Goal: Task Accomplishment & Management: Use online tool/utility

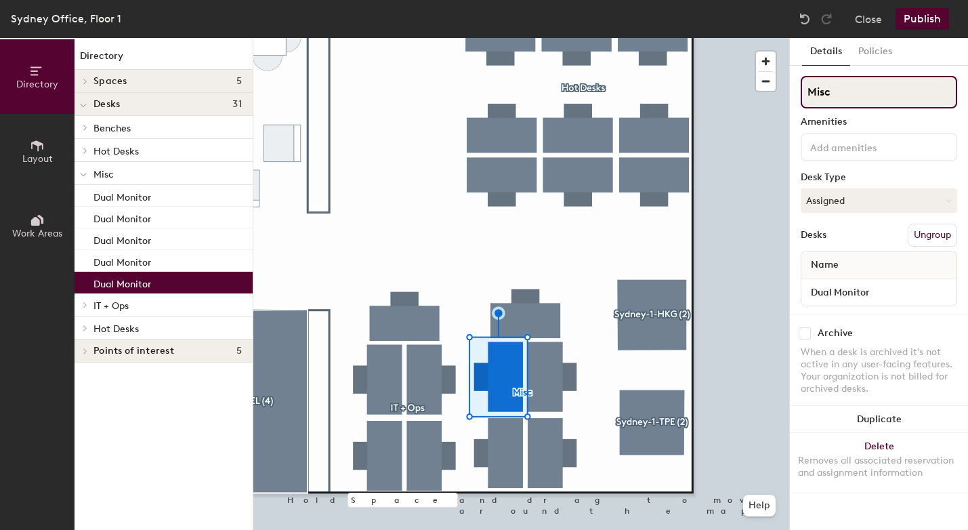
click at [851, 85] on input "Misc" at bounding box center [879, 92] width 156 height 33
type input "M"
type input "o"
type input "OT"
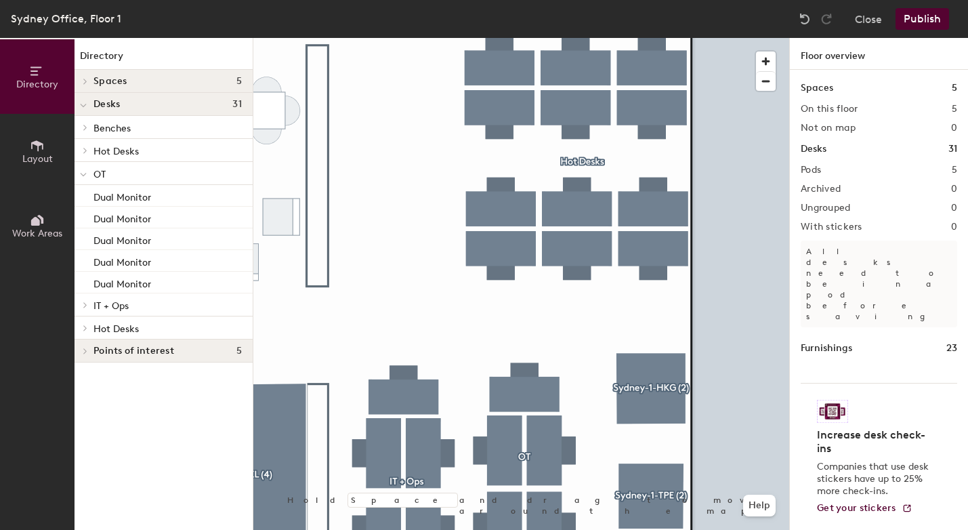
click at [46, 154] on span "Layout" at bounding box center [37, 159] width 30 height 12
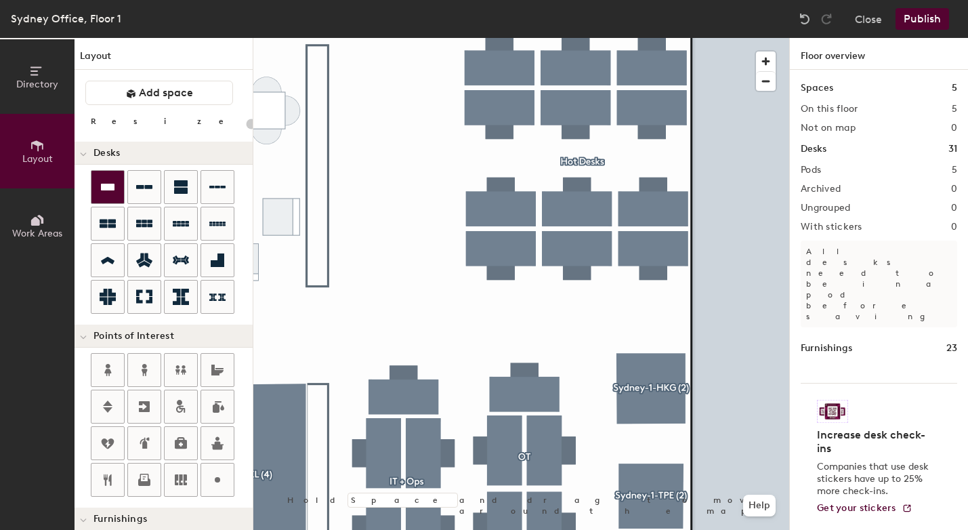
click at [112, 184] on icon at bounding box center [108, 187] width 14 height 7
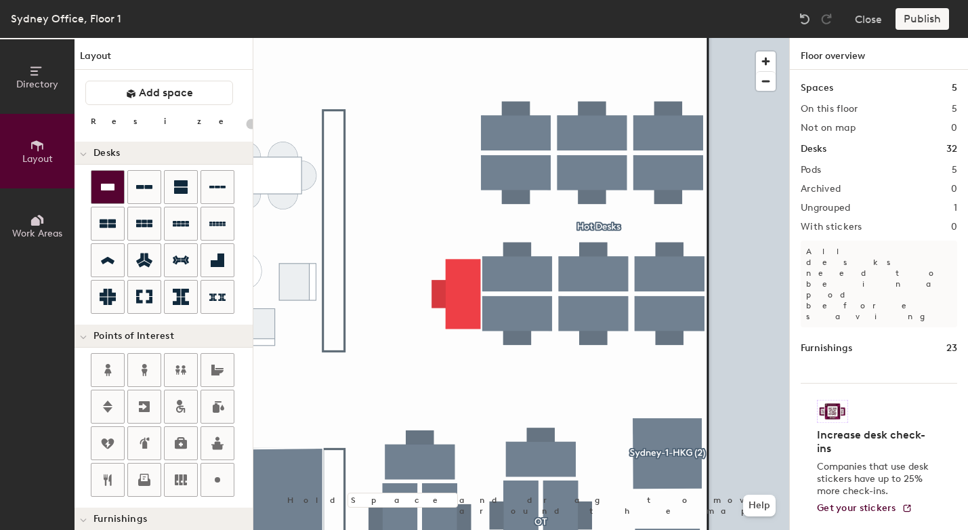
click at [118, 194] on div at bounding box center [107, 187] width 33 height 33
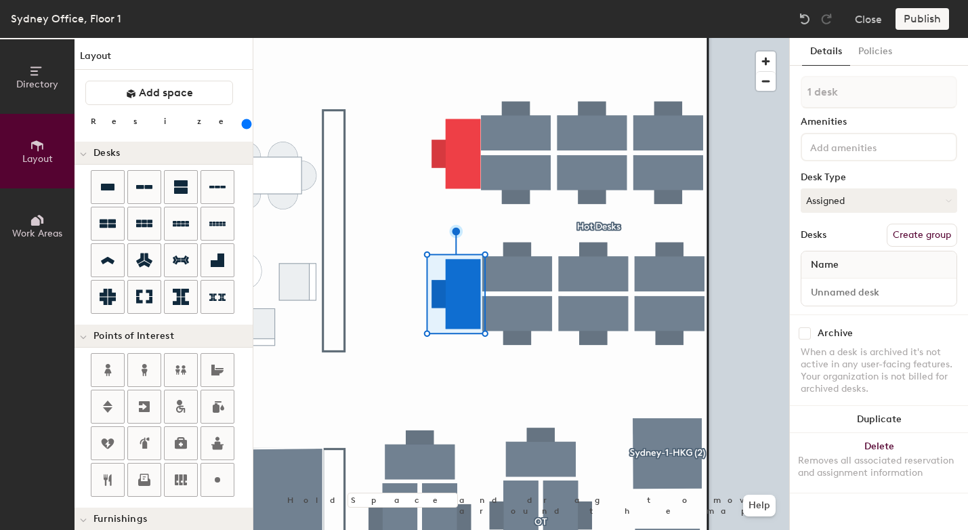
click at [505, 38] on div at bounding box center [521, 38] width 536 height 0
click at [474, 38] on div at bounding box center [521, 38] width 536 height 0
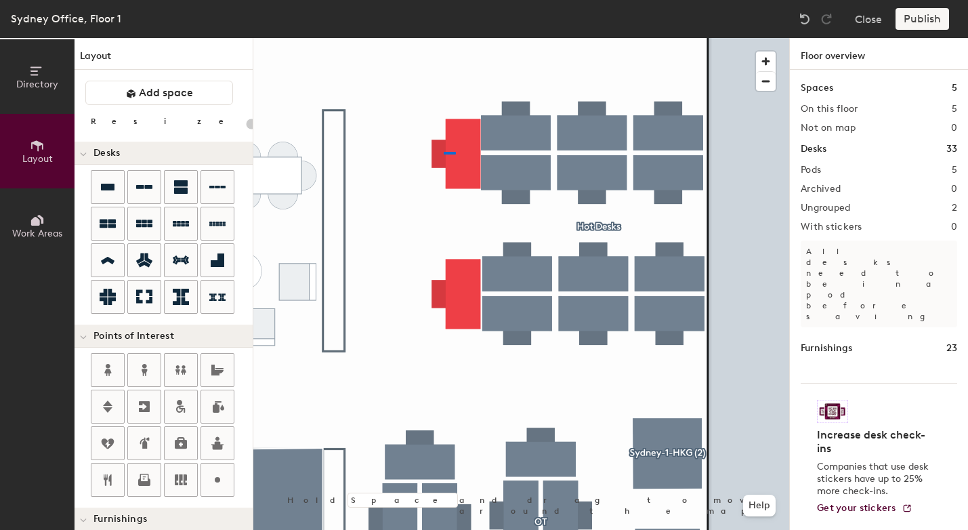
click at [442, 38] on div at bounding box center [521, 38] width 536 height 0
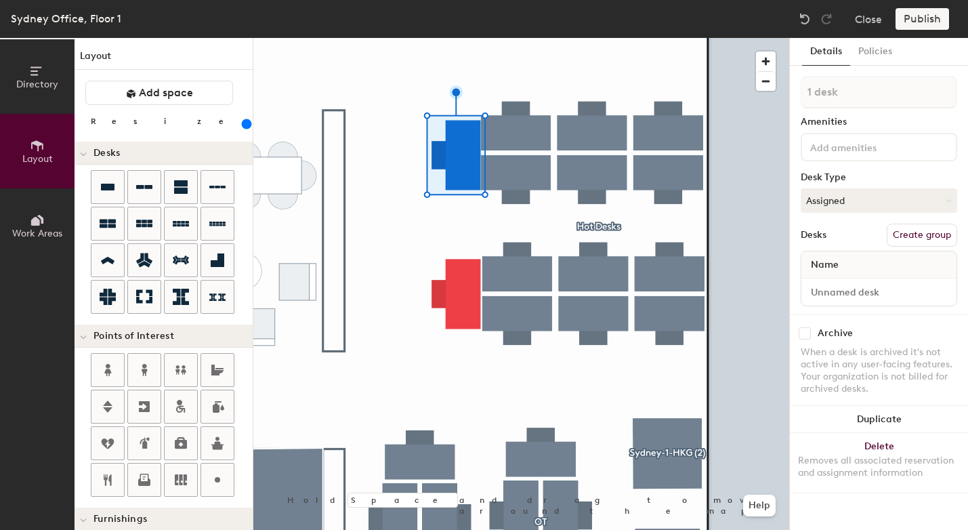
click at [456, 38] on div at bounding box center [521, 38] width 536 height 0
click at [451, 38] on div at bounding box center [521, 38] width 536 height 0
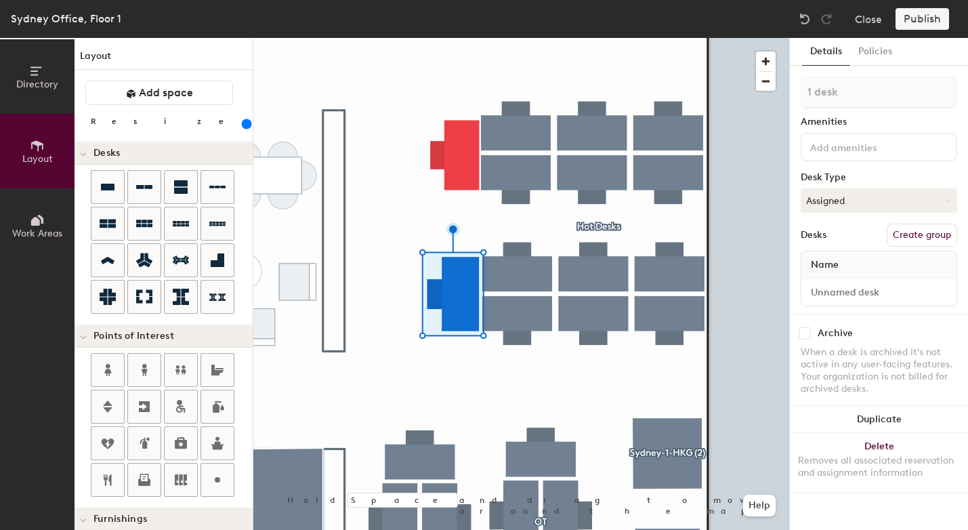
click at [496, 38] on div at bounding box center [521, 38] width 536 height 0
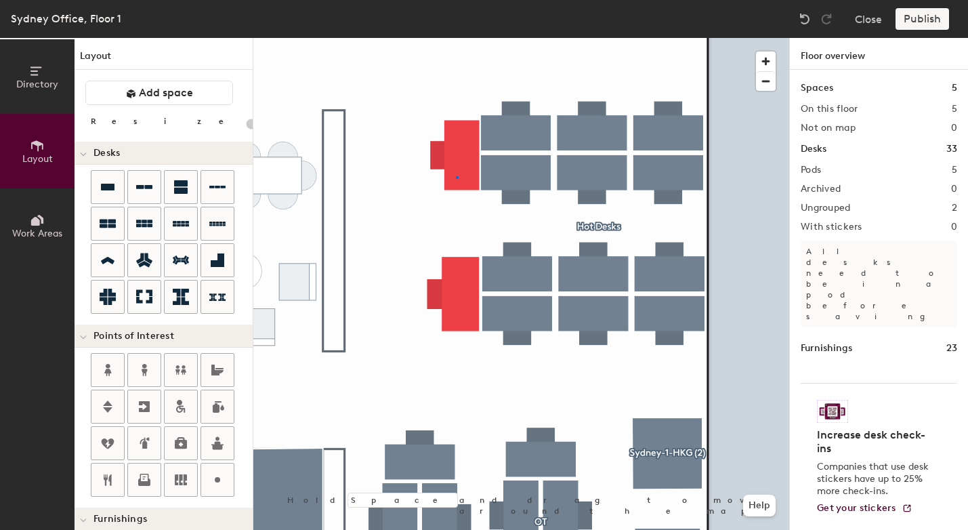
click at [456, 38] on div at bounding box center [521, 38] width 536 height 0
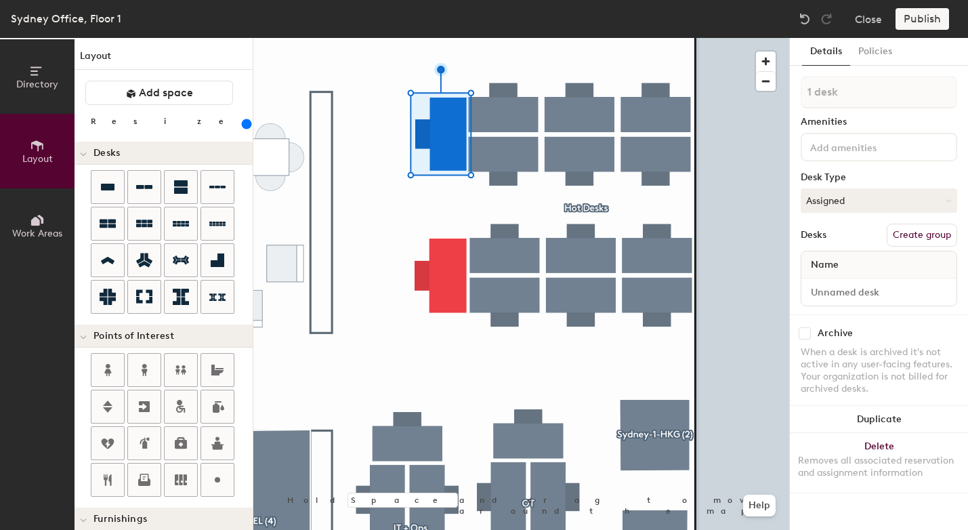
click at [454, 38] on div at bounding box center [521, 38] width 536 height 0
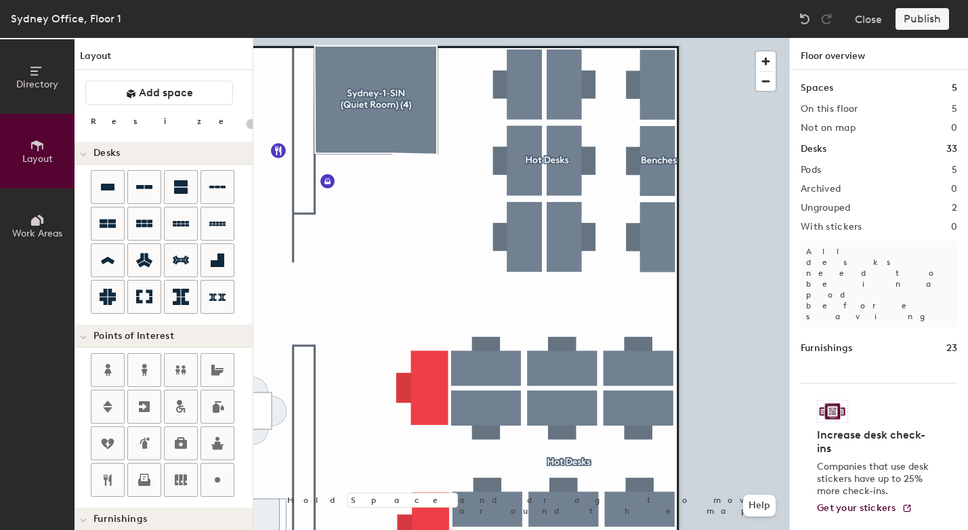
type input "260"
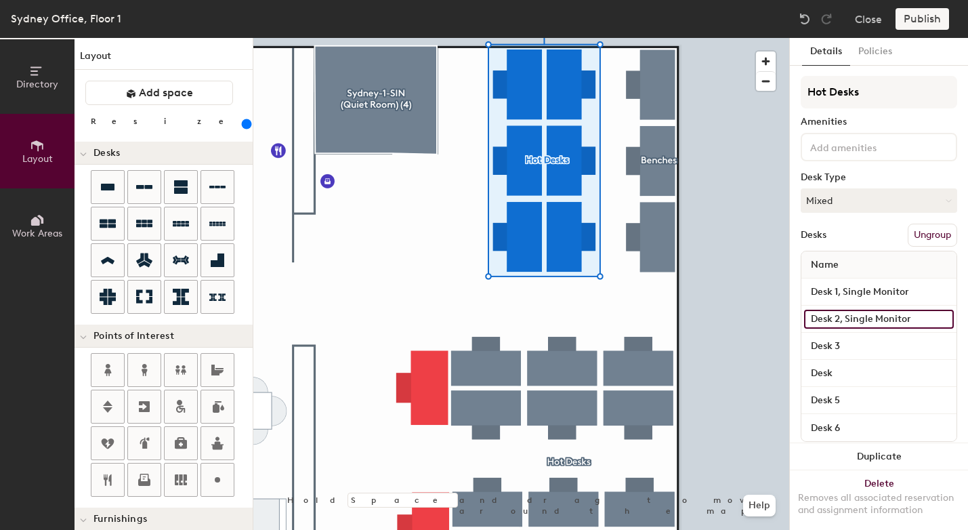
click at [884, 325] on input "Desk 2, Single Monitor" at bounding box center [879, 319] width 150 height 19
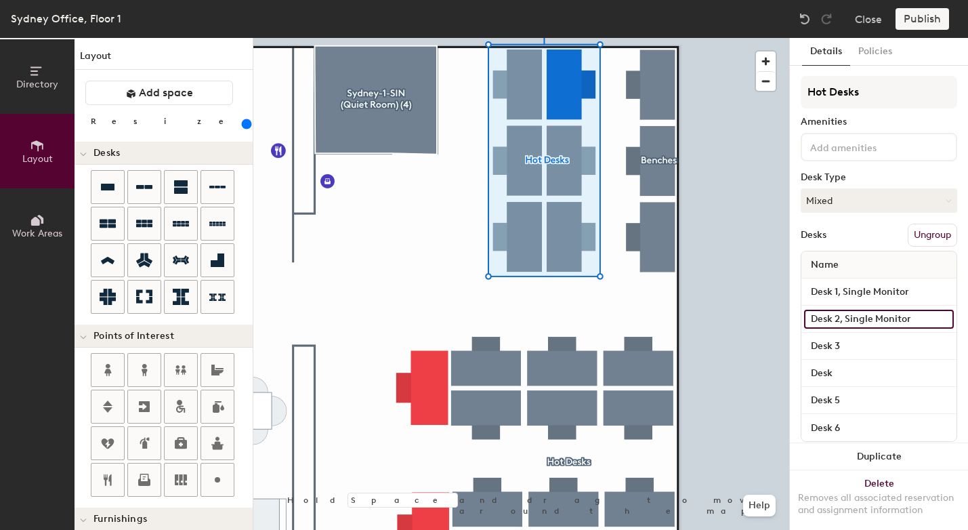
click at [905, 324] on input "Desk 2, Single Monitor" at bounding box center [879, 319] width 150 height 19
drag, startPoint x: 921, startPoint y: 322, endPoint x: 845, endPoint y: 323, distance: 75.9
click at [845, 323] on input "Desk 2, Single Monitor" at bounding box center [879, 319] width 150 height 19
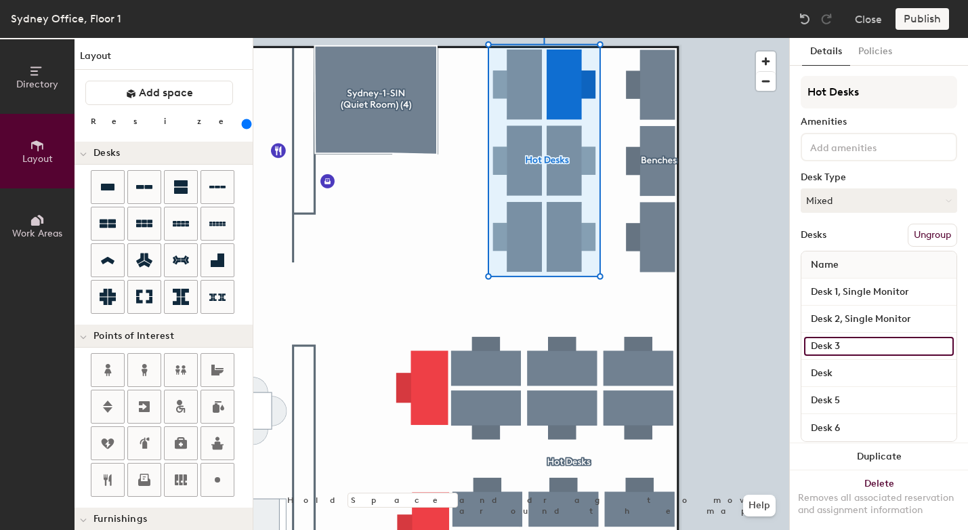
click at [853, 343] on input "Desk 3" at bounding box center [879, 346] width 150 height 19
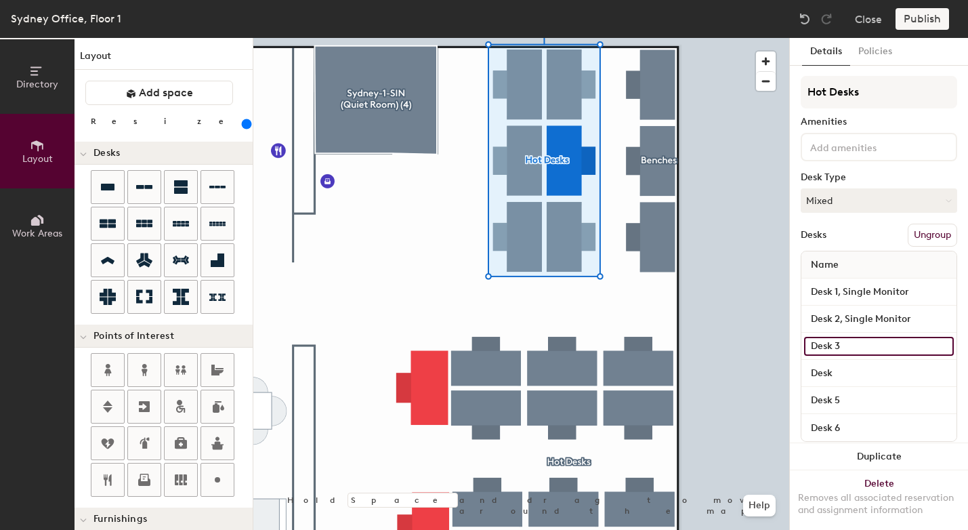
click at [855, 343] on input "Desk 3" at bounding box center [879, 346] width 150 height 19
paste input "Desk 2, Single Monitor"
click at [864, 348] on input "Desk 3, Desk 2, Single Monitor" at bounding box center [879, 346] width 150 height 19
click at [867, 348] on input "Desk 3, Desk 2, Single Monitor" at bounding box center [879, 346] width 150 height 19
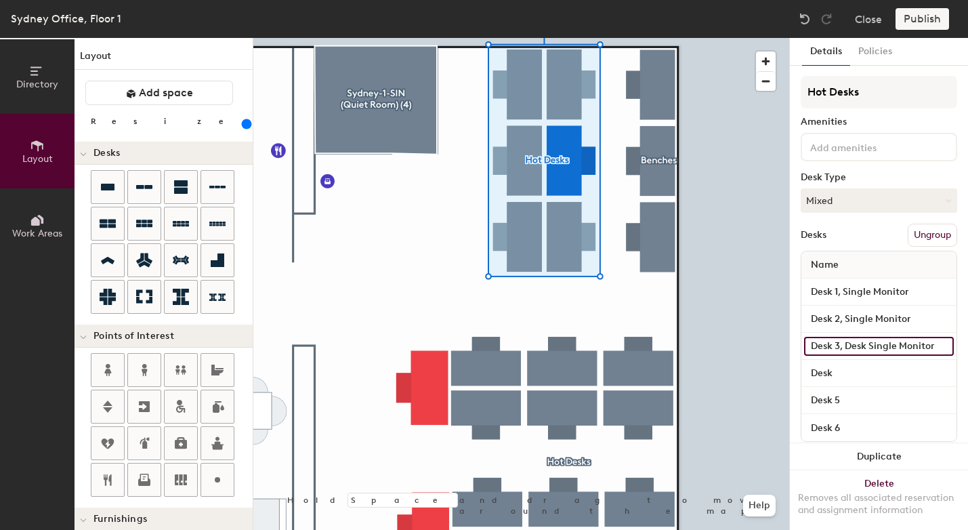
scroll to position [0, 0]
type input "Desk 3, Single Monitor"
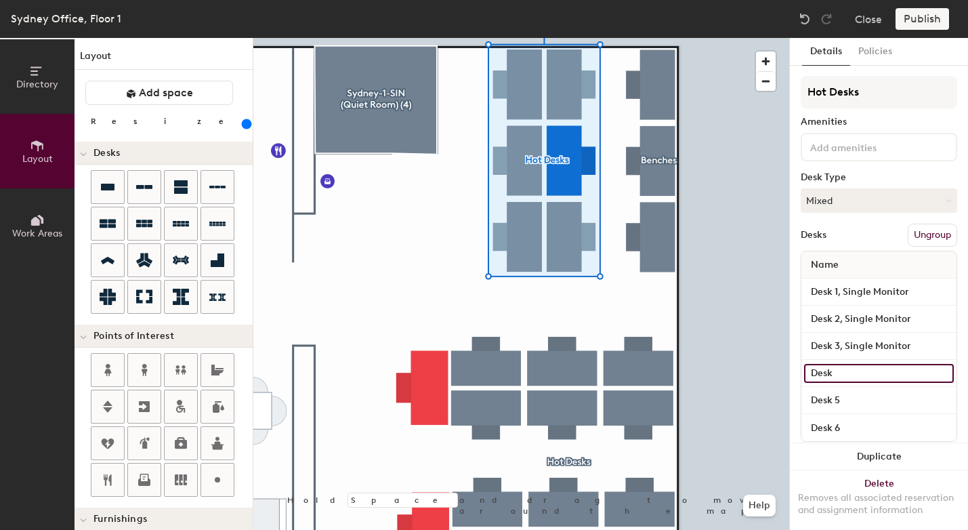
click at [853, 375] on input "Desk" at bounding box center [879, 373] width 150 height 19
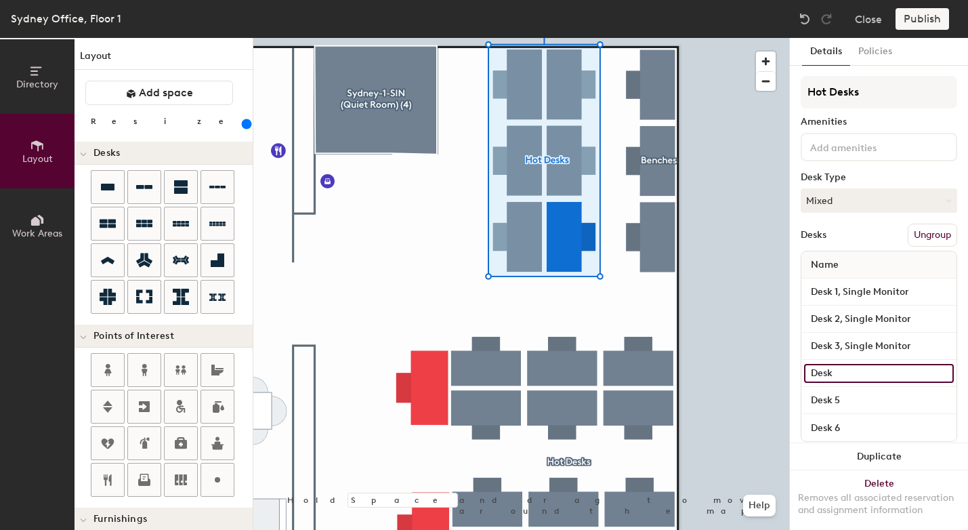
click at [856, 371] on input "Desk" at bounding box center [879, 373] width 150 height 19
type input "Desk 4, Single Monitor"
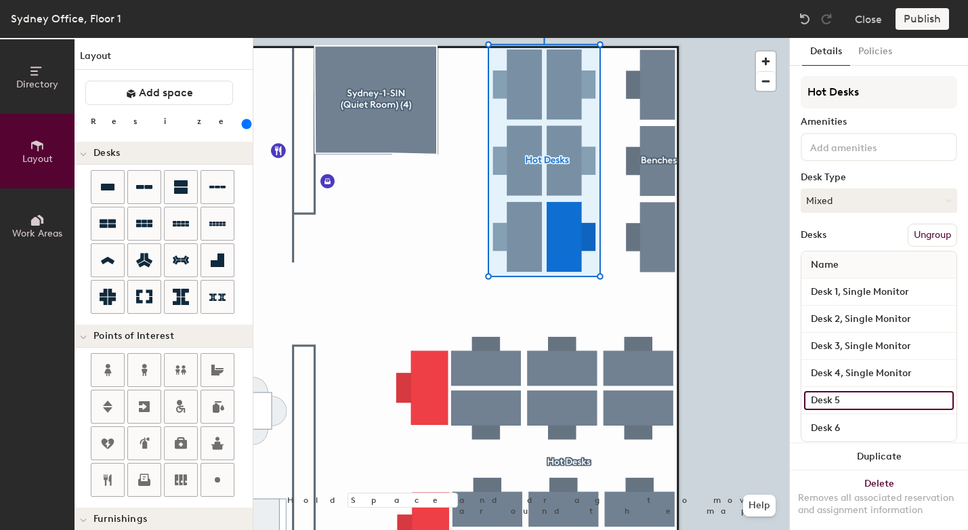
click at [864, 399] on input "Desk 5" at bounding box center [879, 400] width 150 height 19
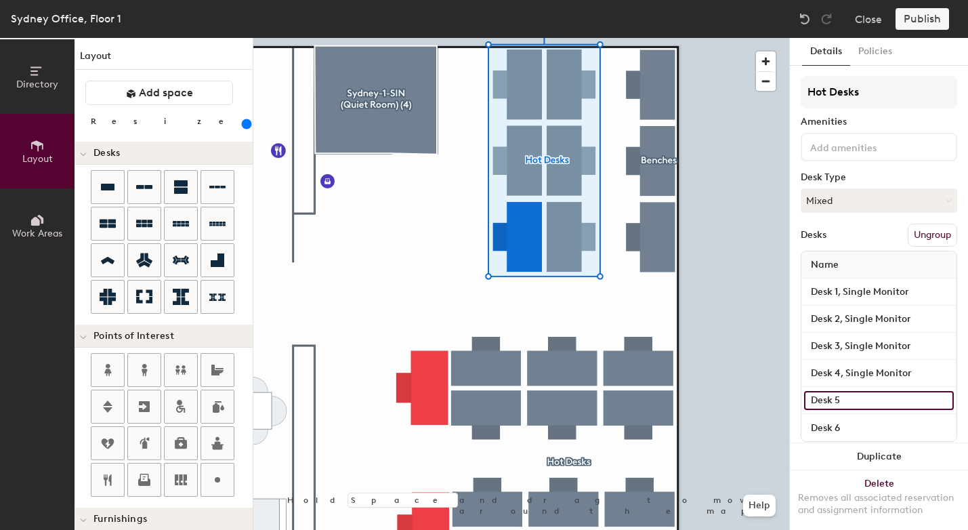
click at [865, 398] on input "Desk 5" at bounding box center [879, 400] width 150 height 19
type input "Desk 5, Single Monitor"
click at [871, 418] on input "Desk 6" at bounding box center [879, 427] width 150 height 19
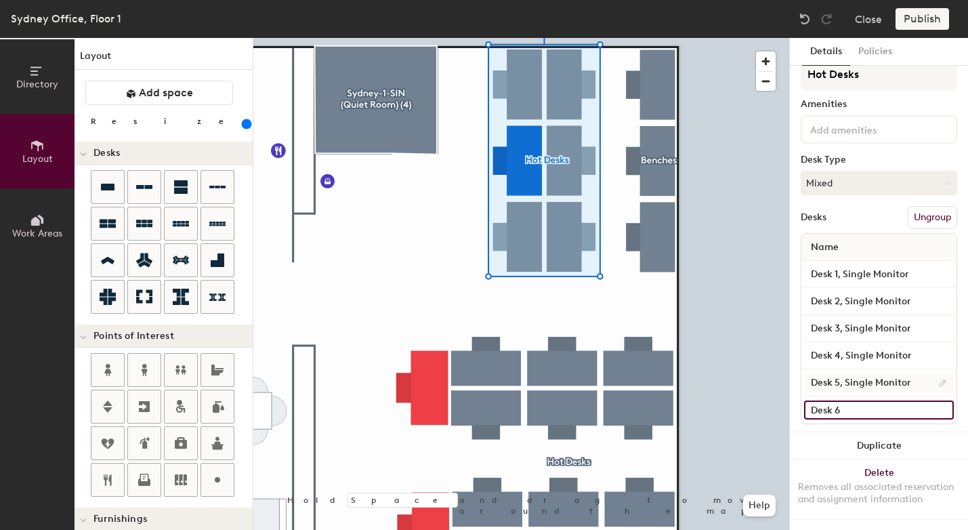
scroll to position [29, 0]
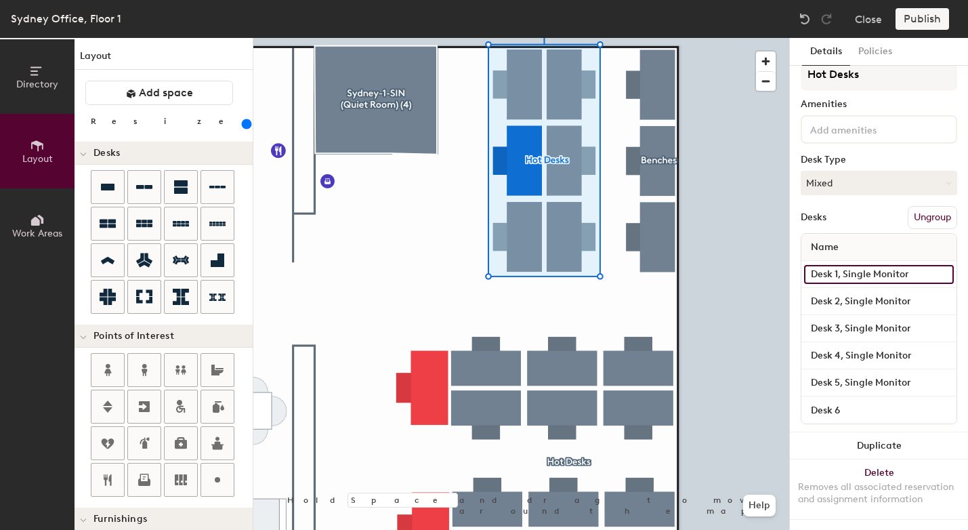
click at [830, 265] on input "Desk 1, Single Monitor" at bounding box center [879, 274] width 150 height 19
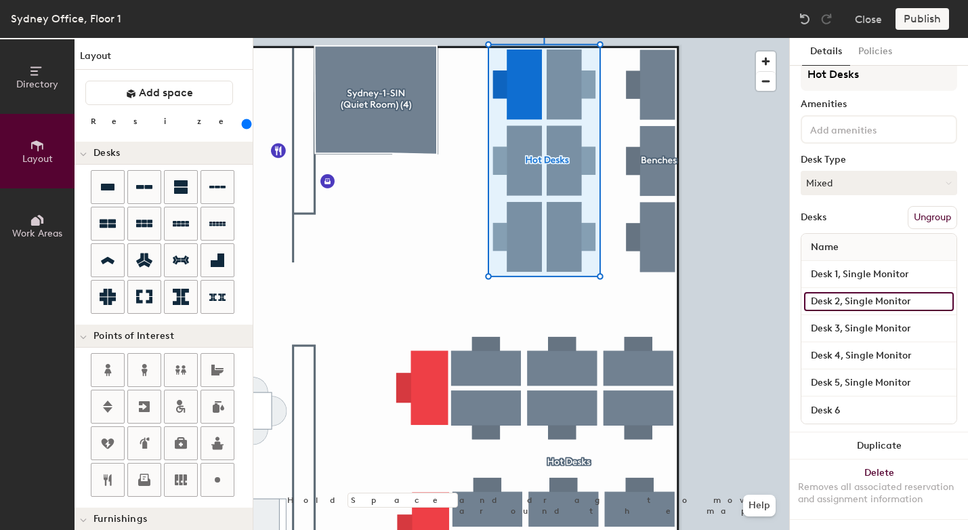
click at [837, 292] on input "Desk 2, Single Monitor" at bounding box center [879, 301] width 150 height 19
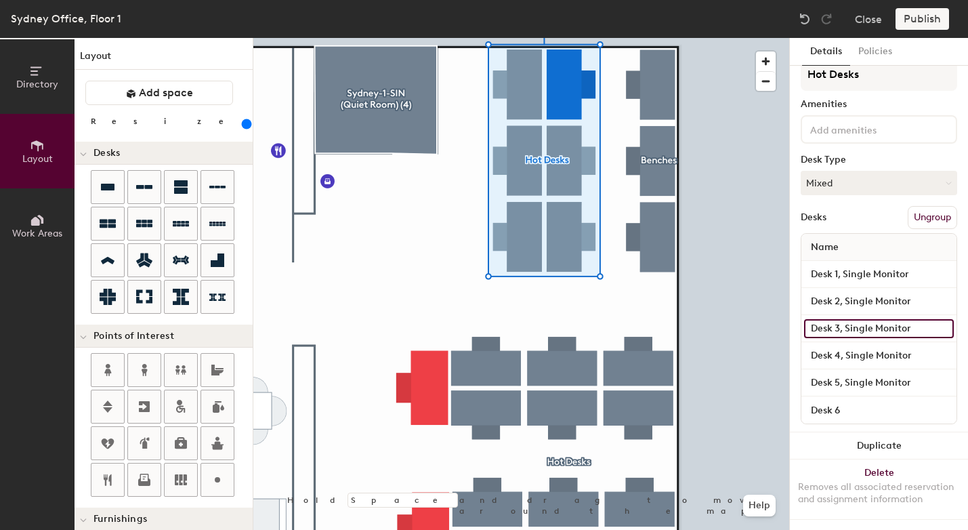
click at [834, 319] on input "Desk 3, Single Monitor" at bounding box center [879, 328] width 150 height 19
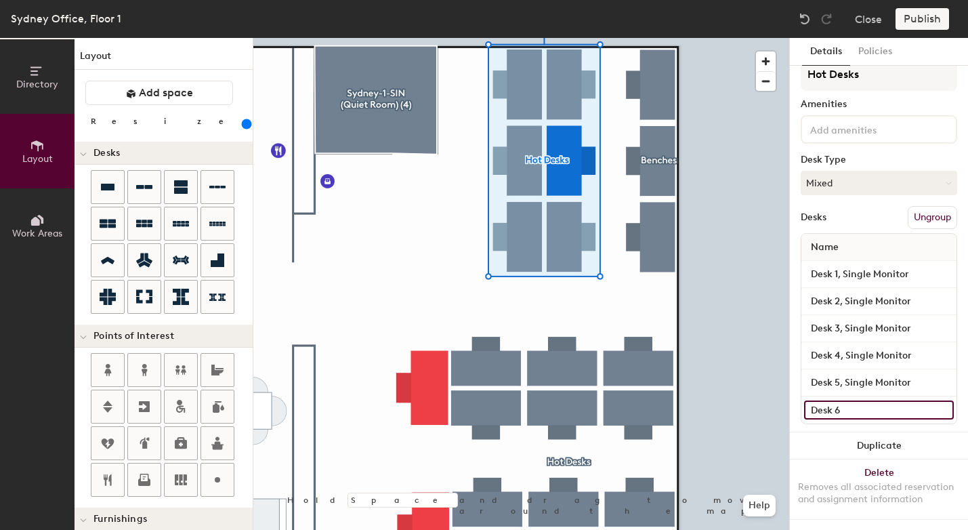
click at [834, 400] on input "Desk 6" at bounding box center [879, 409] width 150 height 19
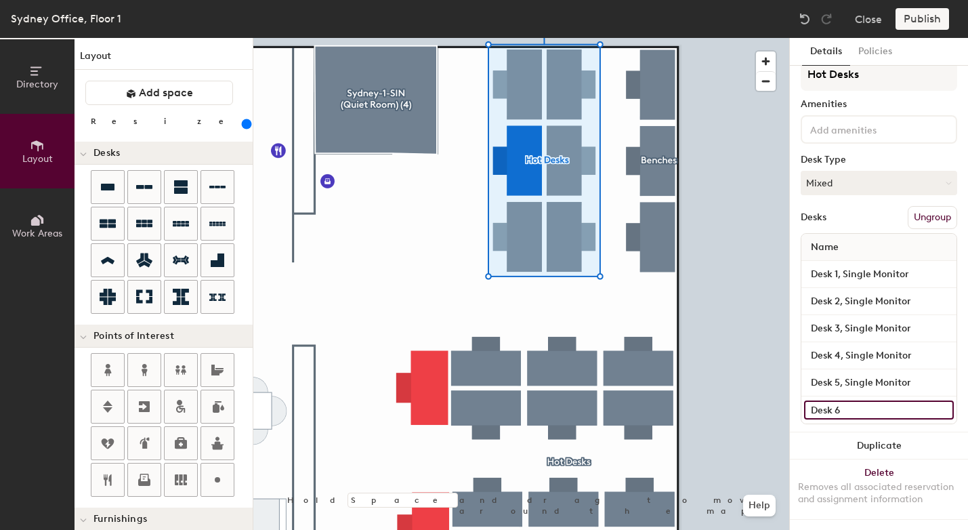
click at [849, 400] on input "Desk 6" at bounding box center [879, 409] width 150 height 19
type input "Desk 4, Single Monitor"
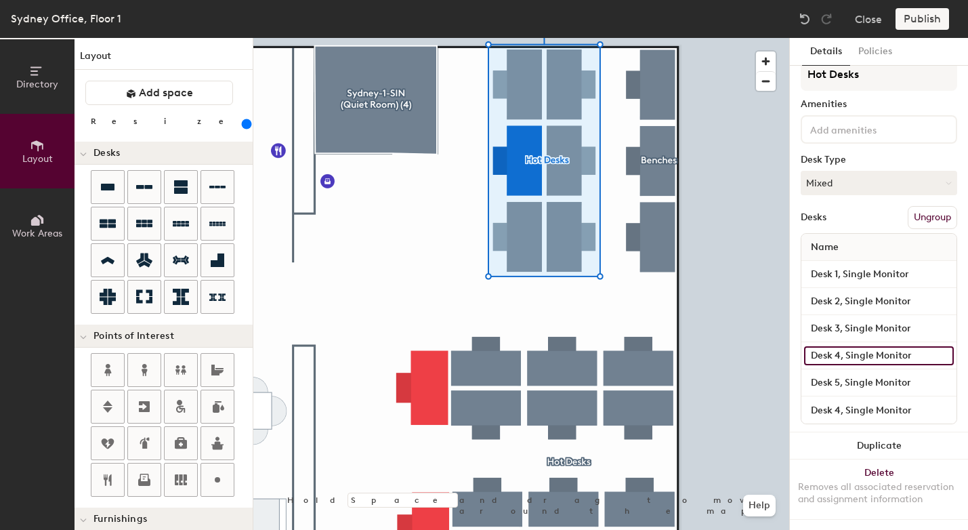
click at [853, 347] on input "Desk 4, Single Monitor" at bounding box center [879, 355] width 150 height 19
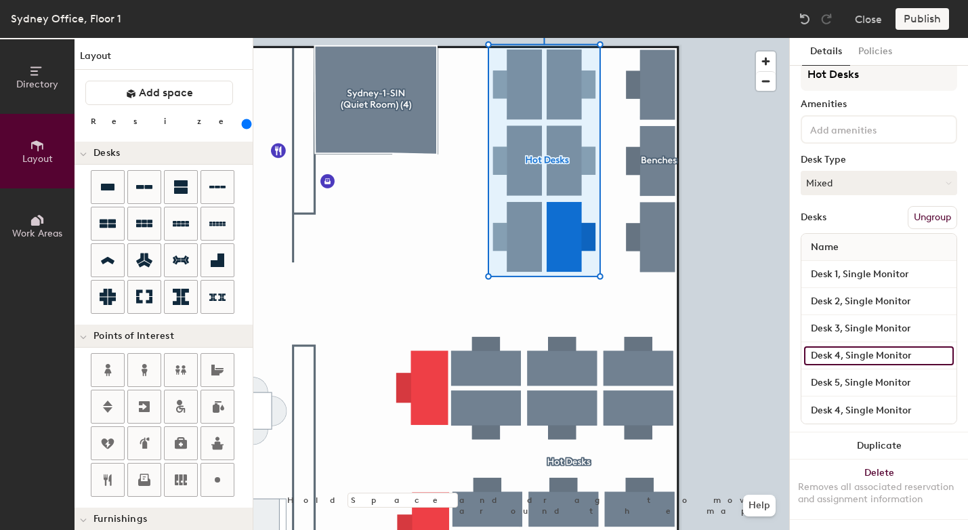
click at [841, 346] on input "Desk 4, Single Monitor" at bounding box center [879, 355] width 150 height 19
type input "Desk 5, Single Monitor"
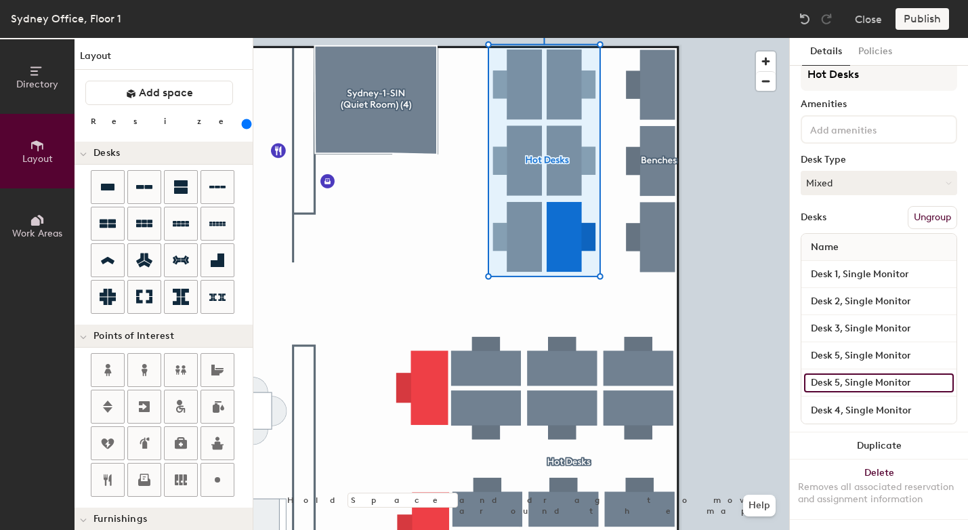
click at [869, 375] on input "Desk 5, Single Monitor" at bounding box center [879, 382] width 150 height 19
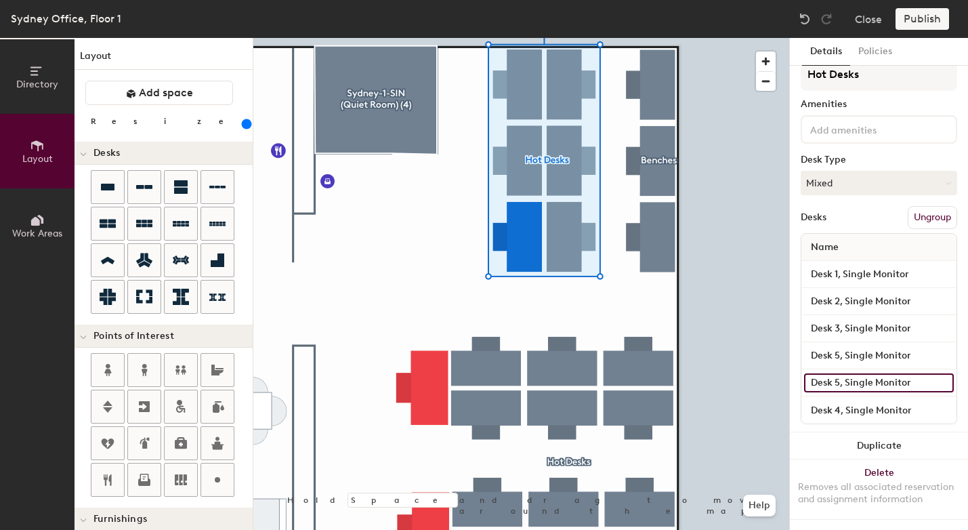
click at [839, 373] on input "Desk 5, Single Monitor" at bounding box center [879, 382] width 150 height 19
type input "Desk 6, Single Monitor"
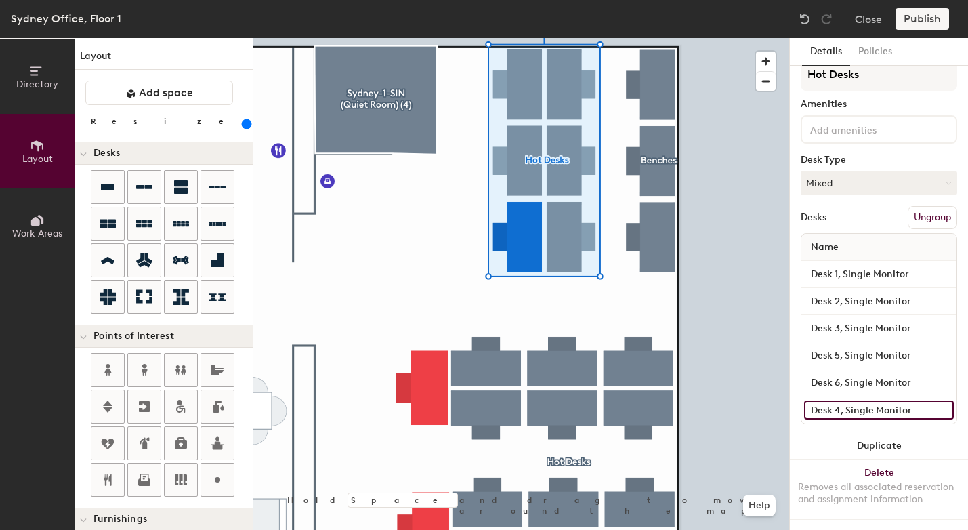
click at [856, 406] on input "Desk 4, Single Monitor" at bounding box center [879, 409] width 150 height 19
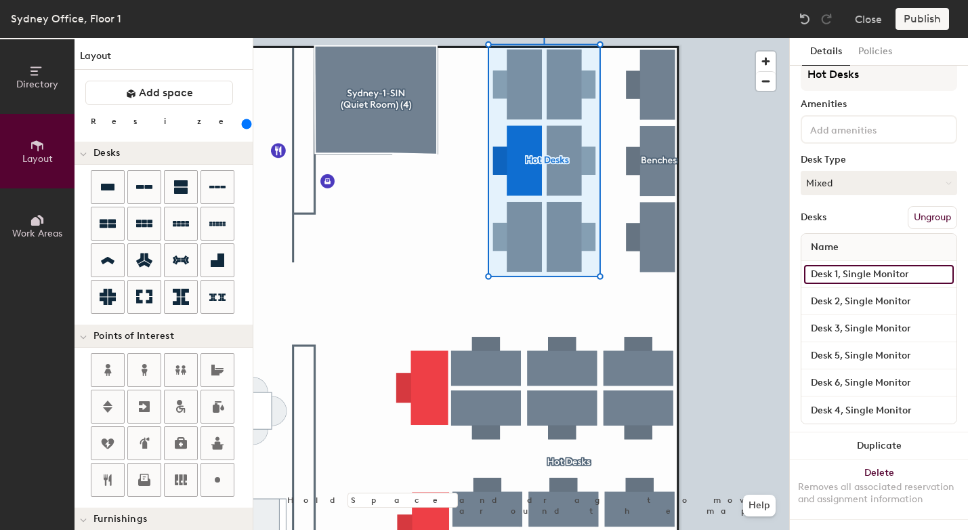
click at [843, 268] on input "Desk 1, Single Monitor" at bounding box center [879, 274] width 150 height 19
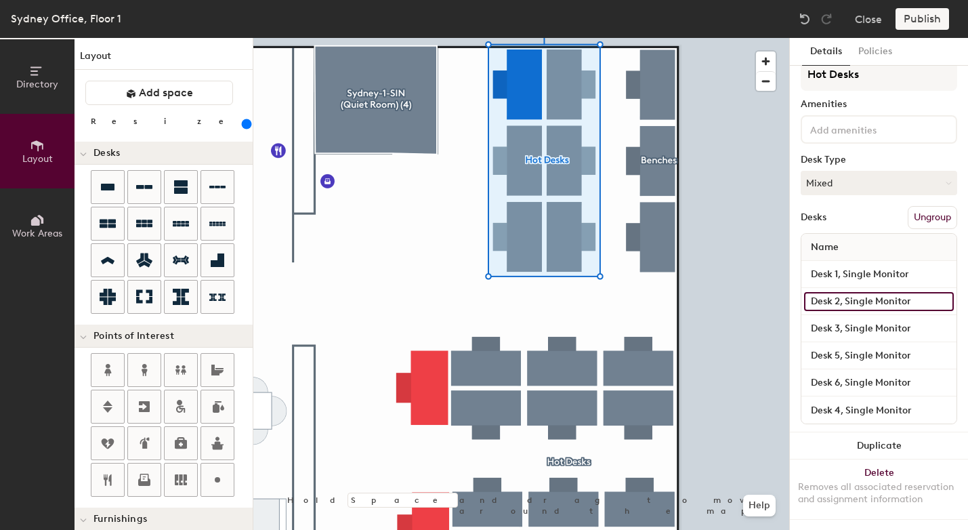
click at [843, 292] on input "Desk 2, Single Monitor" at bounding box center [879, 301] width 150 height 19
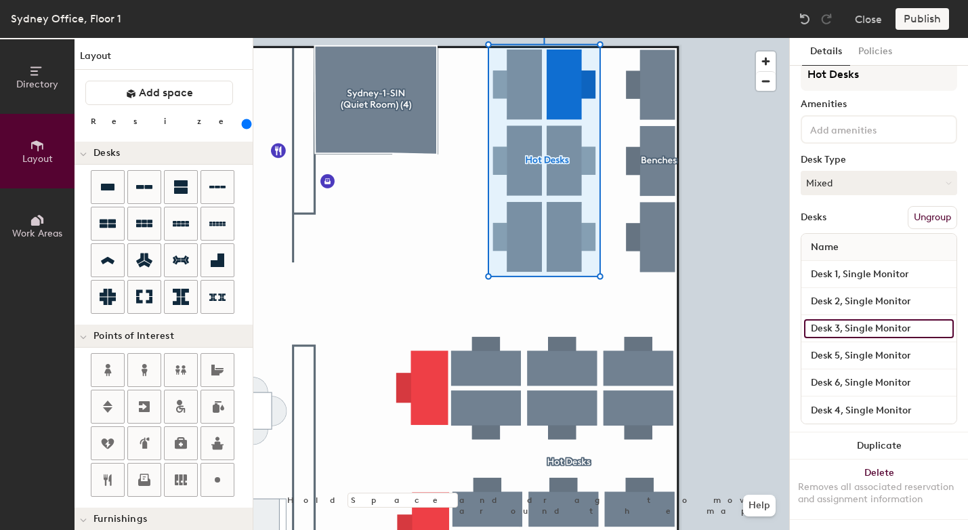
click at [843, 319] on input "Desk 3, Single Monitor" at bounding box center [879, 328] width 150 height 19
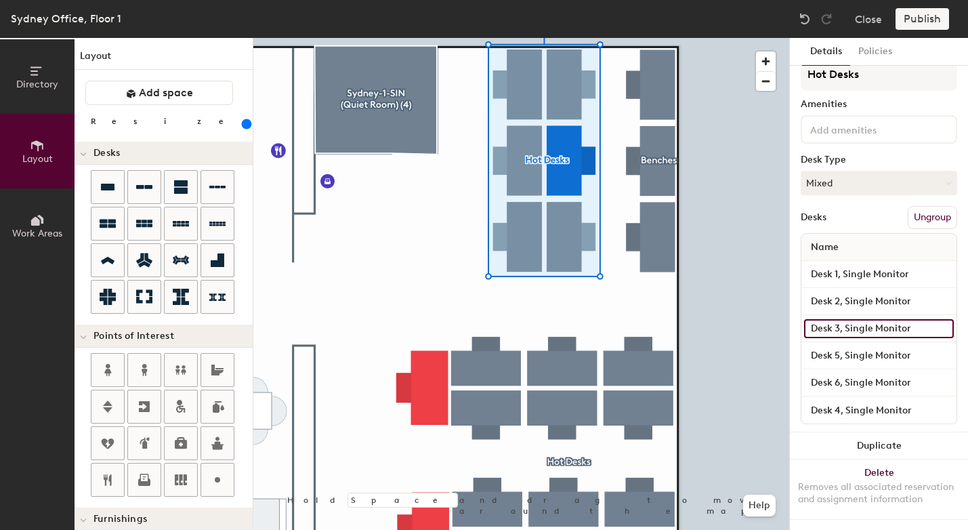
click at [839, 319] on input "Desk 3, Single Monitor" at bounding box center [879, 328] width 150 height 19
type input "Desk 4, Single Monitor"
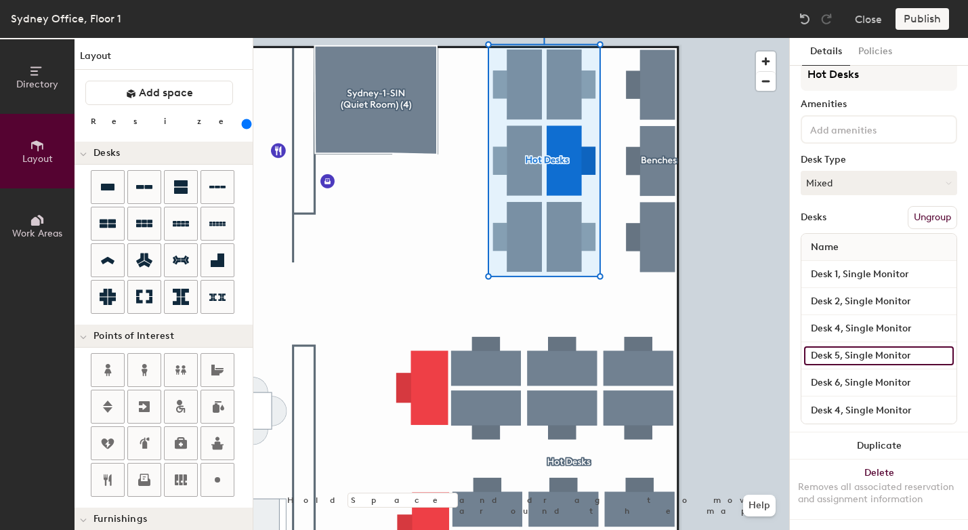
click at [855, 346] on input "Desk 5, Single Monitor" at bounding box center [879, 355] width 150 height 19
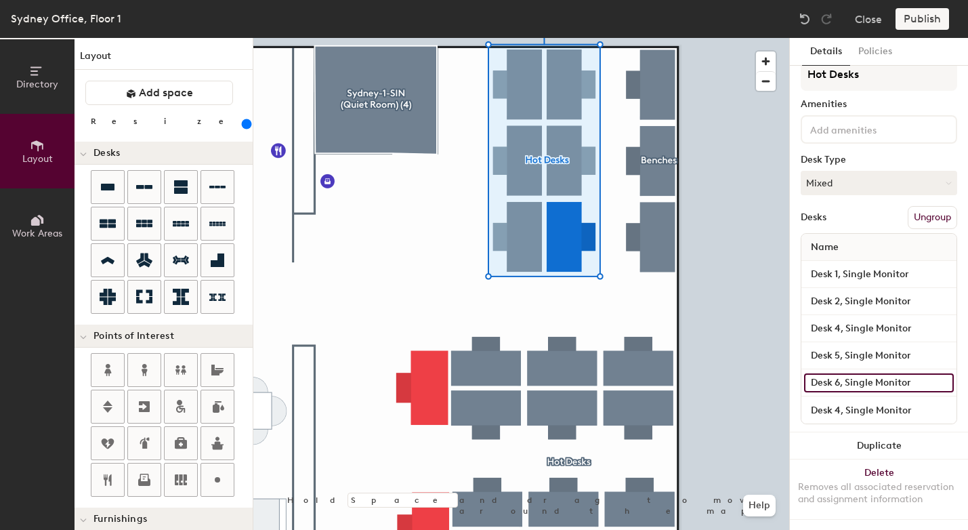
click at [840, 373] on input "Desk 6, Single Monitor" at bounding box center [879, 382] width 150 height 19
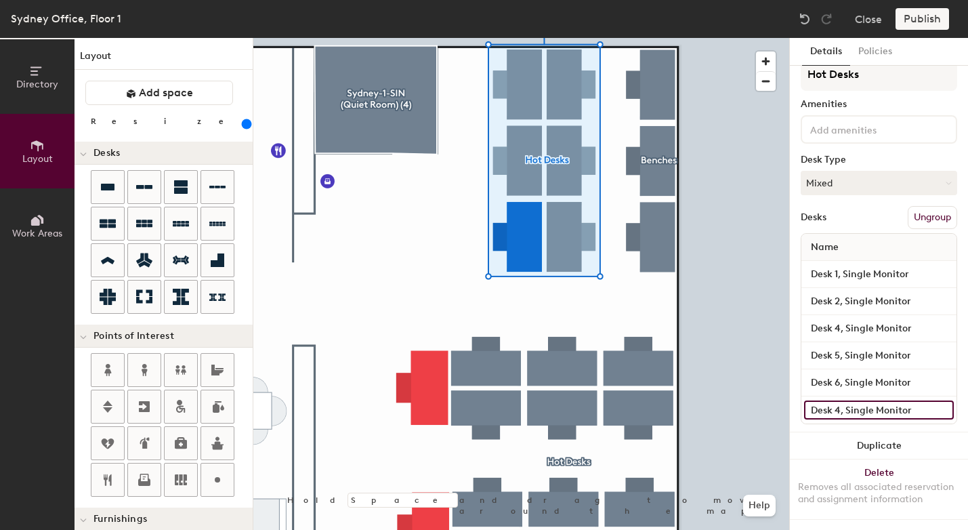
click at [846, 400] on input "Desk 4, Single Monitor" at bounding box center [879, 409] width 150 height 19
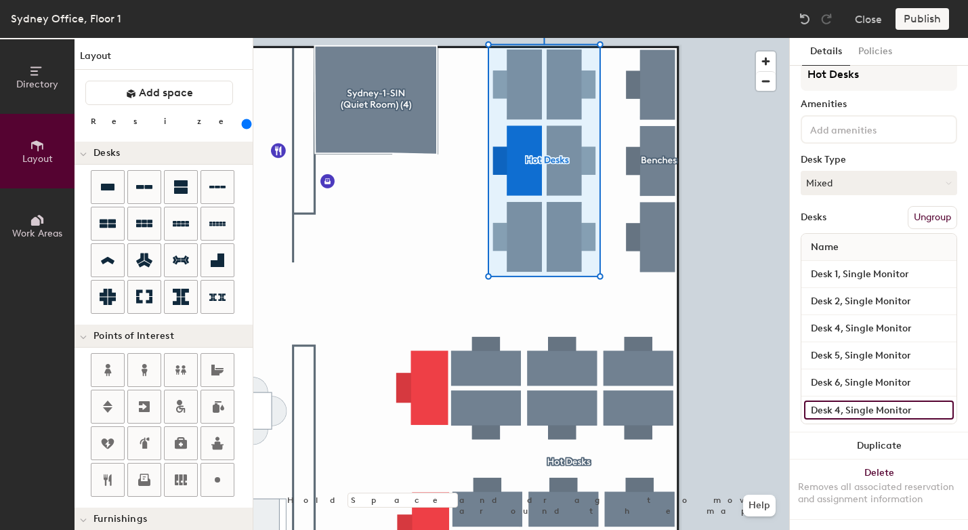
click at [839, 402] on input "Desk 4, Single Monitor" at bounding box center [879, 409] width 150 height 19
type input "Desk 3, Single Monitor"
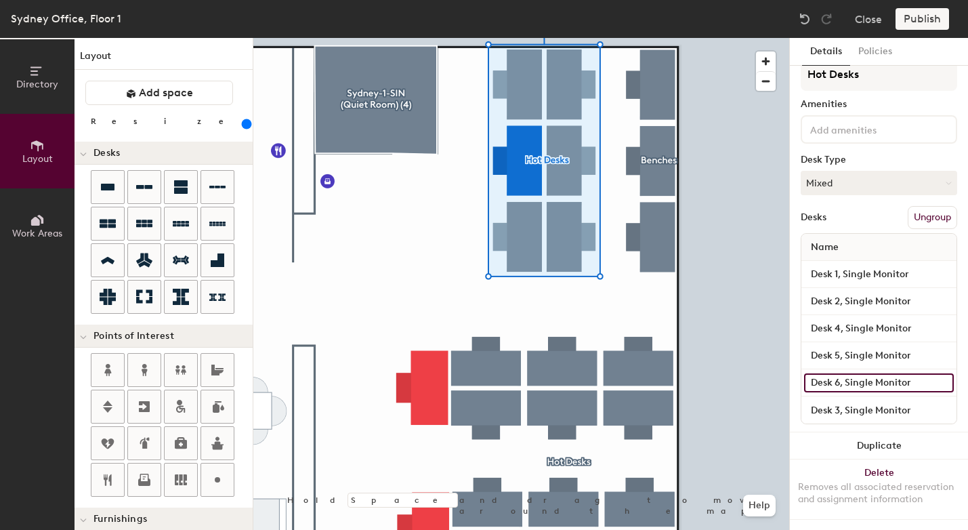
click at [839, 377] on input "Desk 6, Single Monitor" at bounding box center [879, 382] width 150 height 19
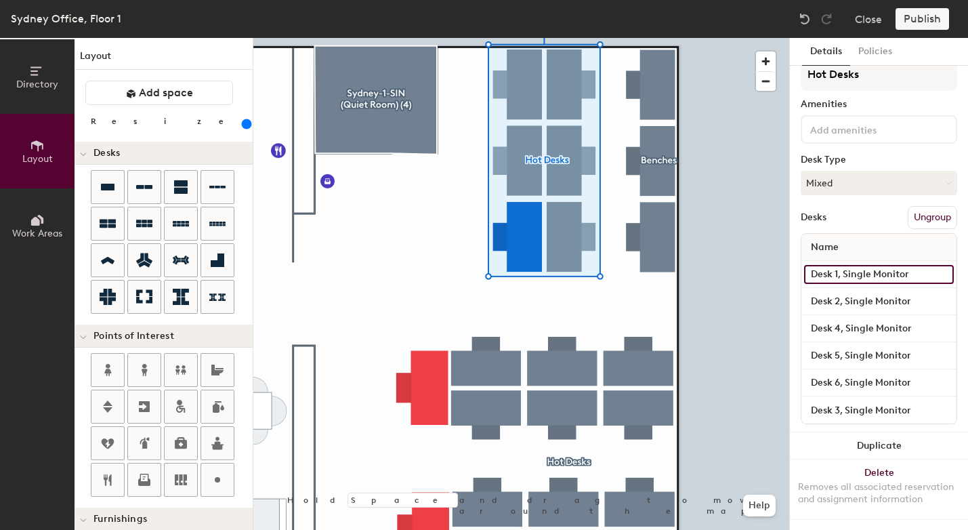
click at [821, 266] on input "Desk 1, Single Monitor" at bounding box center [879, 274] width 150 height 19
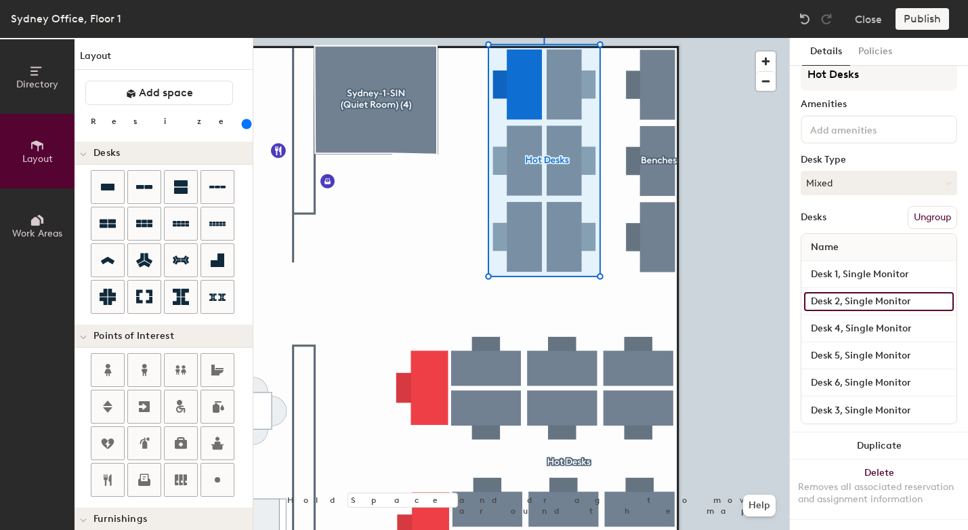
click at [832, 292] on input "Desk 2, Single Monitor" at bounding box center [879, 301] width 150 height 19
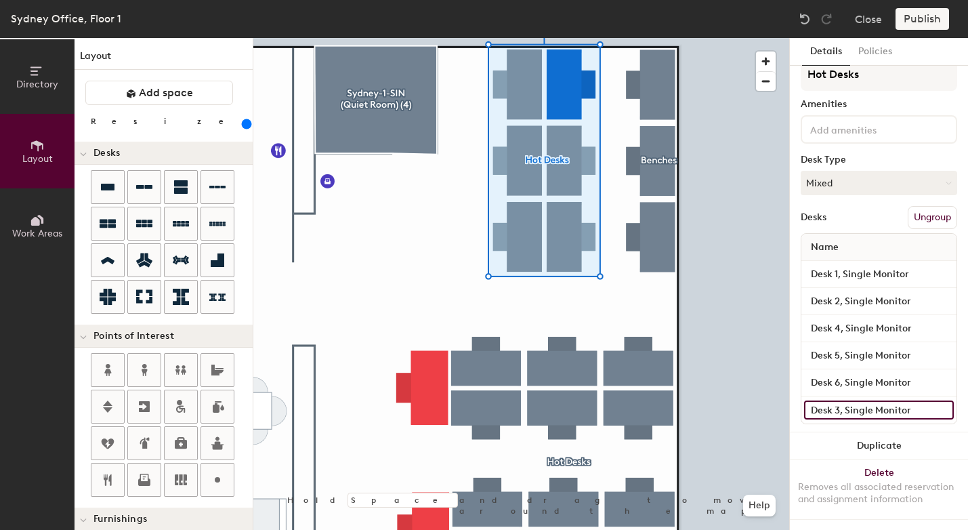
click at [850, 400] on input "Desk 3, Single Monitor" at bounding box center [879, 409] width 150 height 19
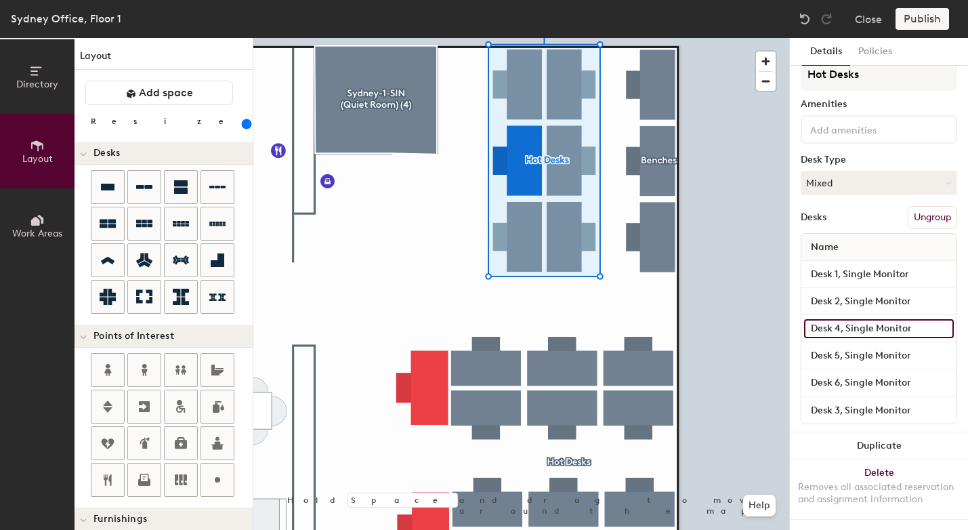
click at [849, 322] on input "Desk 4, Single Monitor" at bounding box center [879, 328] width 150 height 19
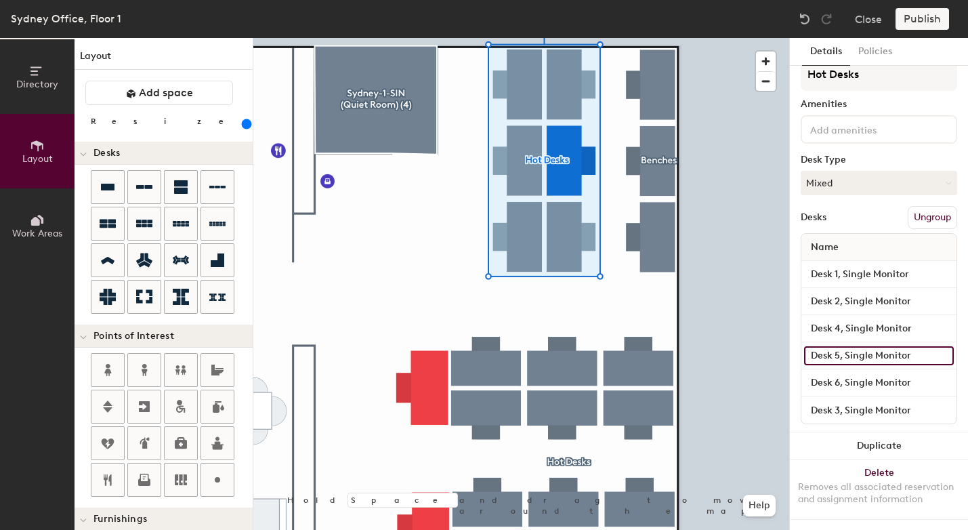
click at [845, 346] on input "Desk 5, Single Monitor" at bounding box center [879, 355] width 150 height 19
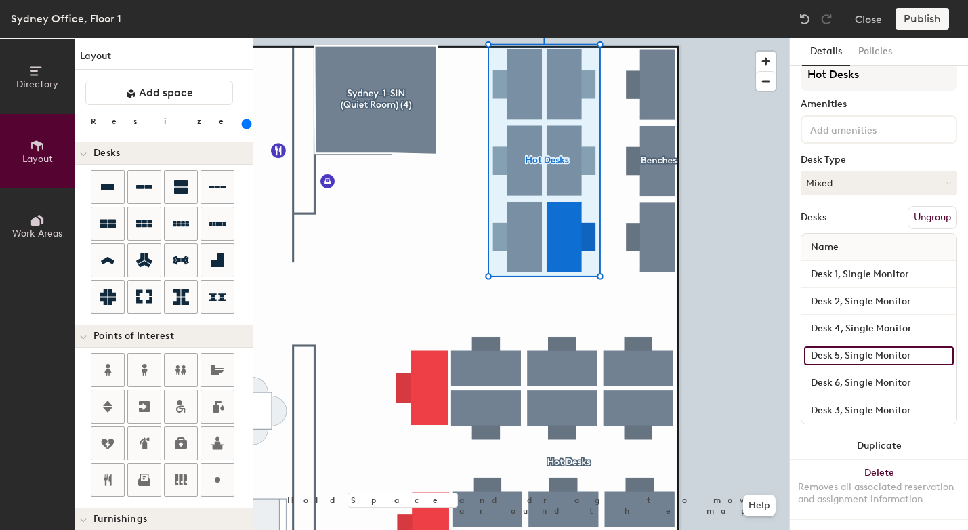
click at [839, 346] on input "Desk 5, Single Monitor" at bounding box center [879, 355] width 150 height 19
type input "Desk 6, Single Monitor"
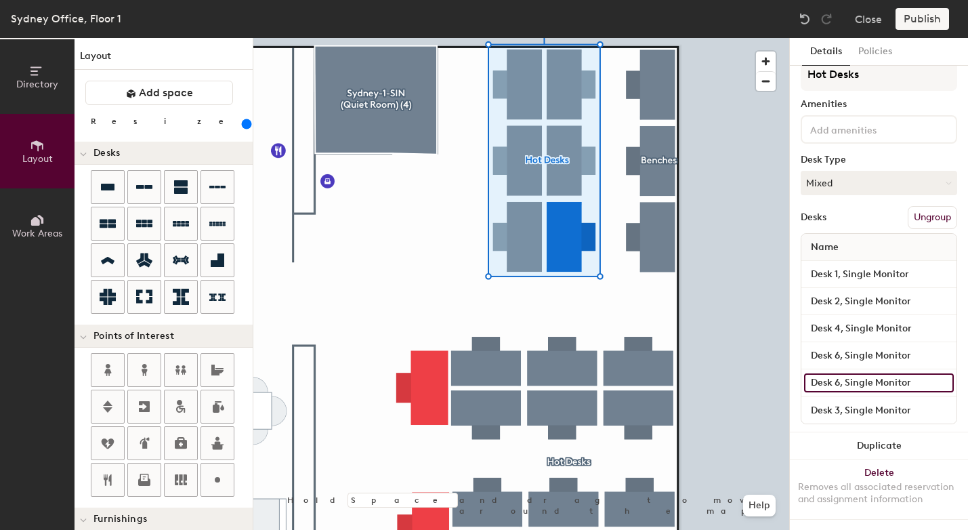
click at [835, 373] on input "Desk 6, Single Monitor" at bounding box center [879, 382] width 150 height 19
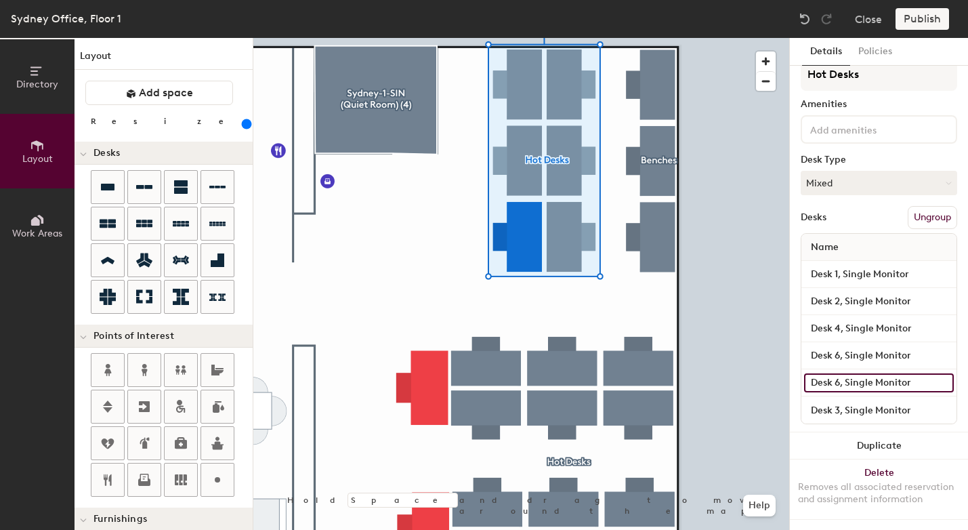
click at [839, 373] on input "Desk 6, Single Monitor" at bounding box center [879, 382] width 150 height 19
type input "Desk 5, Single Monitor"
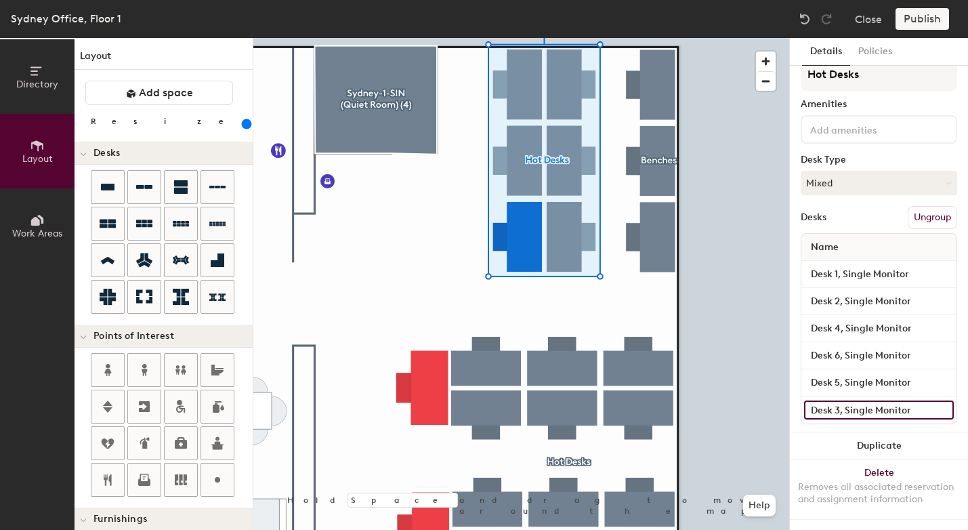
click at [845, 400] on input "Desk 3, Single Monitor" at bounding box center [879, 409] width 150 height 19
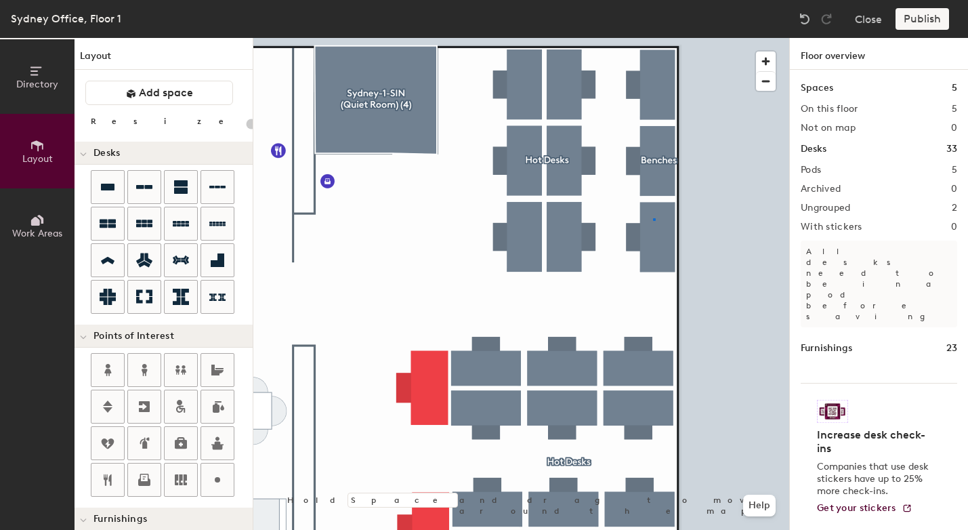
click at [653, 38] on div at bounding box center [521, 38] width 536 height 0
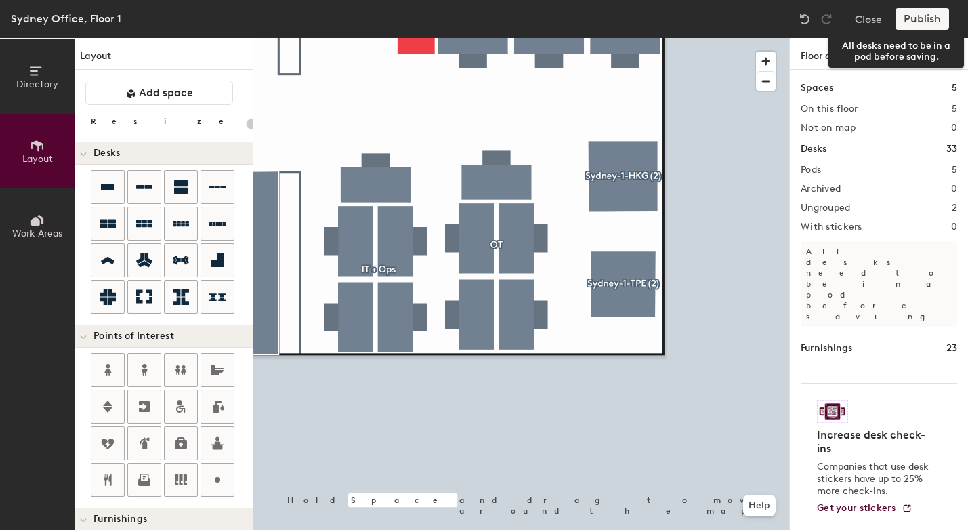
click at [927, 17] on div "Publish" at bounding box center [926, 19] width 62 height 22
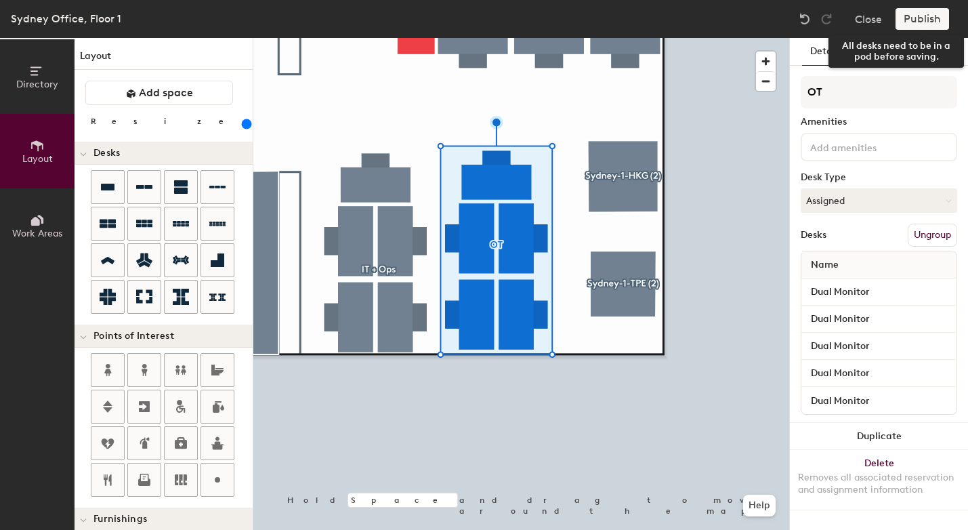
click at [921, 19] on div "Publish" at bounding box center [926, 19] width 62 height 22
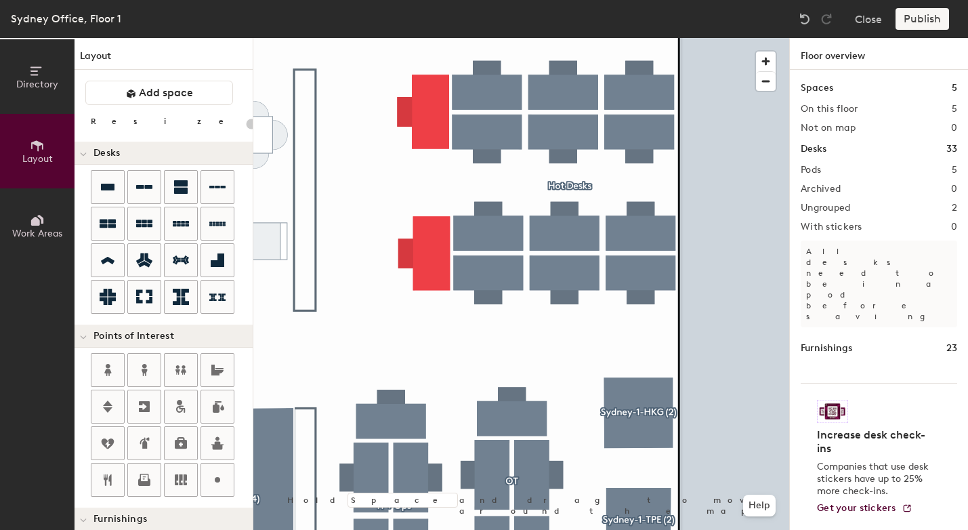
type input "20"
click at [931, 21] on div "Publish" at bounding box center [926, 19] width 62 height 22
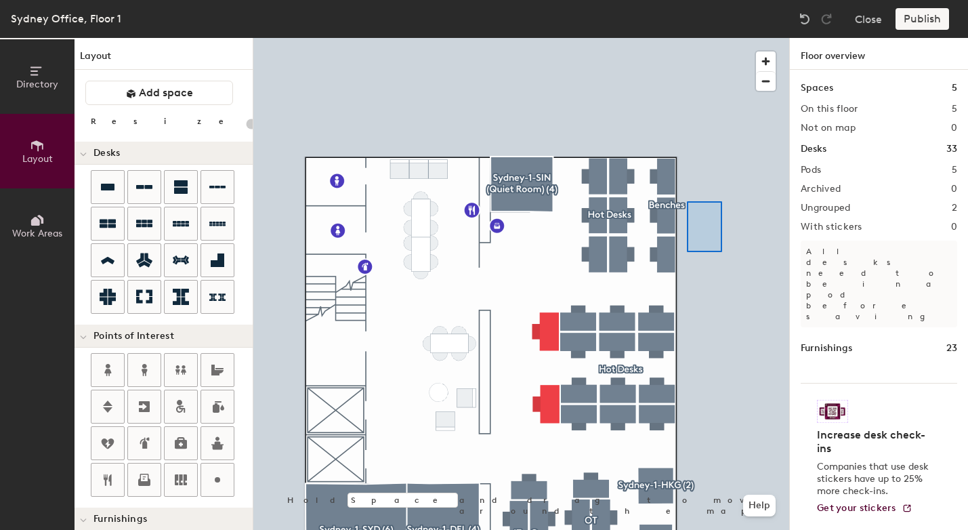
click at [721, 38] on div at bounding box center [521, 38] width 536 height 0
click at [868, 22] on button "Close" at bounding box center [868, 19] width 27 height 22
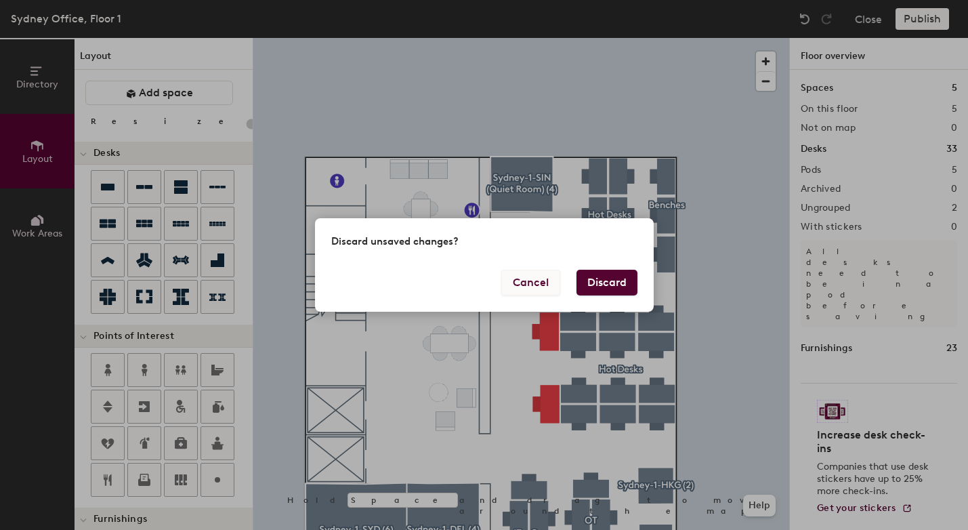
click at [522, 277] on button "Cancel" at bounding box center [530, 283] width 59 height 26
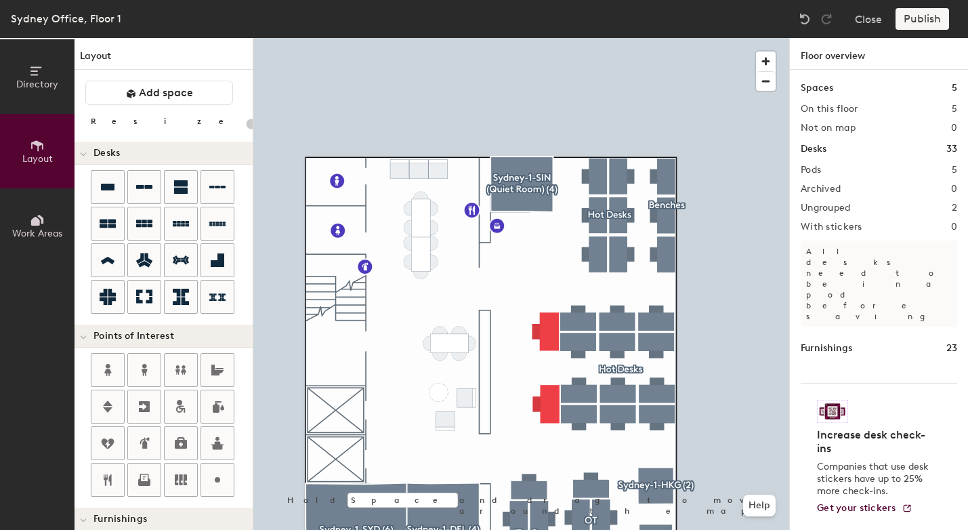
click at [925, 24] on div "Publish" at bounding box center [926, 19] width 62 height 22
click at [923, 19] on div "Publish" at bounding box center [926, 19] width 62 height 22
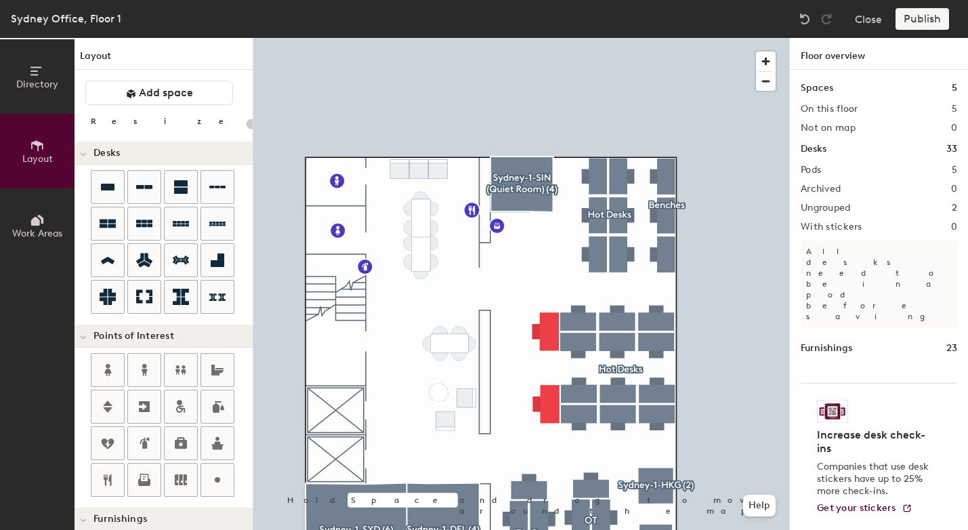
click at [915, 21] on div "Publish" at bounding box center [926, 19] width 62 height 22
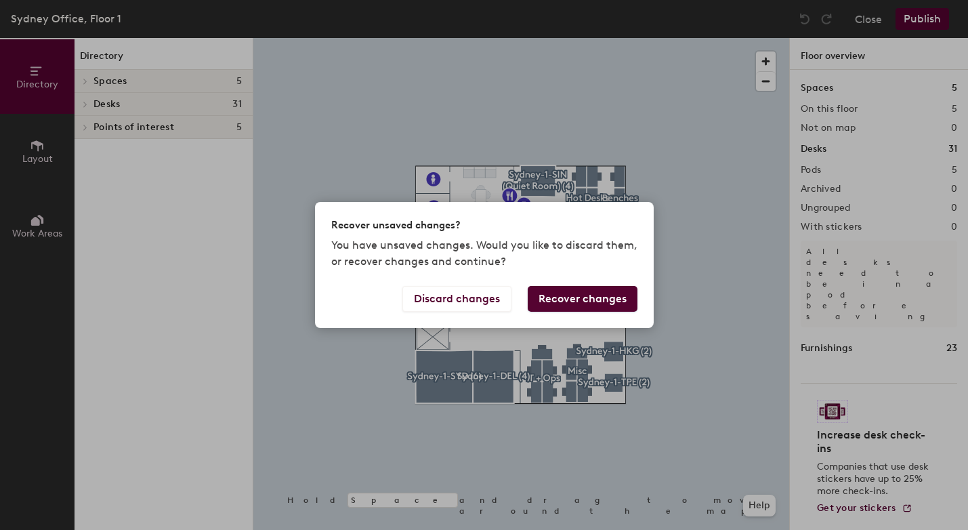
click at [577, 301] on button "Recover changes" at bounding box center [583, 299] width 110 height 26
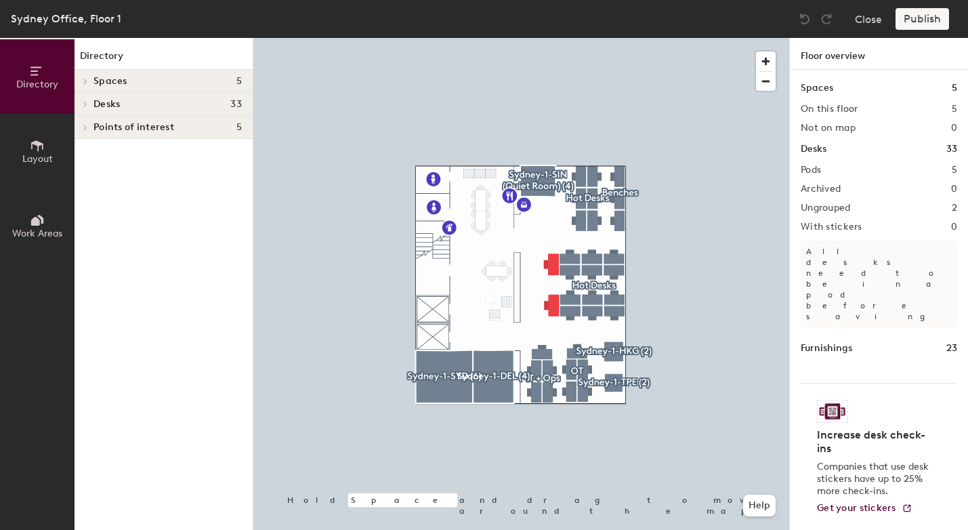
click at [923, 26] on div "Publish" at bounding box center [926, 19] width 62 height 22
click at [925, 16] on div "Publish" at bounding box center [926, 19] width 62 height 22
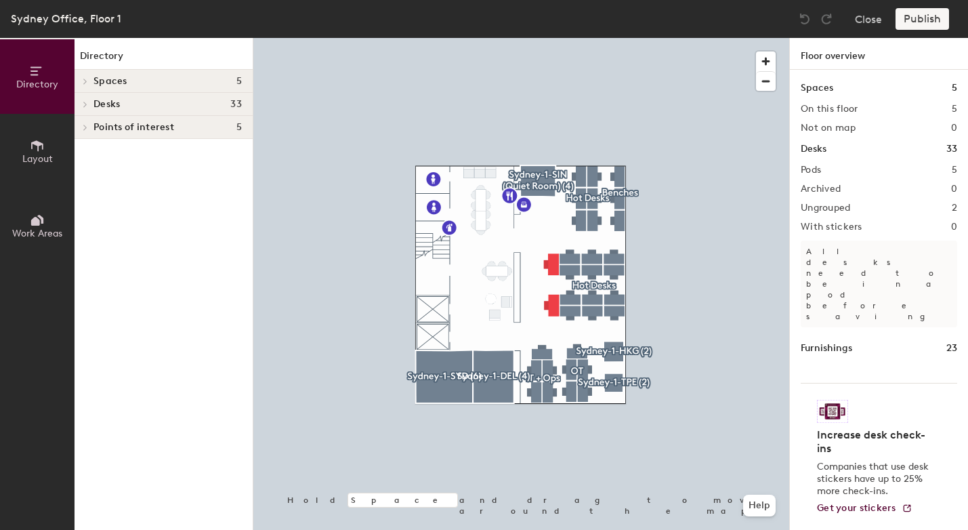
click at [925, 16] on div "Publish" at bounding box center [926, 19] width 62 height 22
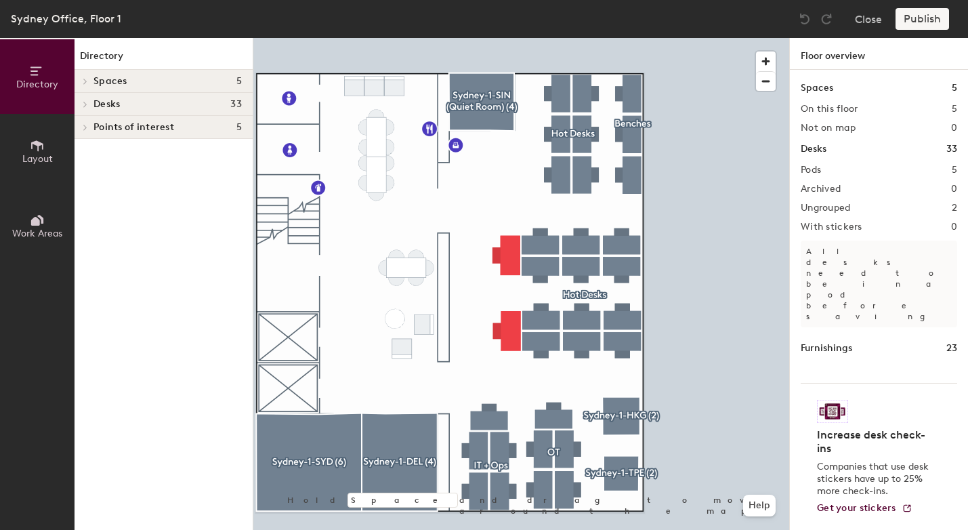
click at [833, 264] on p "All desks need to be in a pod before saving" at bounding box center [879, 283] width 156 height 87
click at [845, 257] on p "All desks need to be in a pod before saving" at bounding box center [879, 283] width 156 height 87
click at [858, 252] on p "All desks need to be in a pod before saving" at bounding box center [879, 283] width 156 height 87
click at [816, 264] on p "All desks need to be in a pod before saving" at bounding box center [879, 283] width 156 height 87
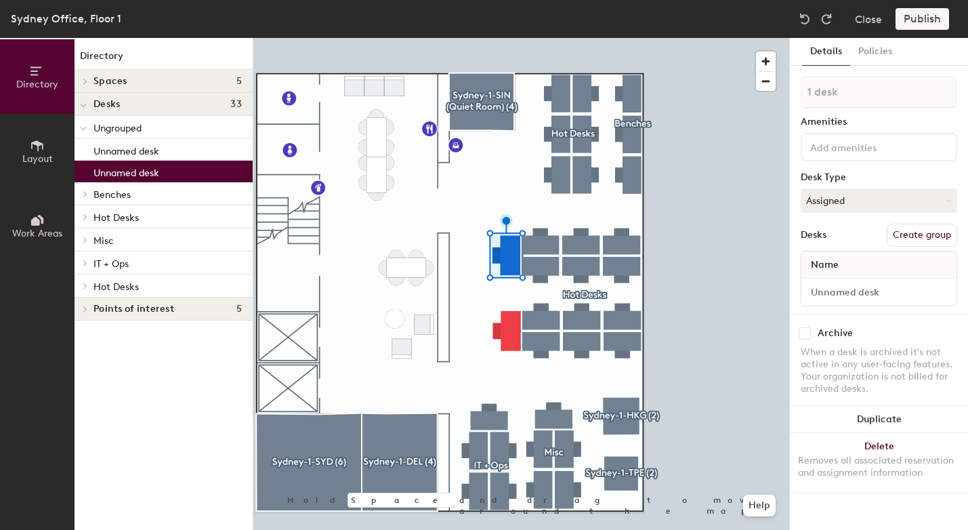
click at [171, 214] on p "Hot Desks" at bounding box center [167, 217] width 148 height 18
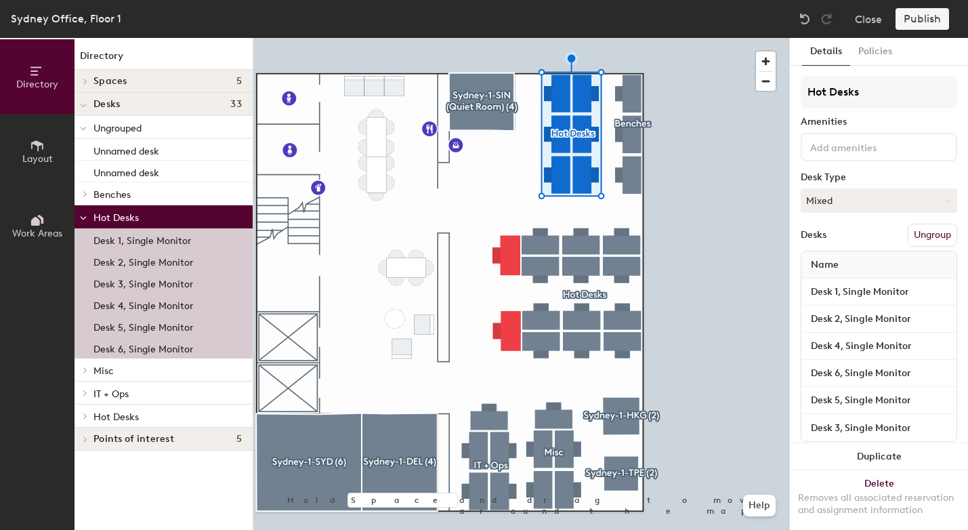
click at [597, 38] on div at bounding box center [521, 38] width 536 height 0
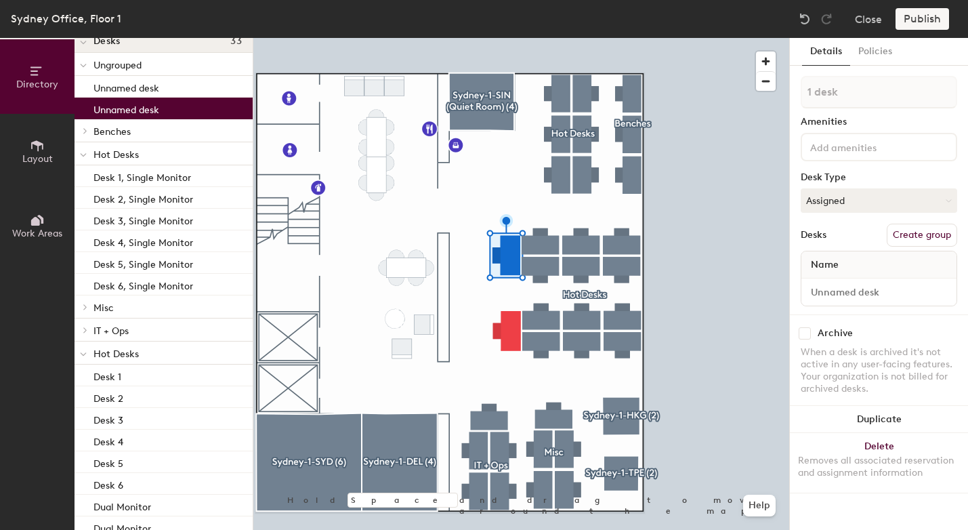
scroll to position [119, 0]
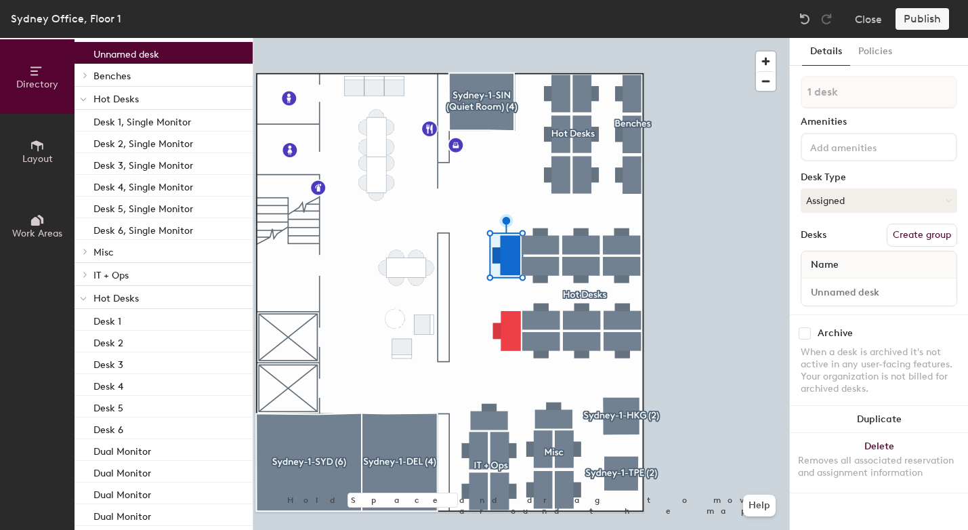
click at [139, 295] on p "Hot Desks" at bounding box center [167, 298] width 148 height 18
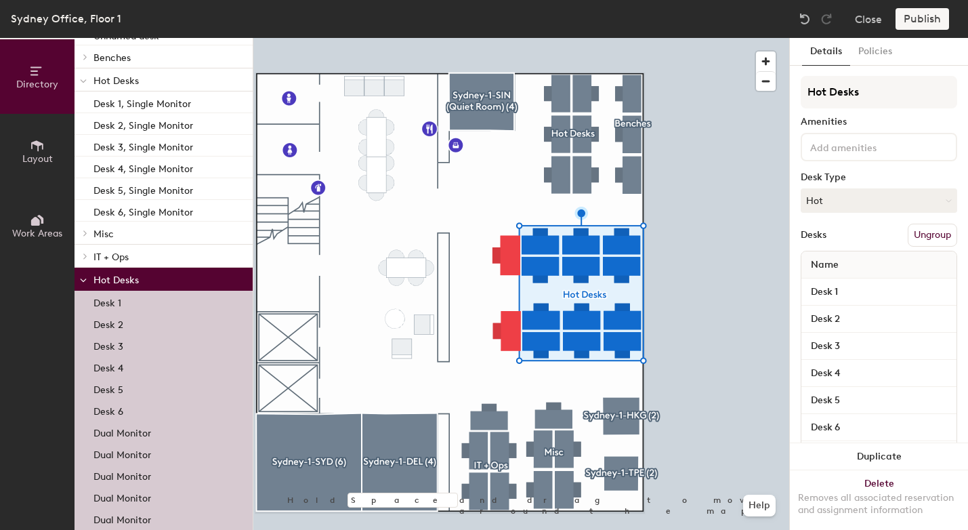
scroll to position [144, 0]
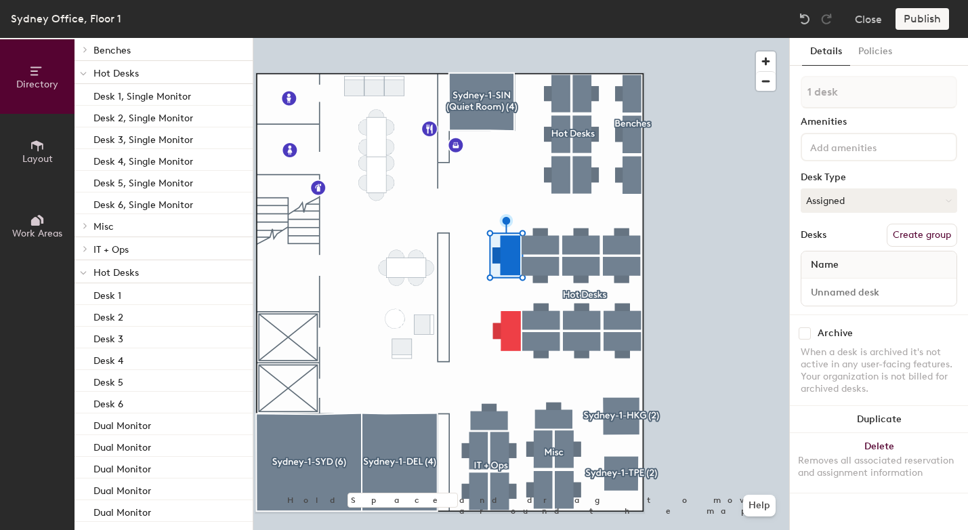
click at [184, 269] on p "Hot Desks" at bounding box center [167, 272] width 148 height 18
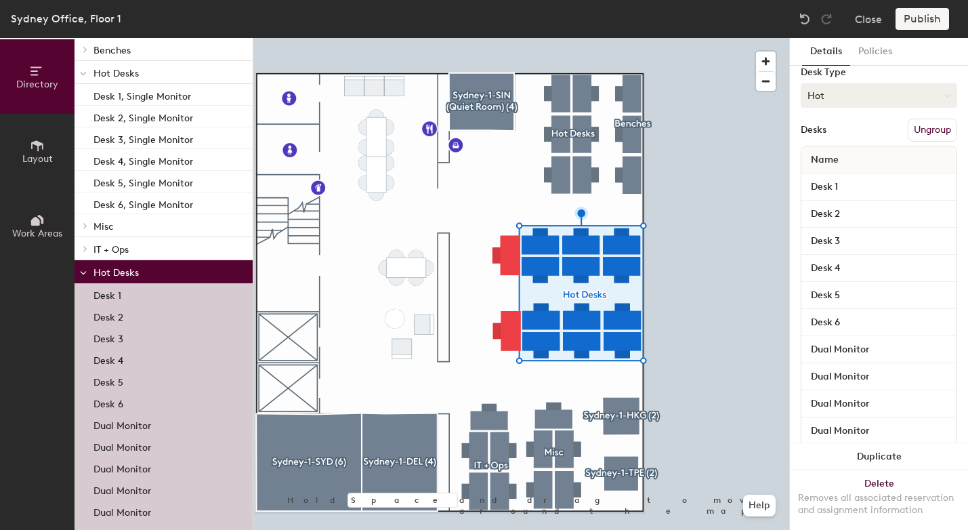
scroll to position [93, 0]
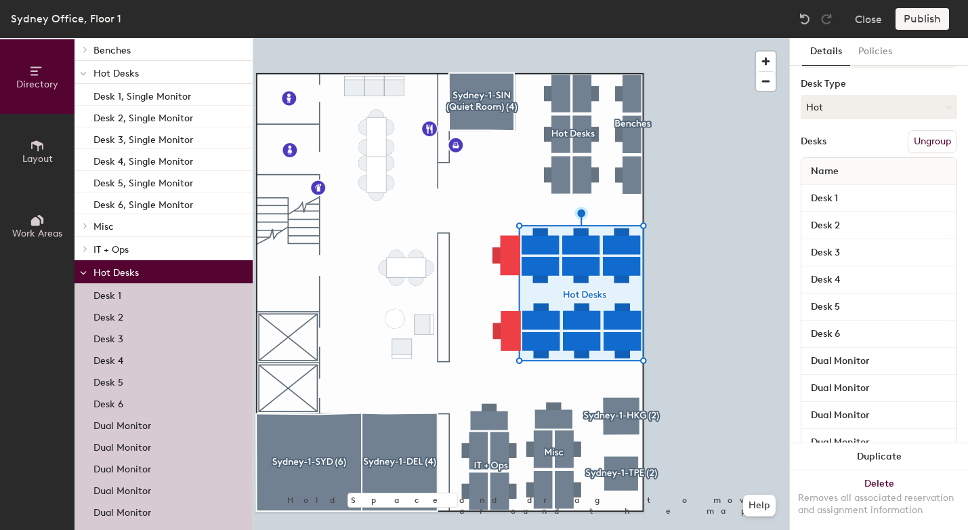
click at [916, 140] on button "Ungroup" at bounding box center [932, 141] width 49 height 23
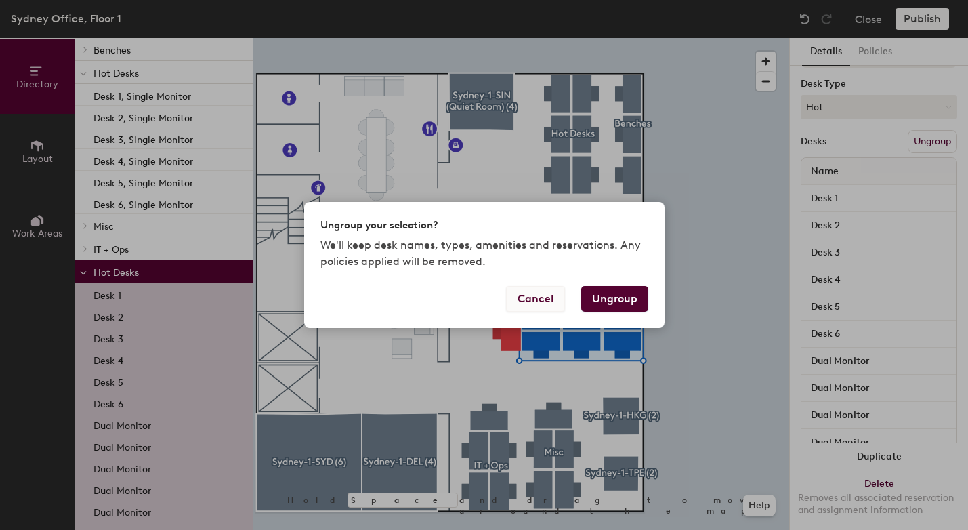
click at [521, 297] on button "Cancel" at bounding box center [535, 299] width 59 height 26
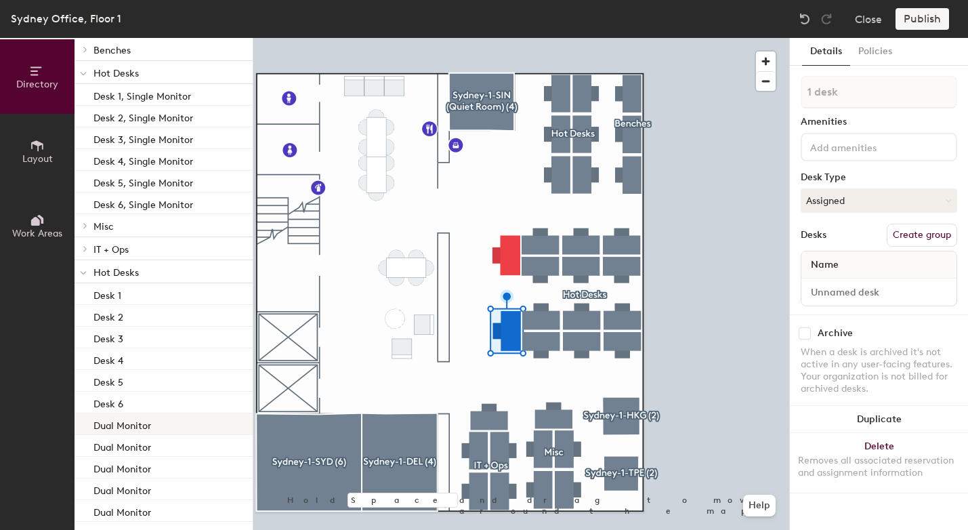
scroll to position [192, 0]
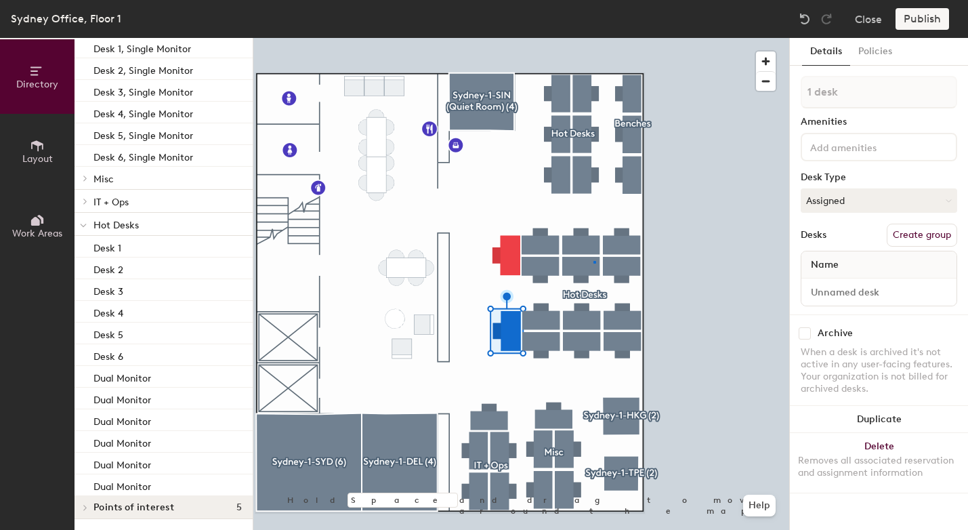
click at [593, 38] on div at bounding box center [521, 38] width 536 height 0
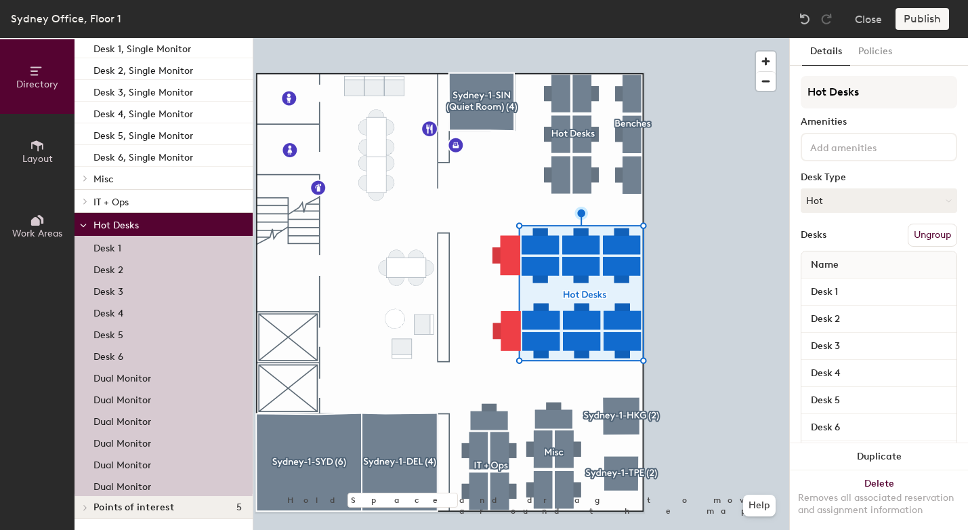
click at [924, 233] on button "Ungroup" at bounding box center [932, 235] width 49 height 23
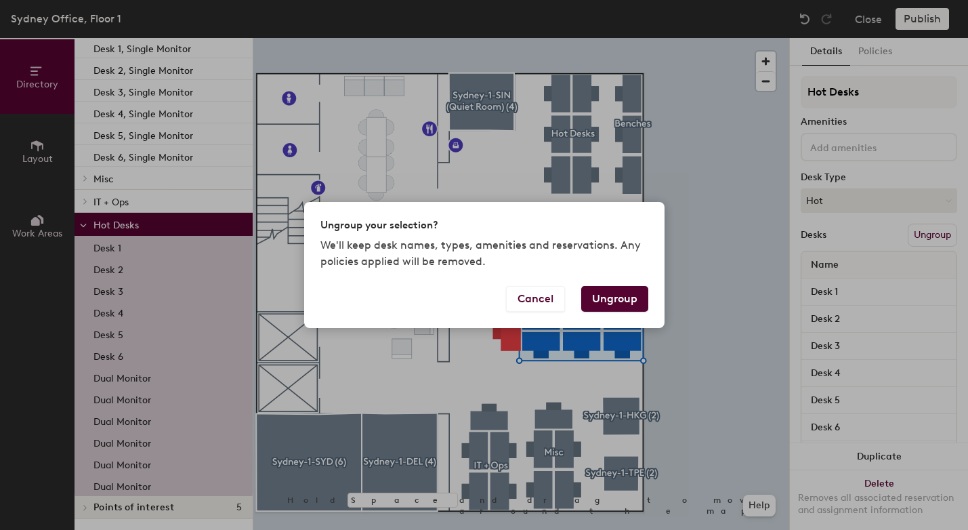
click at [606, 297] on button "Ungroup" at bounding box center [614, 299] width 67 height 26
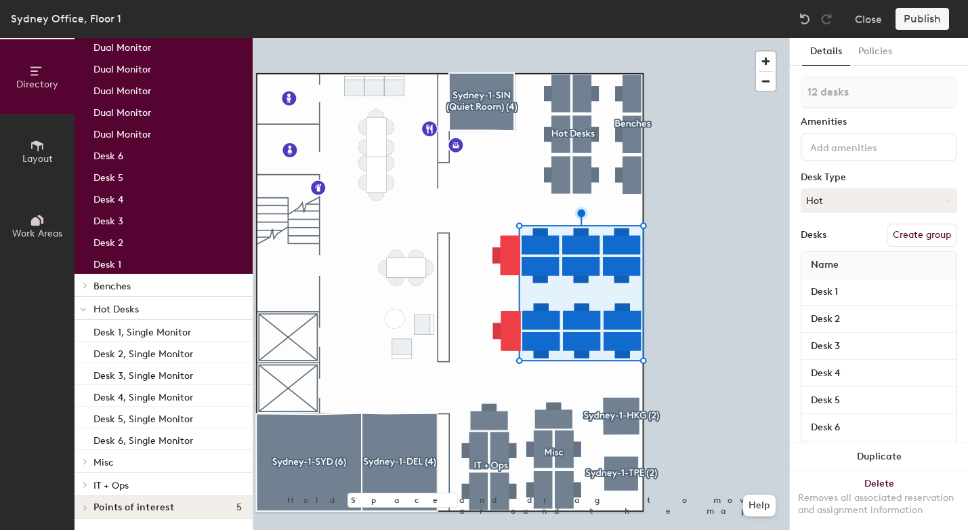
click at [914, 230] on button "Create group" at bounding box center [922, 235] width 70 height 23
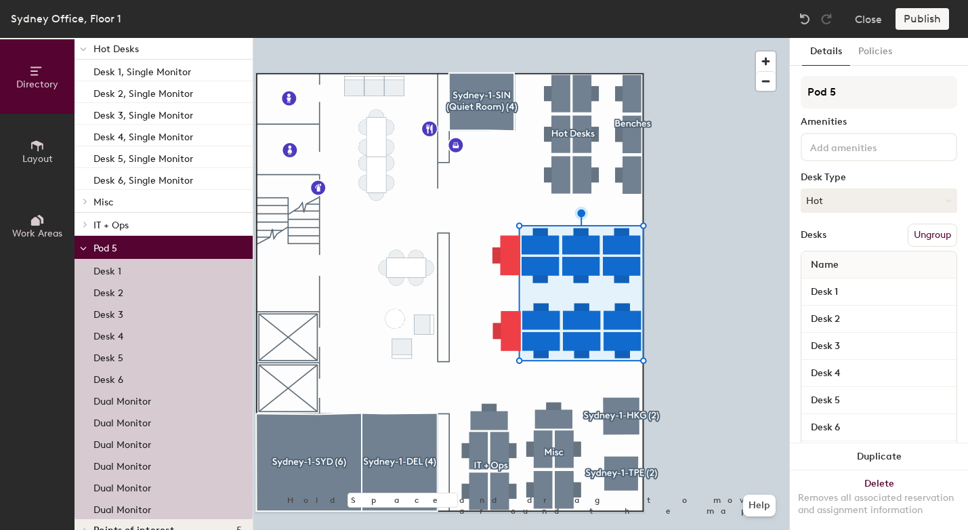
scroll to position [0, 0]
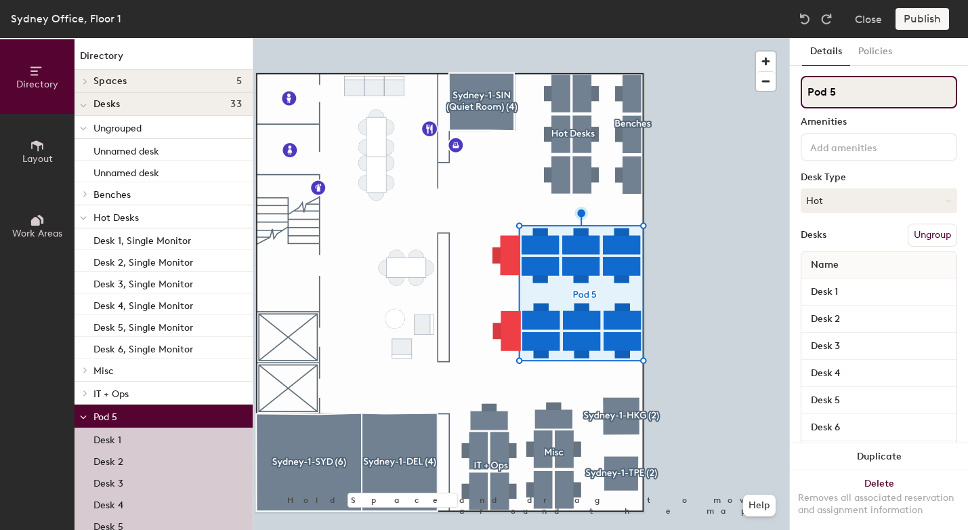
drag, startPoint x: 855, startPoint y: 96, endPoint x: 806, endPoint y: 83, distance: 50.9
click at [806, 84] on input "Pod 5" at bounding box center [879, 92] width 156 height 33
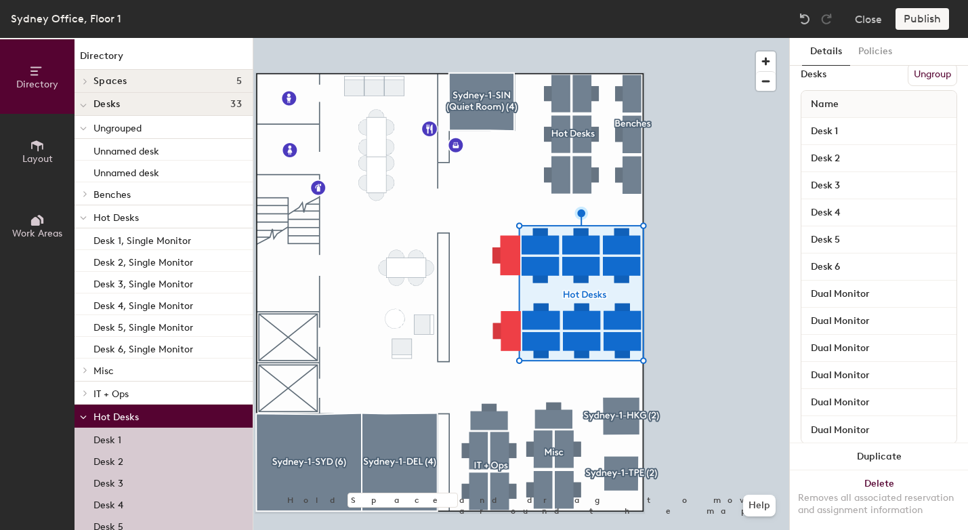
scroll to position [192, 0]
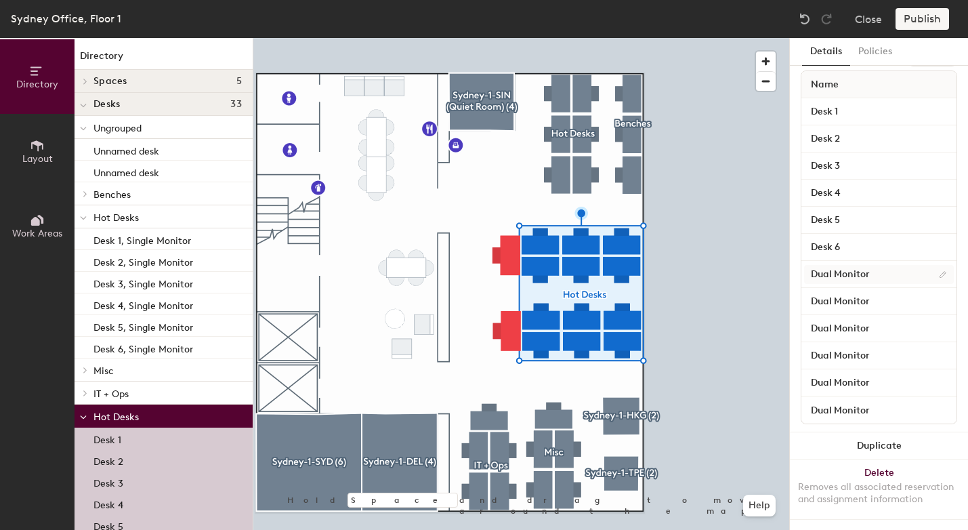
type input "Hot Desks"
click at [830, 265] on input "Dual Monitor" at bounding box center [879, 274] width 150 height 19
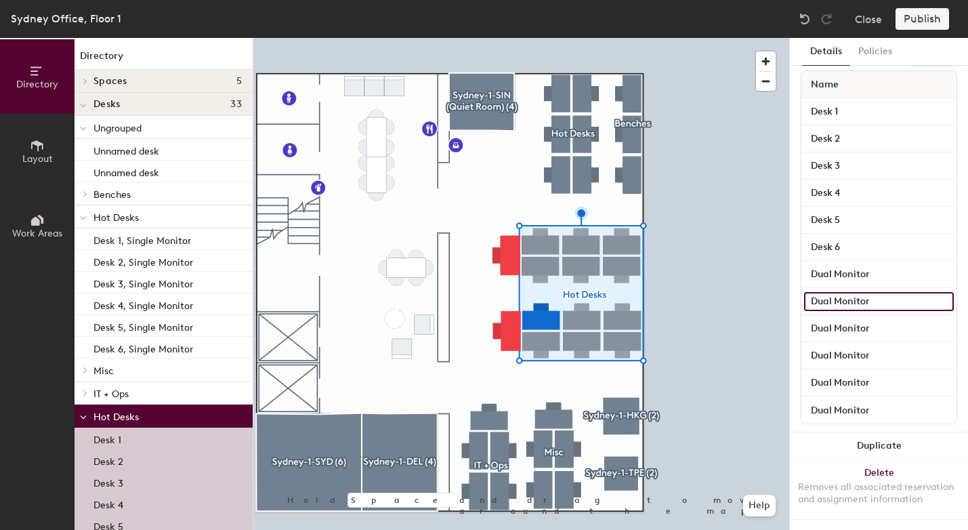
click at [826, 297] on input "Dual Monitor" at bounding box center [879, 301] width 150 height 19
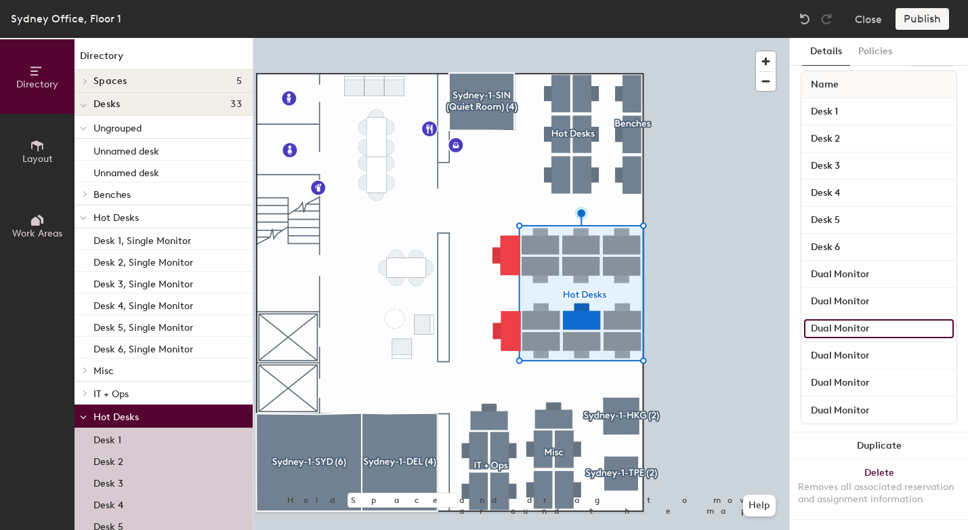
click at [825, 319] on input "Dual Monitor" at bounding box center [879, 328] width 150 height 19
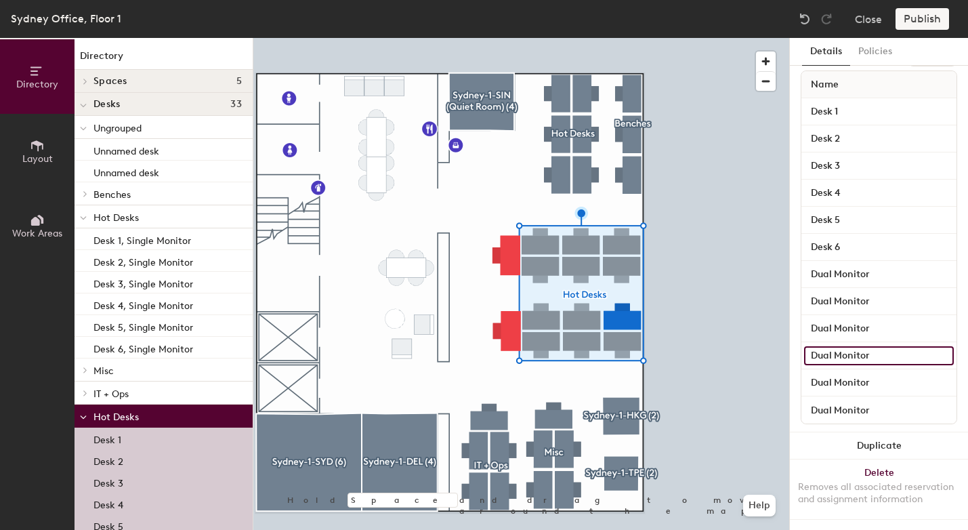
click at [824, 346] on input "Dual Monitor" at bounding box center [879, 355] width 150 height 19
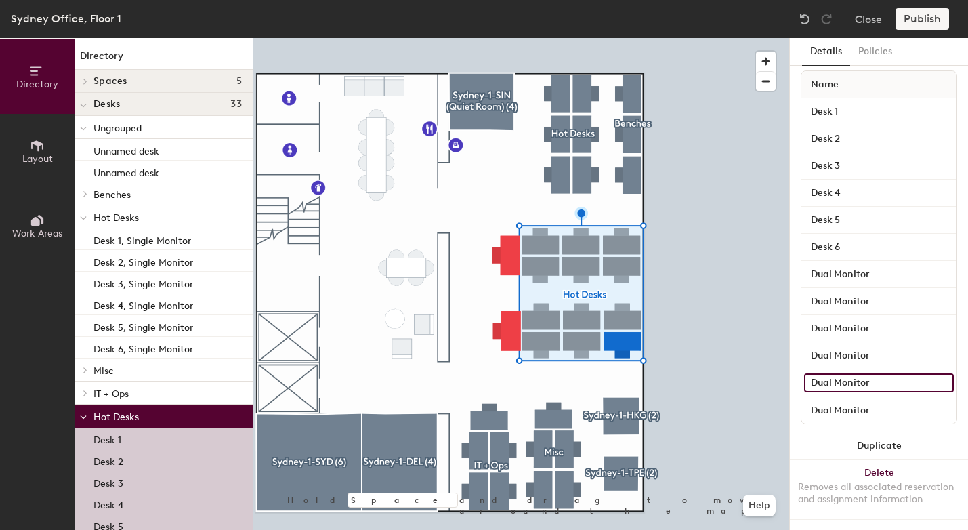
click at [825, 373] on input "Dual Monitor" at bounding box center [879, 382] width 150 height 19
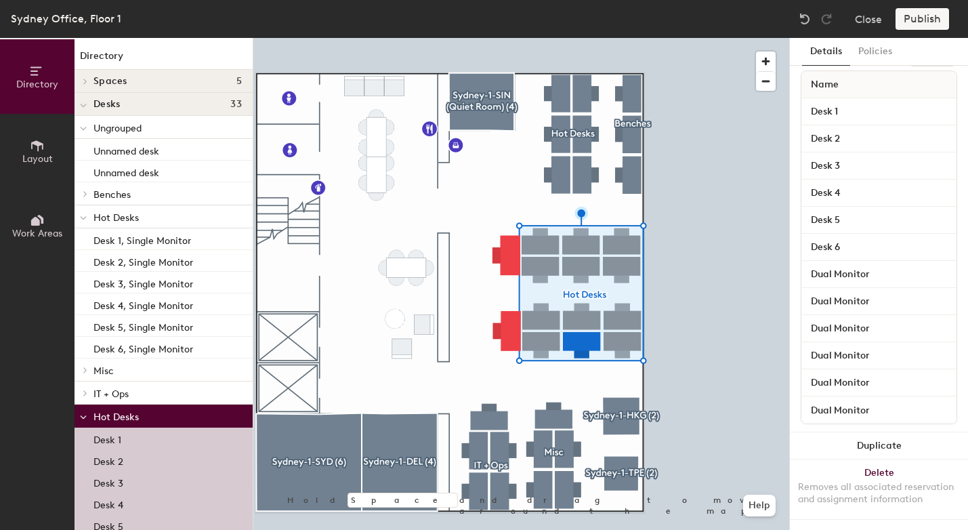
scroll to position [0, 0]
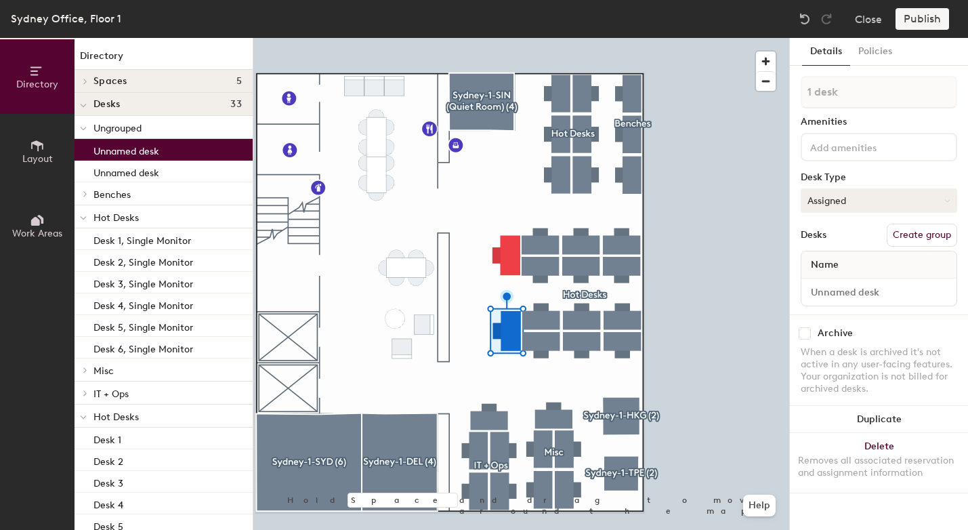
click at [830, 207] on button "Assigned" at bounding box center [879, 200] width 156 height 24
click at [831, 263] on div "Hot" at bounding box center [868, 263] width 135 height 20
click at [908, 237] on button "Create group" at bounding box center [922, 235] width 70 height 23
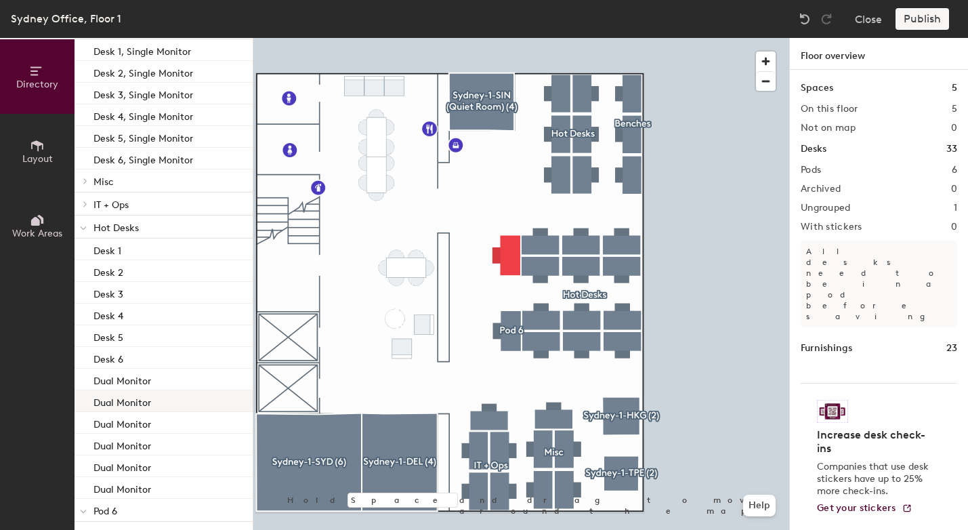
scroll to position [161, 0]
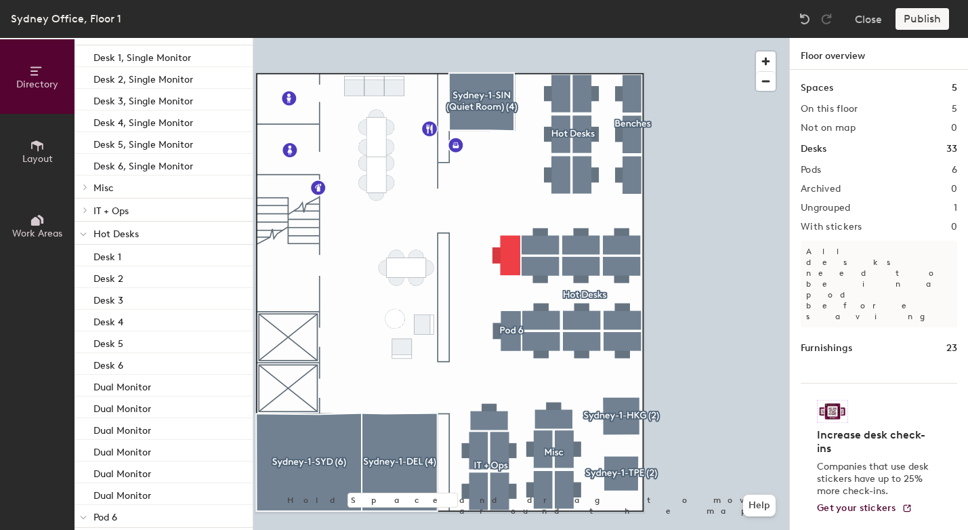
click at [104, 235] on span "Hot Desks" at bounding box center [115, 234] width 45 height 12
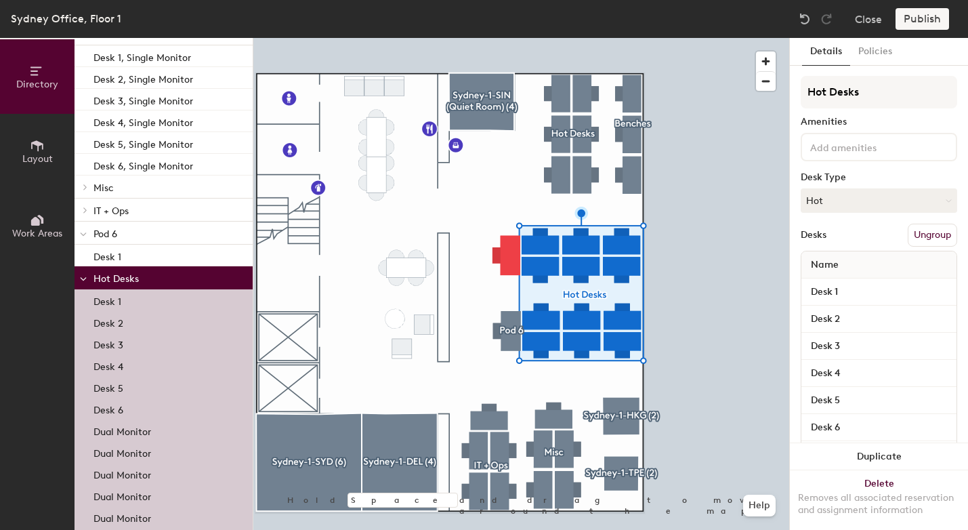
click at [108, 238] on span "Pod 6" at bounding box center [105, 234] width 24 height 12
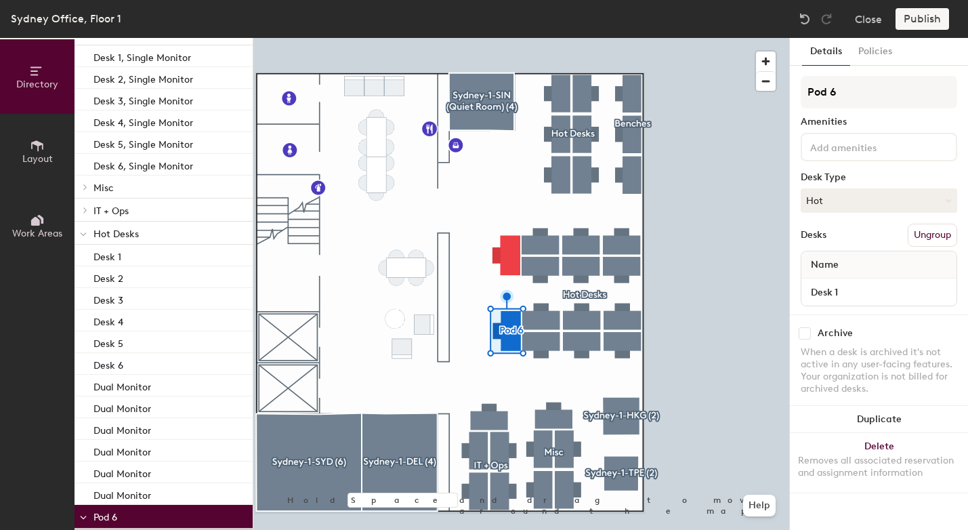
click at [108, 238] on span "Hot Desks" at bounding box center [115, 234] width 45 height 12
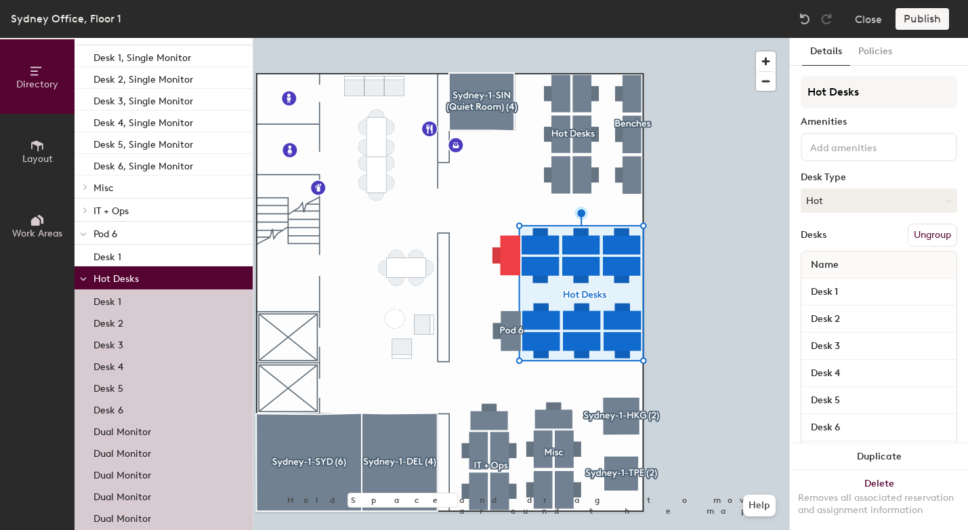
click at [91, 233] on div at bounding box center [84, 232] width 18 height 22
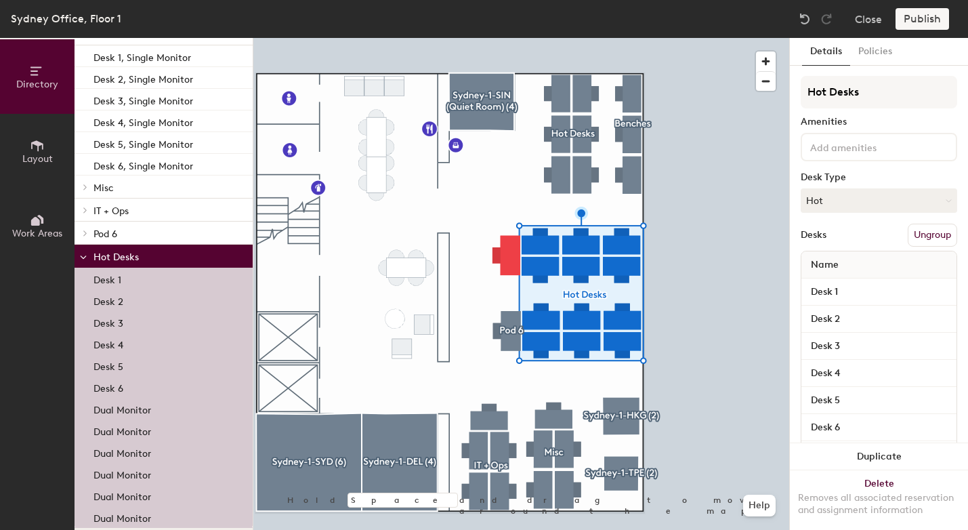
click at [100, 261] on span "Hot Desks" at bounding box center [115, 257] width 45 height 12
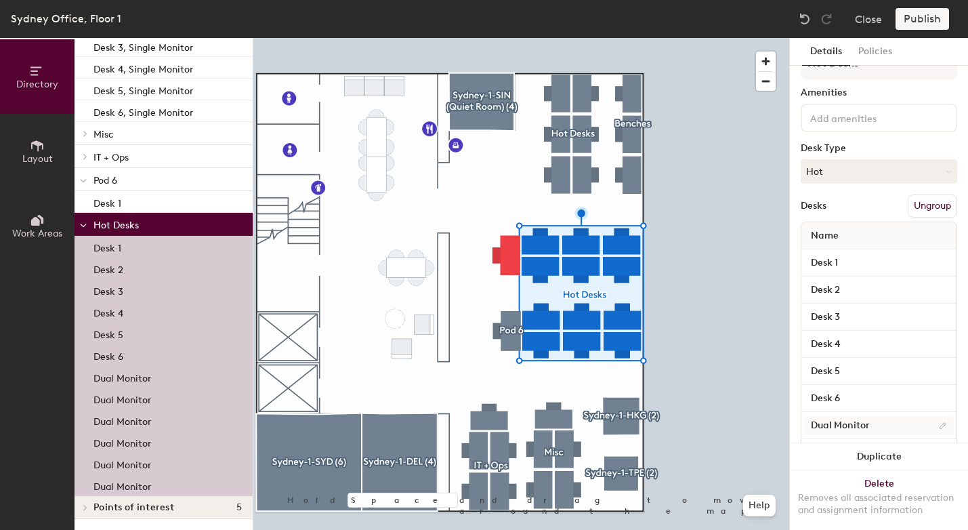
scroll to position [9, 0]
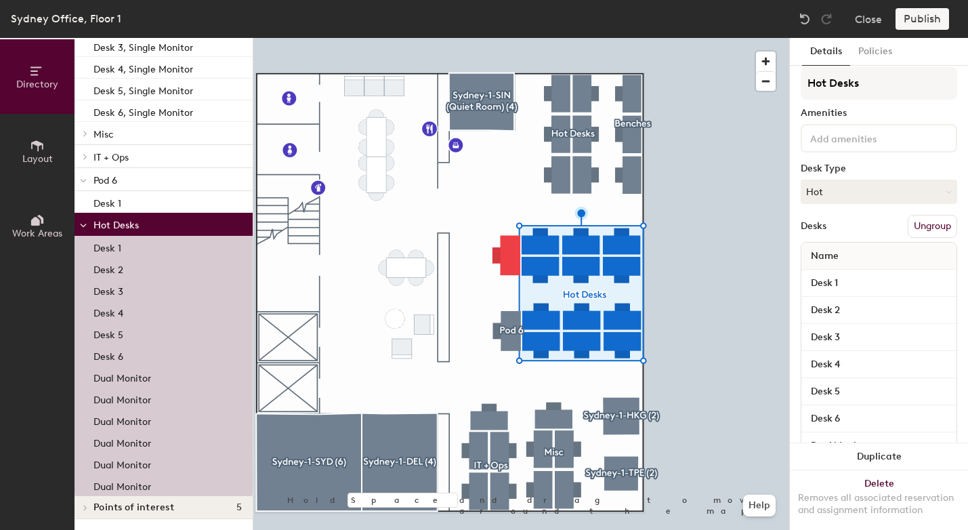
click at [916, 230] on button "Ungroup" at bounding box center [932, 226] width 49 height 23
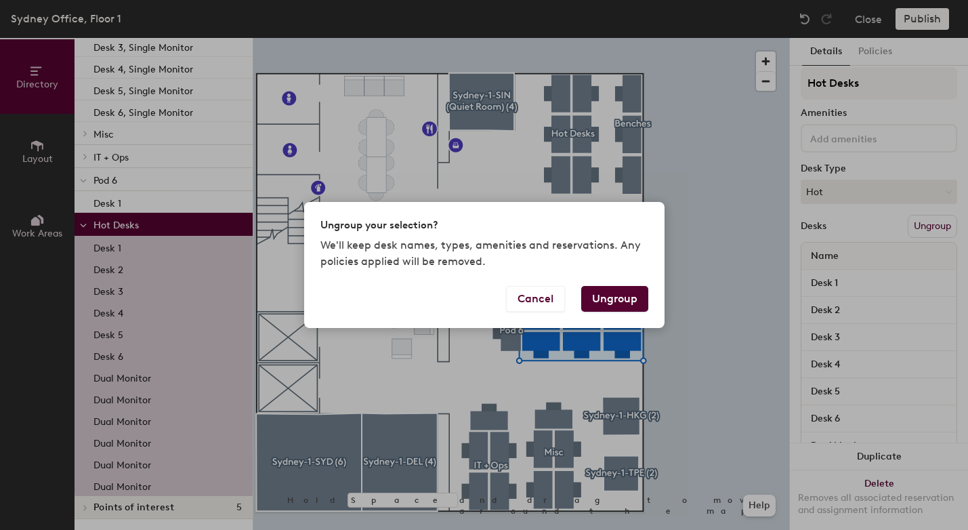
click at [629, 296] on button "Ungroup" at bounding box center [614, 299] width 67 height 26
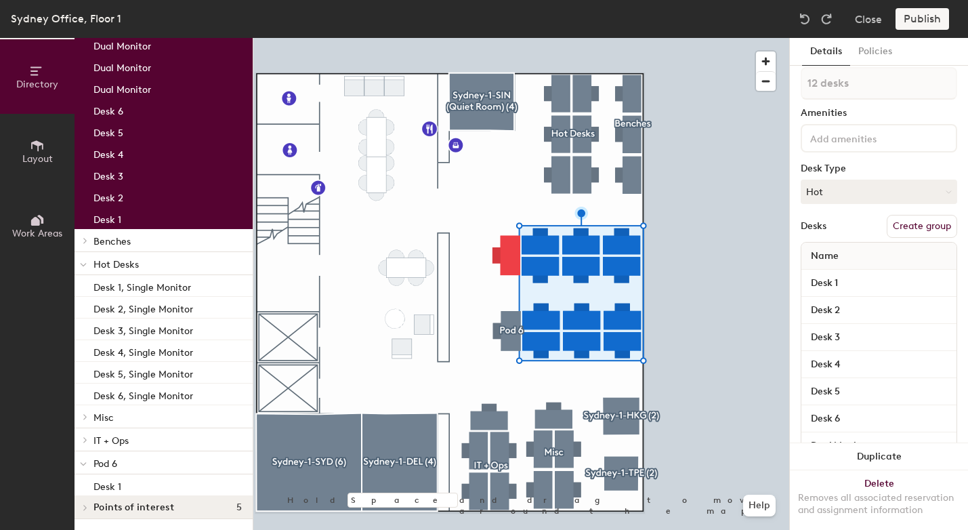
type input "1 desk"
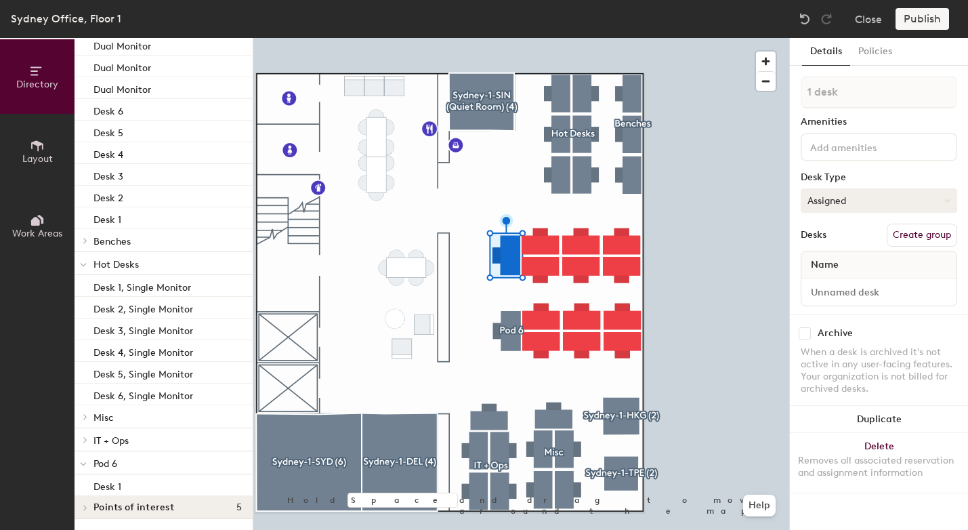
click at [835, 202] on button "Assigned" at bounding box center [879, 200] width 156 height 24
click at [834, 202] on button "Assigned" at bounding box center [879, 200] width 156 height 24
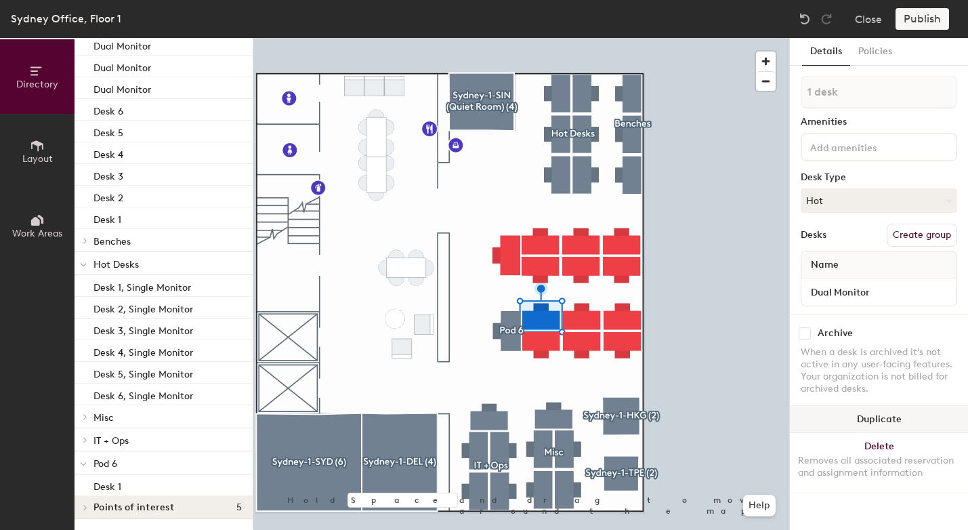
click at [587, 38] on div at bounding box center [521, 38] width 536 height 0
click at [510, 38] on div at bounding box center [521, 38] width 536 height 0
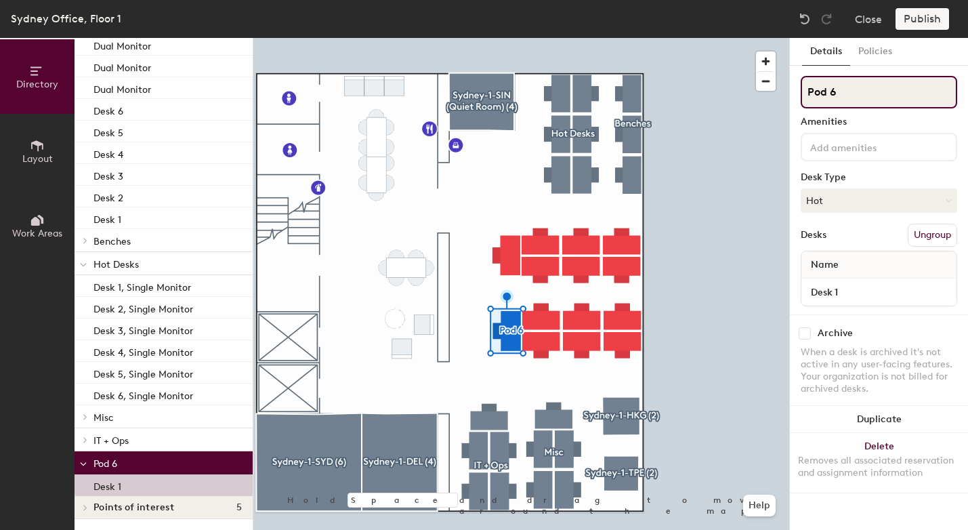
click at [874, 102] on input "Pod 6" at bounding box center [879, 92] width 156 height 33
type input "P"
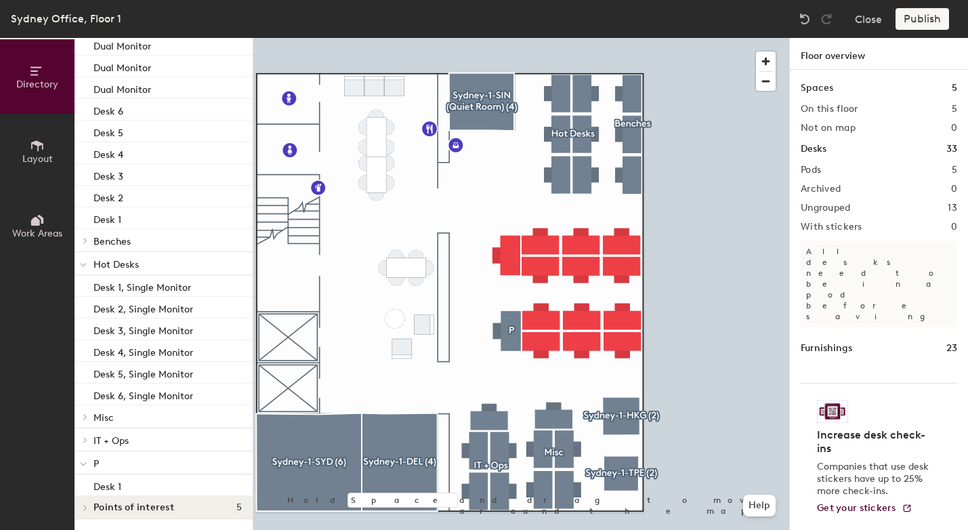
click at [509, 38] on div at bounding box center [521, 38] width 536 height 0
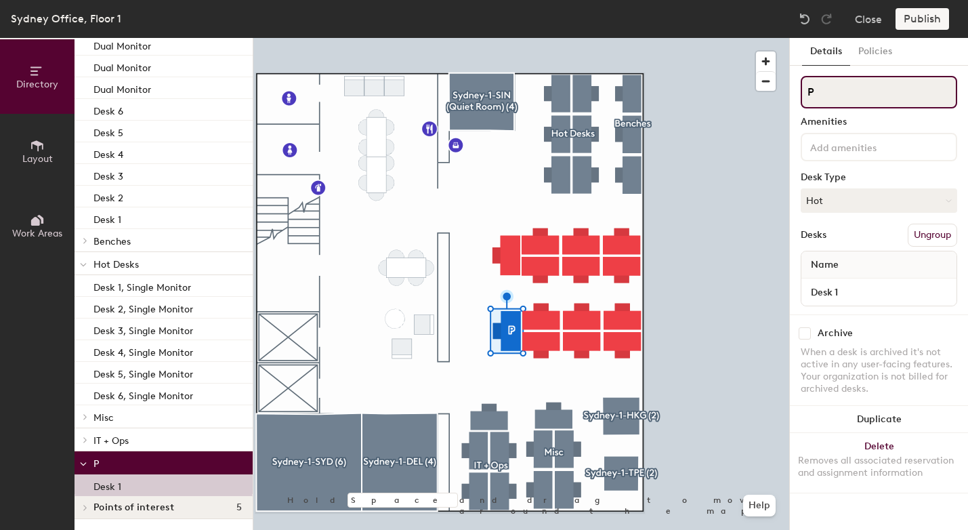
click at [861, 102] on input "P" at bounding box center [879, 92] width 156 height 33
click at [690, 38] on div at bounding box center [521, 38] width 536 height 0
click at [840, 200] on button "Hot" at bounding box center [879, 200] width 156 height 24
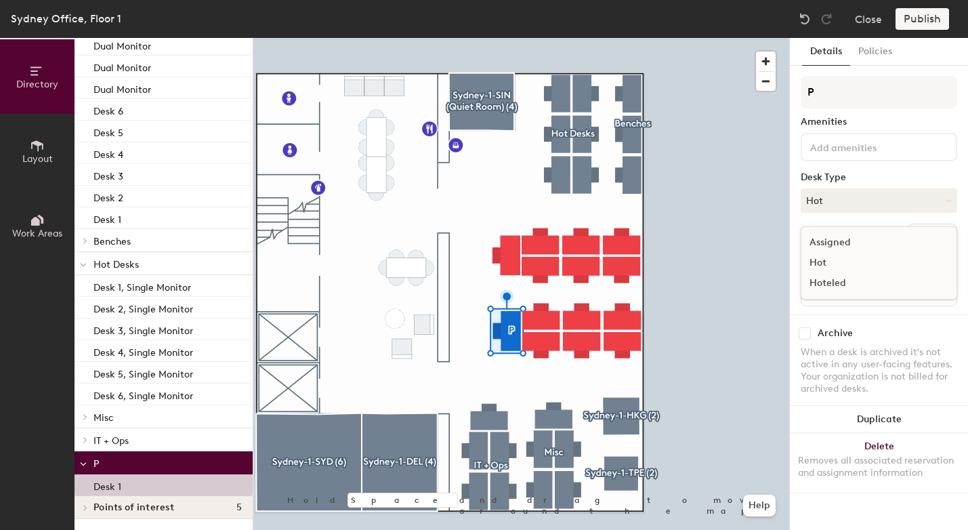
click at [830, 267] on div "Hot" at bounding box center [868, 263] width 135 height 20
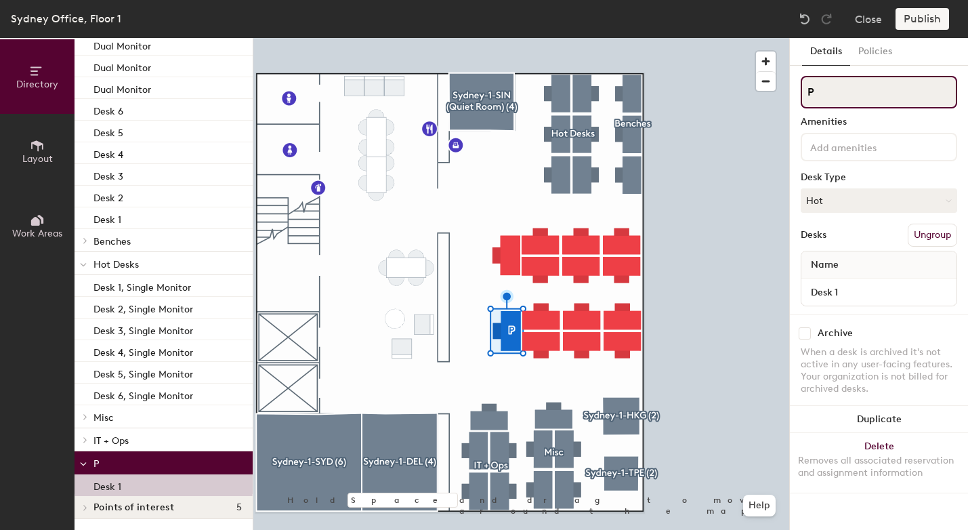
click at [841, 94] on input "P" at bounding box center [879, 92] width 156 height 33
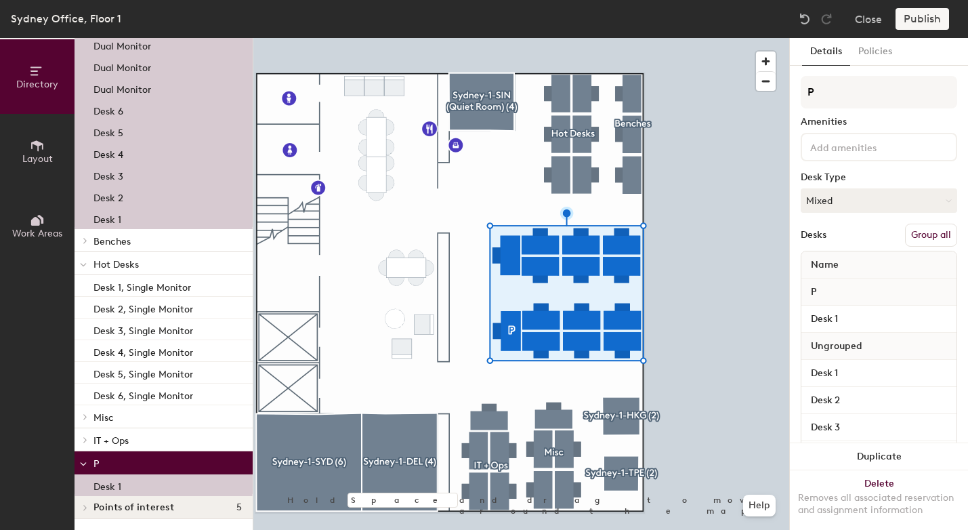
click at [125, 461] on p "P" at bounding box center [167, 463] width 148 height 18
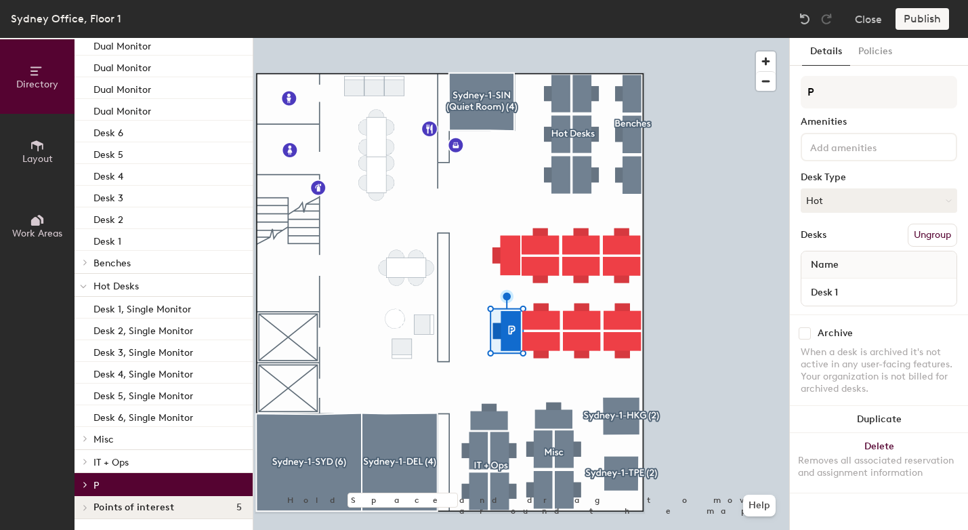
click at [112, 481] on p "P" at bounding box center [167, 484] width 148 height 18
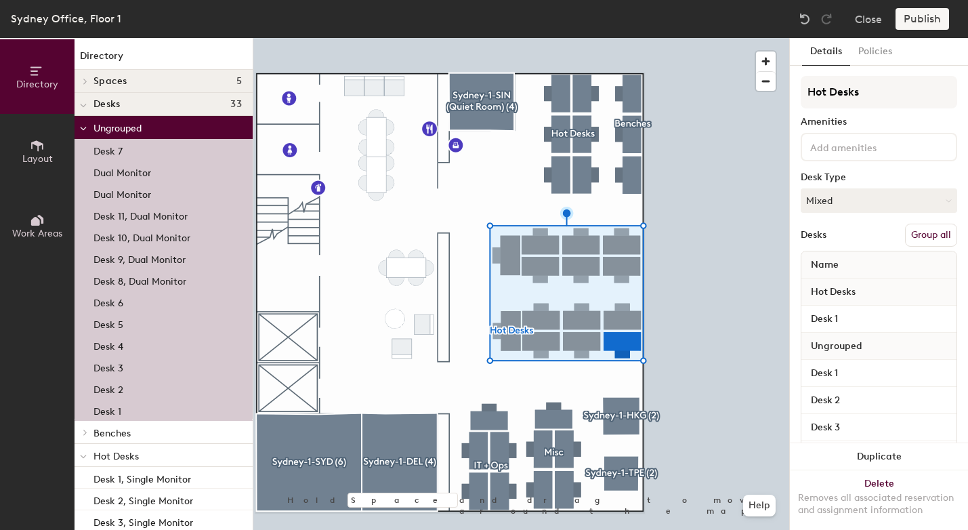
type input "Desk 11, Dual Monitor"
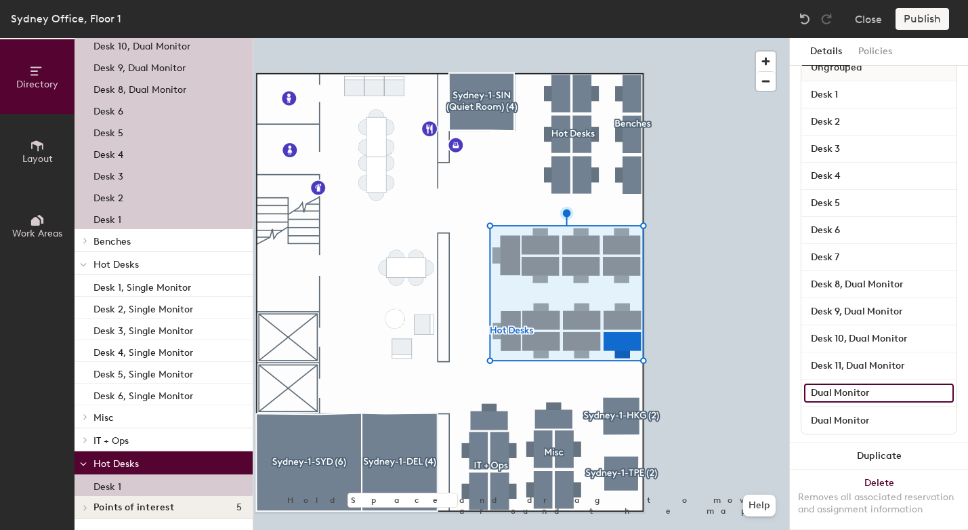
click at [841, 387] on input "Dual Monitor" at bounding box center [879, 392] width 150 height 19
type input "S"
paste input "Dual Monitor"
type input "Desk 12, Dual Monitor"
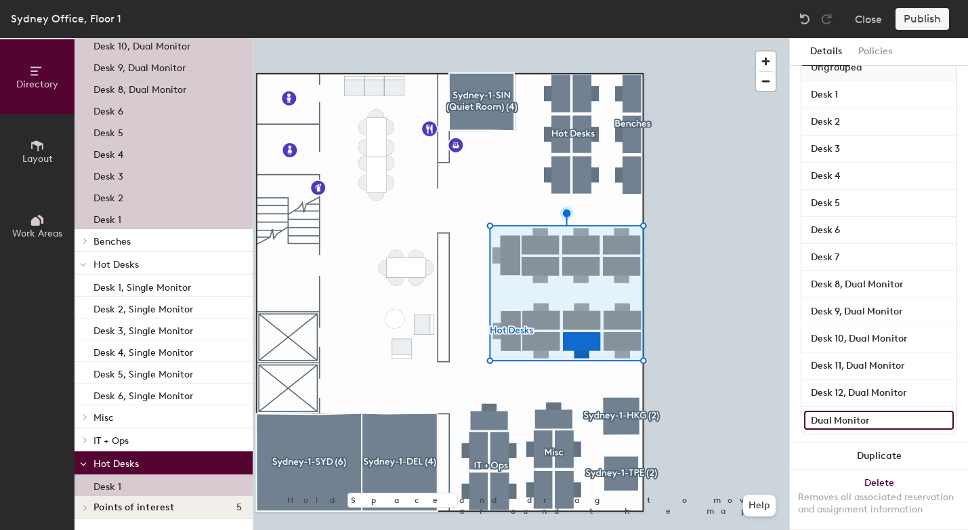
click at [834, 417] on input "Dual Monitor" at bounding box center [879, 419] width 150 height 19
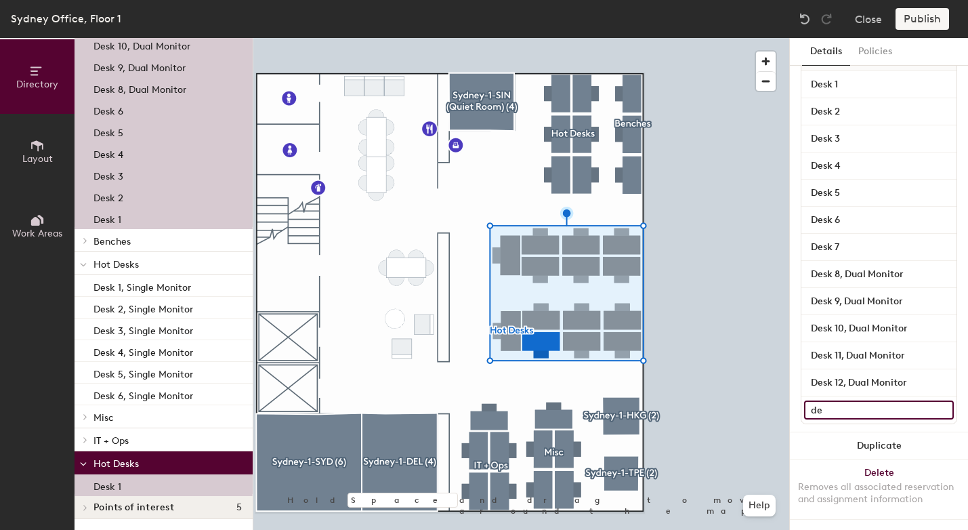
type input "d"
paste input "Dual Monitor"
type input "Desk 13, Dual Monitor"
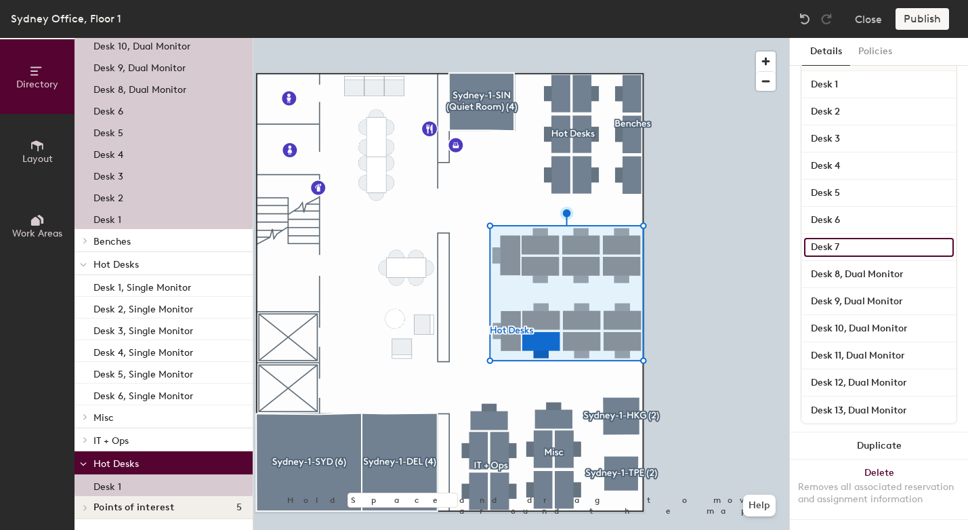
click at [856, 242] on input "Desk 7" at bounding box center [879, 247] width 150 height 19
click at [858, 238] on input "Desk 7" at bounding box center [879, 247] width 150 height 19
paste input "Dual Monitor"
type input "Desk 7, Dual Monitor"
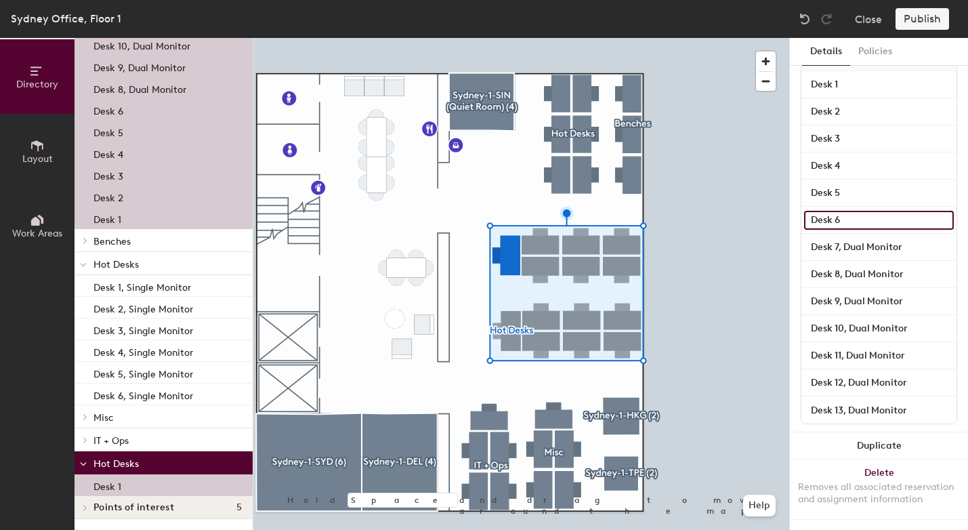
click at [862, 211] on input "Desk 6" at bounding box center [879, 220] width 150 height 19
click at [866, 211] on input "Desk 6" at bounding box center [879, 220] width 150 height 19
paste input "Dual Monitor"
type input "Desk 6, Dual Monitor"
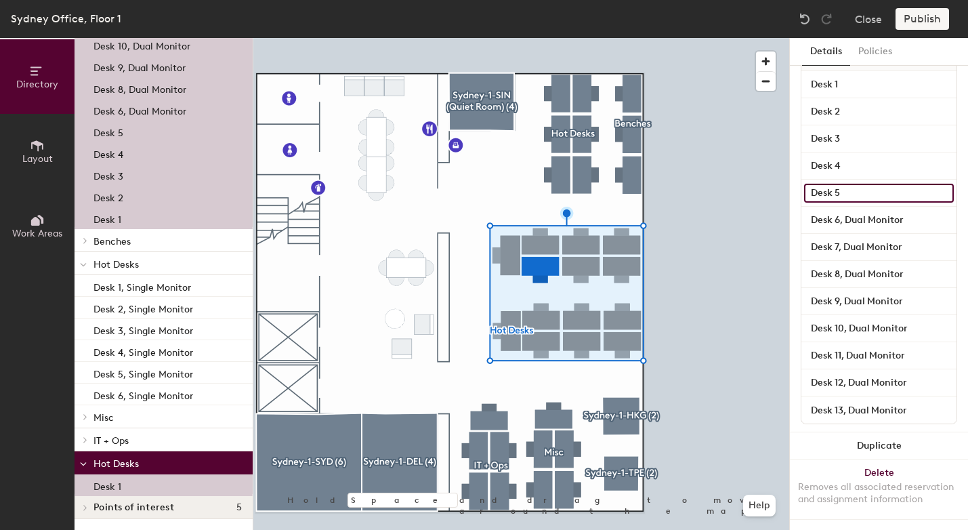
click at [870, 184] on input "Desk 5" at bounding box center [879, 193] width 150 height 19
click at [853, 184] on input "Desk 5" at bounding box center [879, 193] width 150 height 19
paste input "Dual Monitor"
type input "Desk 5, Dual Monitor"
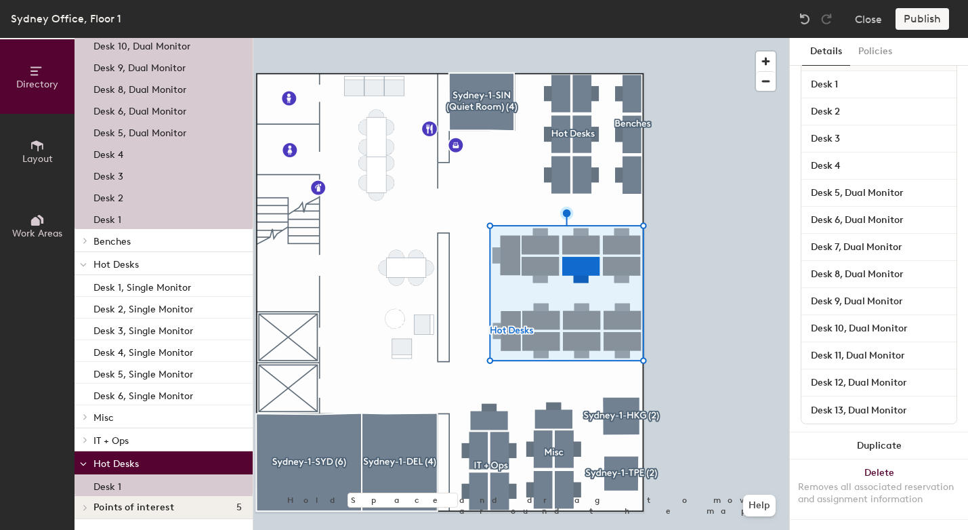
click at [847, 152] on div "Desk 4" at bounding box center [878, 165] width 155 height 27
click at [847, 156] on input "Desk 4" at bounding box center [879, 165] width 150 height 19
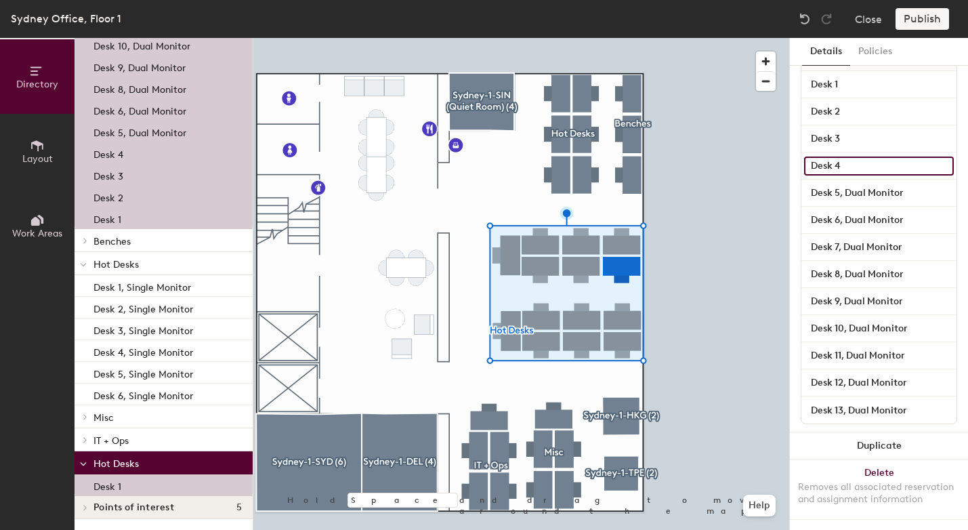
click at [847, 156] on input "Desk 4" at bounding box center [879, 165] width 150 height 19
paste input "Dual Monitor"
type input "Desk 4, Dual Monitor"
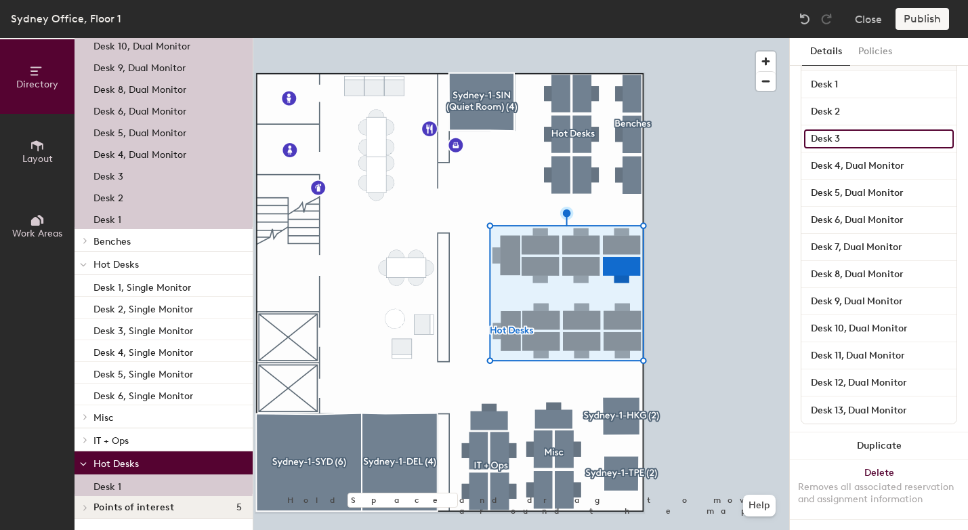
click at [837, 129] on input "Desk 3" at bounding box center [879, 138] width 150 height 19
click at [845, 129] on input "Desk 3" at bounding box center [879, 138] width 150 height 19
paste input "Dual Monitor"
type input "Desk 3, Dual Monitor"
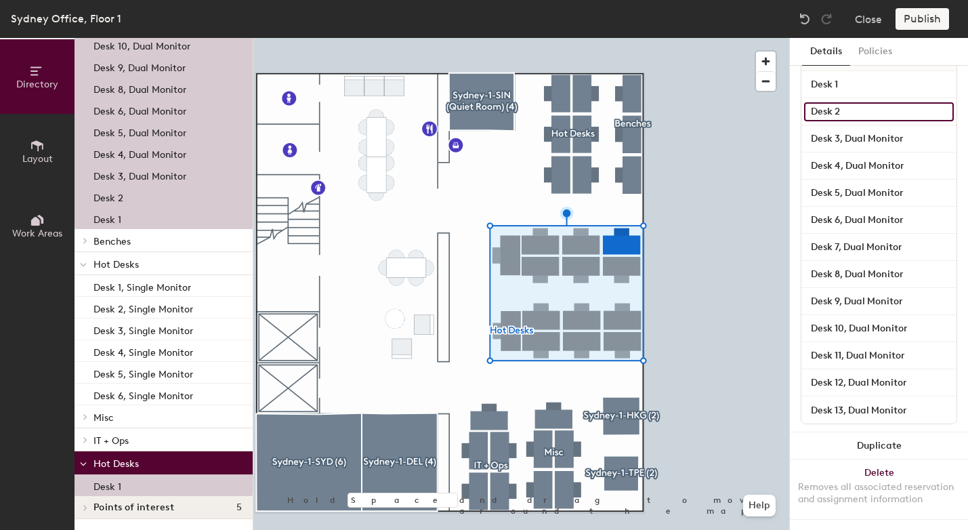
click at [847, 102] on input "Desk 2" at bounding box center [879, 111] width 150 height 19
paste input "Dual Monitor"
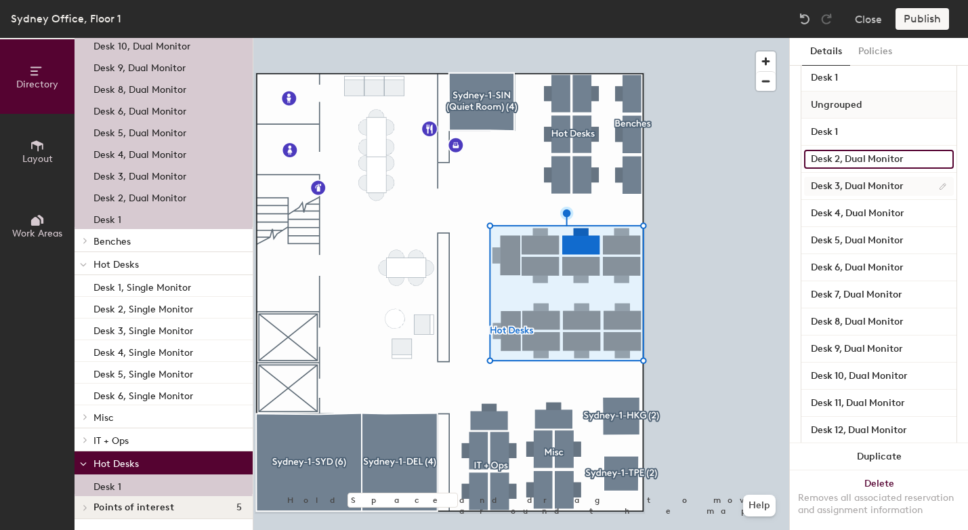
scroll to position [236, 0]
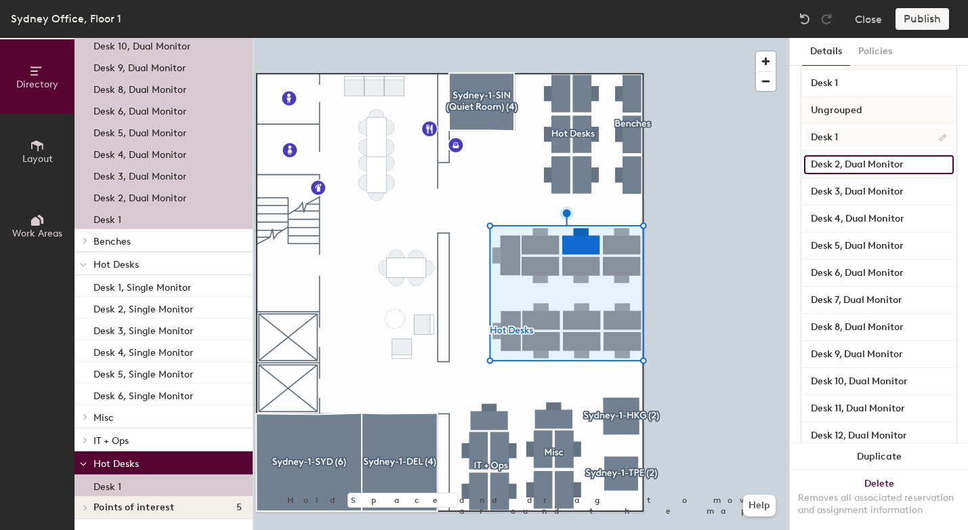
type input "Desk 2, Dual Monitor"
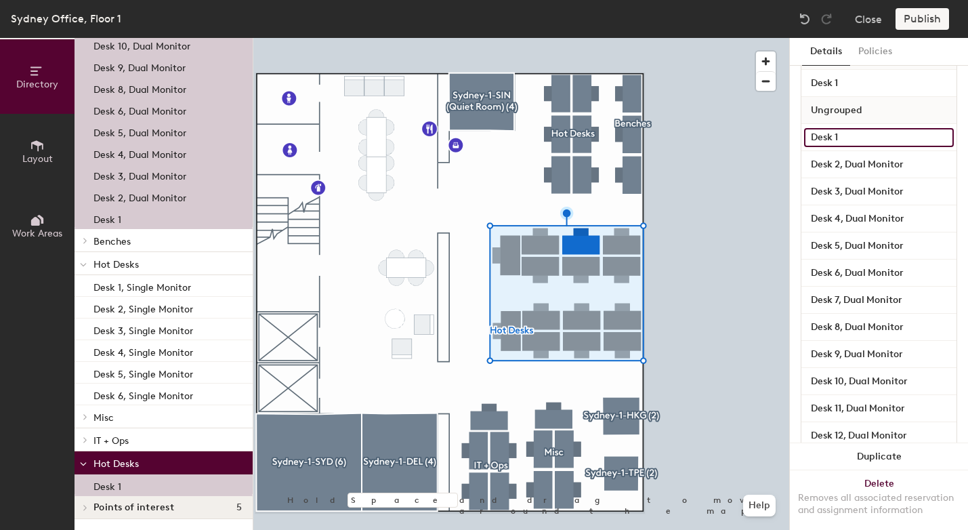
click at [845, 139] on input "Desk 1" at bounding box center [879, 137] width 150 height 19
paste input "Dual Monitor"
type input "Desk 1, Dual Monitor"
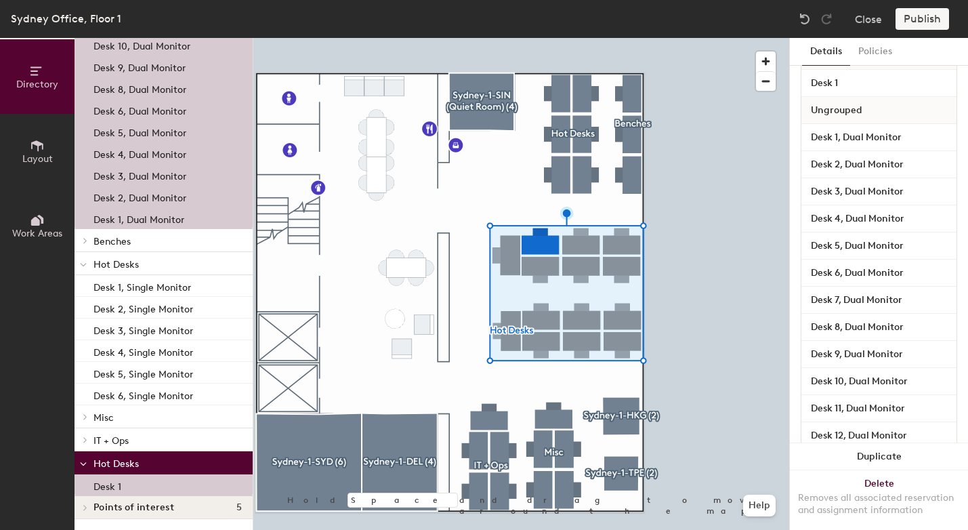
click at [841, 110] on span "Ungrouped" at bounding box center [836, 110] width 65 height 24
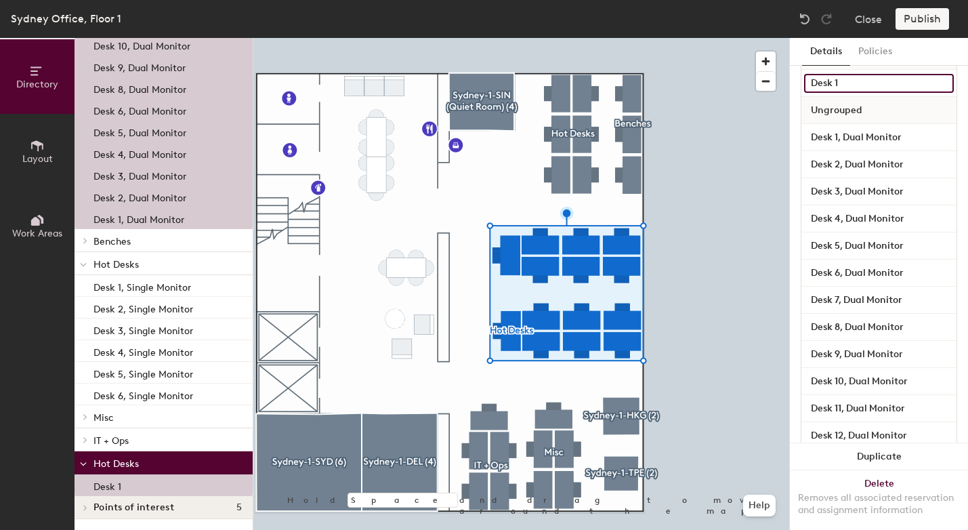
click at [839, 80] on input "Desk 1" at bounding box center [879, 83] width 150 height 19
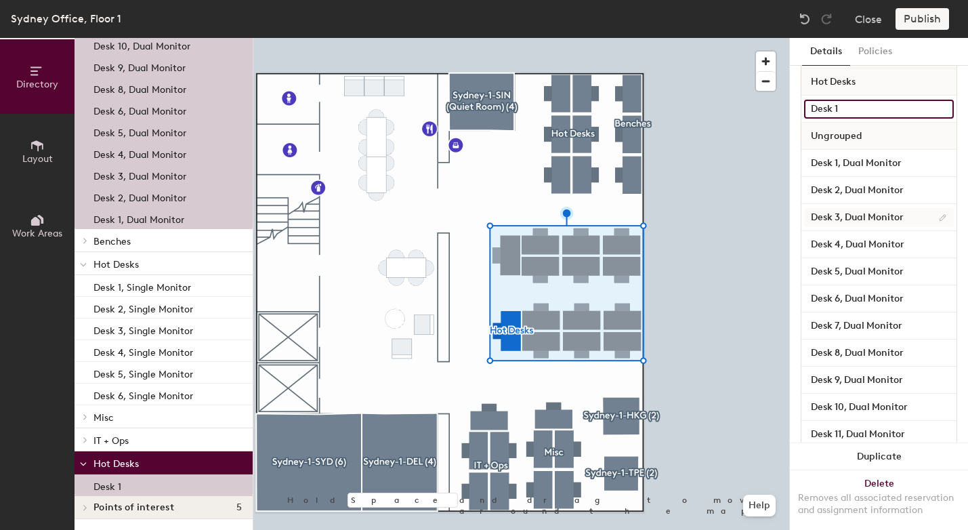
scroll to position [205, 0]
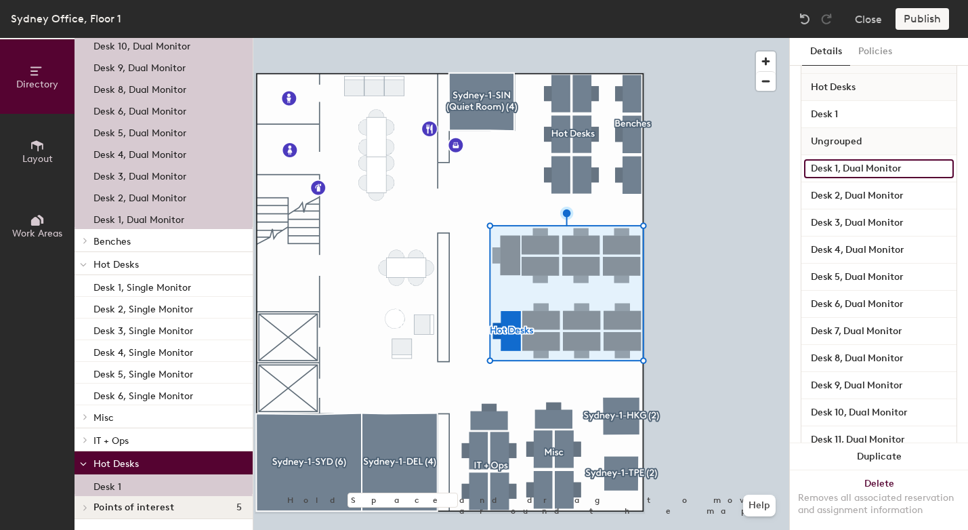
click at [846, 172] on input "Desk 1, Dual Monitor" at bounding box center [879, 168] width 150 height 19
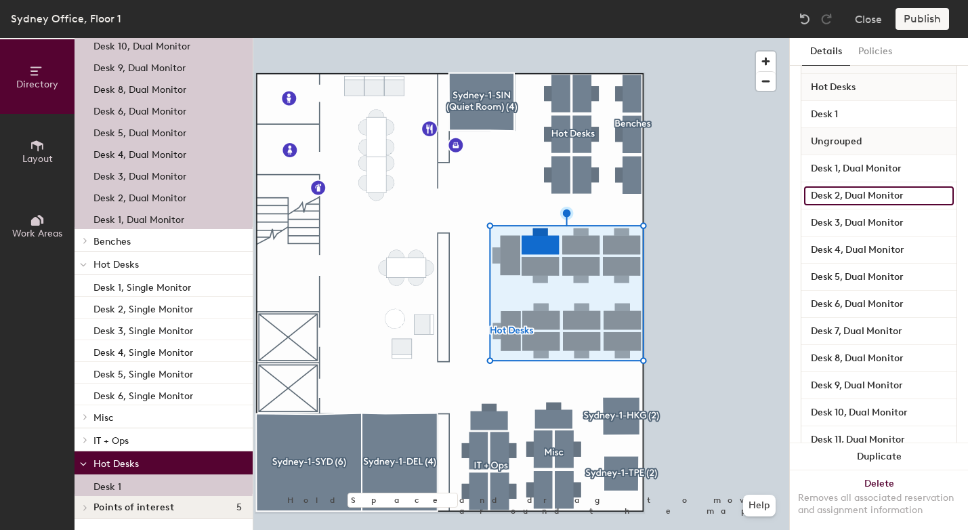
click at [845, 190] on input "Desk 2, Dual Monitor" at bounding box center [879, 195] width 150 height 19
click at [837, 210] on div "Desk 3, Dual Monitor" at bounding box center [878, 222] width 155 height 27
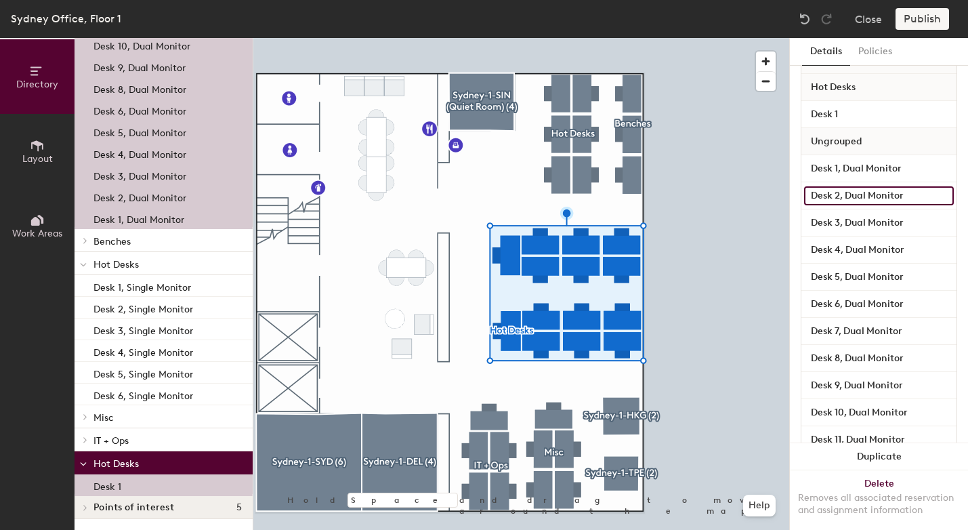
click at [841, 195] on input "Desk 2, Dual Monitor" at bounding box center [879, 195] width 150 height 19
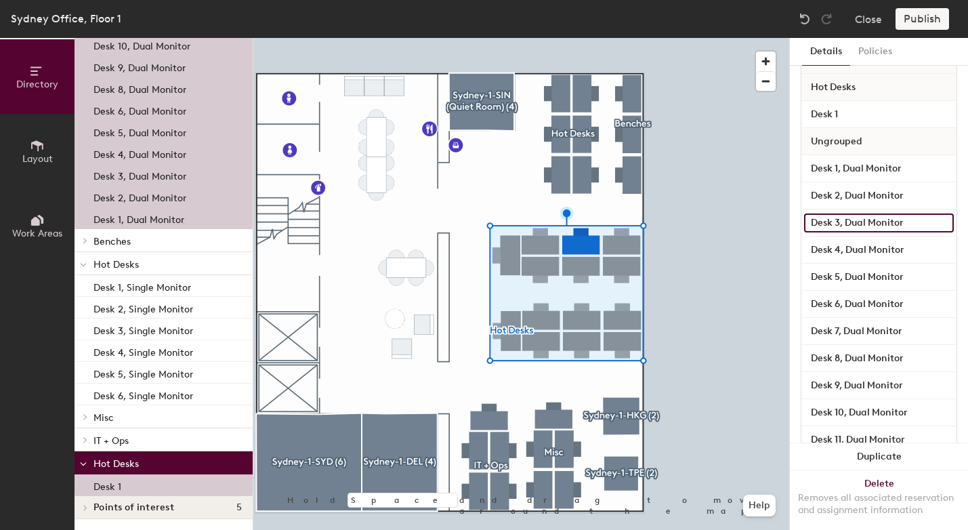
click at [841, 215] on input "Desk 3, Dual Monitor" at bounding box center [879, 222] width 150 height 19
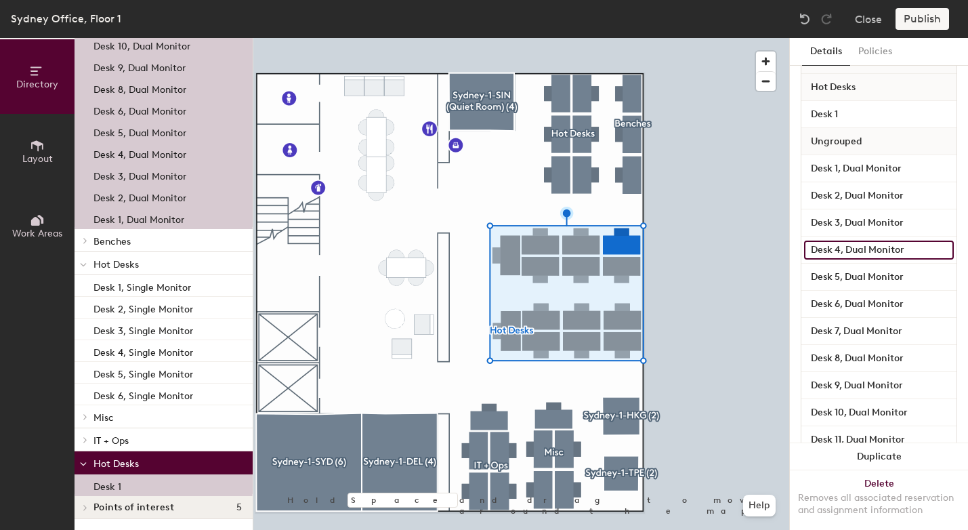
click at [836, 243] on input "Desk 4, Dual Monitor" at bounding box center [879, 249] width 150 height 19
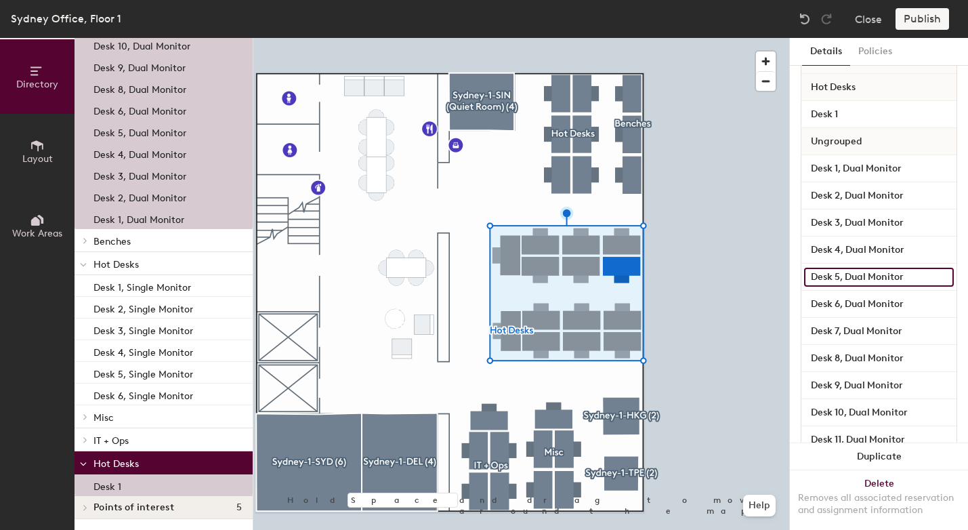
click at [836, 275] on input "Desk 5, Dual Monitor" at bounding box center [879, 277] width 150 height 19
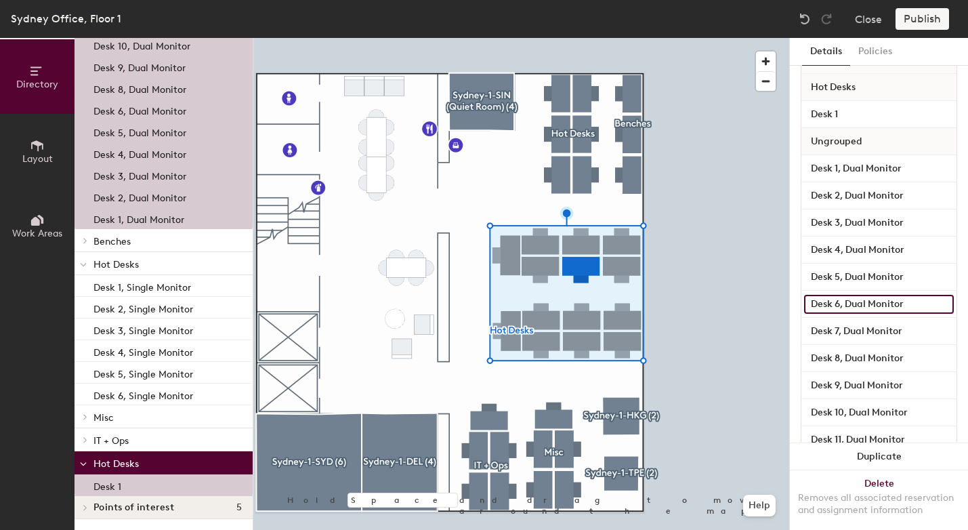
click at [836, 299] on input "Desk 6, Dual Monitor" at bounding box center [879, 304] width 150 height 19
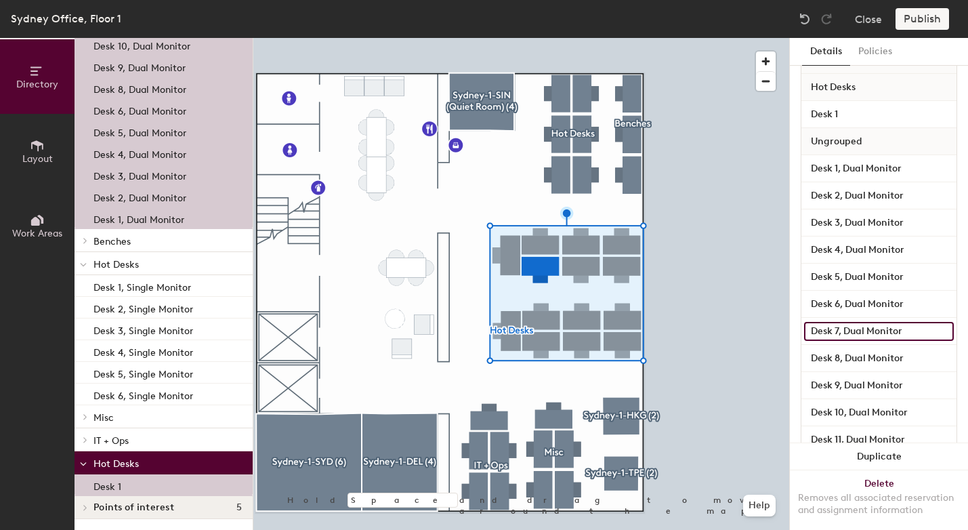
click at [832, 335] on input "Desk 7, Dual Monitor" at bounding box center [879, 331] width 150 height 19
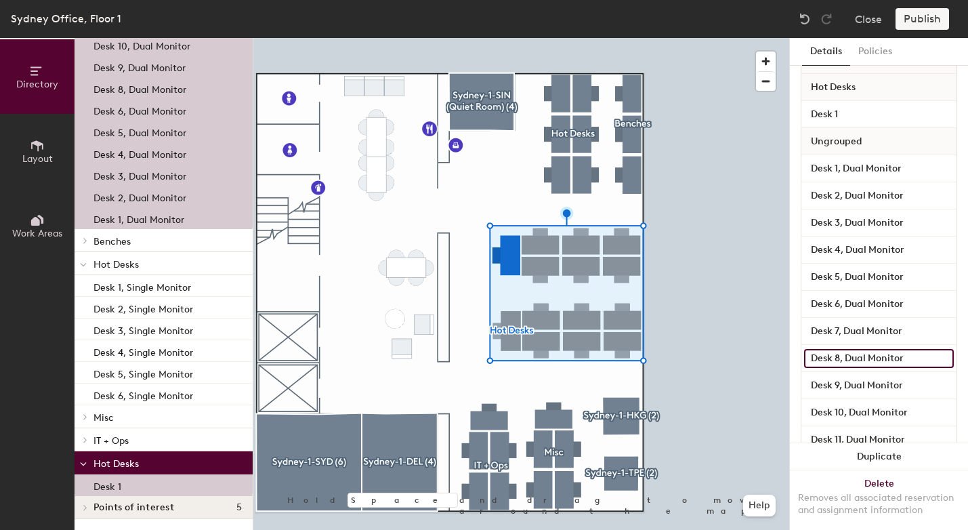
click at [835, 358] on input "Desk 8, Dual Monitor" at bounding box center [879, 358] width 150 height 19
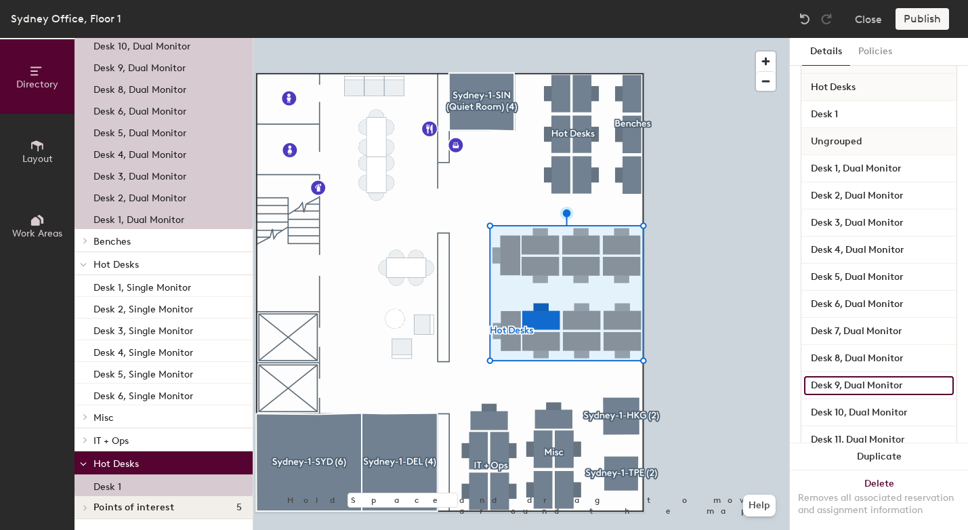
click at [838, 380] on input "Desk 9, Dual Monitor" at bounding box center [879, 385] width 150 height 19
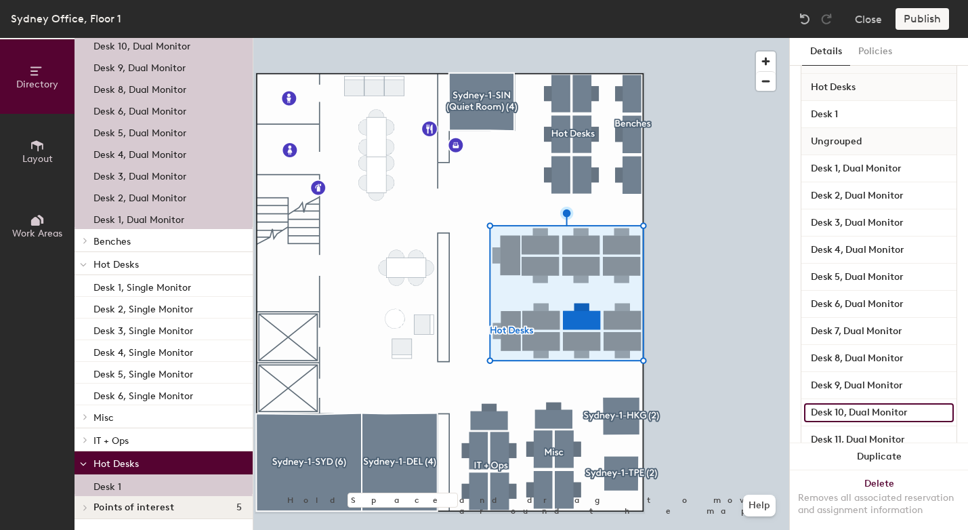
click at [840, 412] on input "Desk 10, Dual Monitor" at bounding box center [879, 412] width 150 height 19
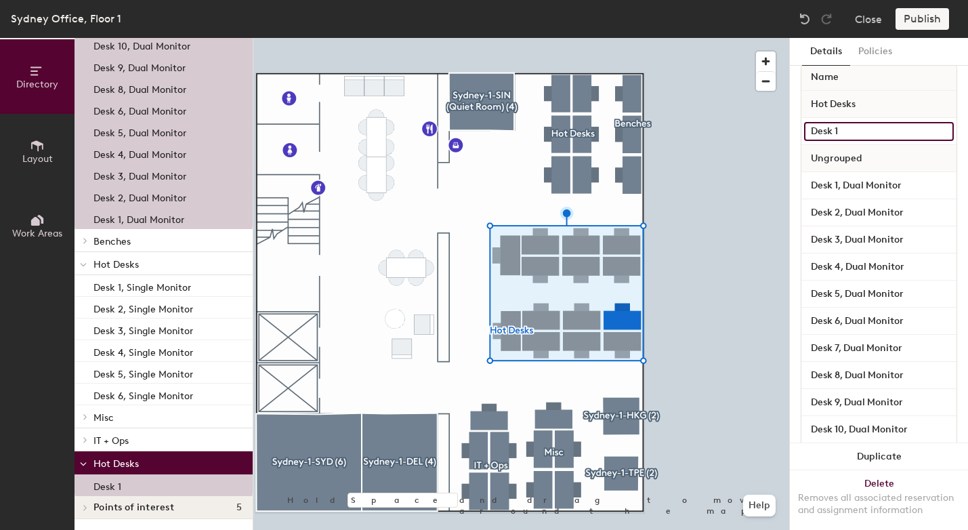
click at [832, 129] on input "Desk 1" at bounding box center [879, 131] width 150 height 19
click at [847, 131] on input "Desk 1" at bounding box center [879, 131] width 150 height 19
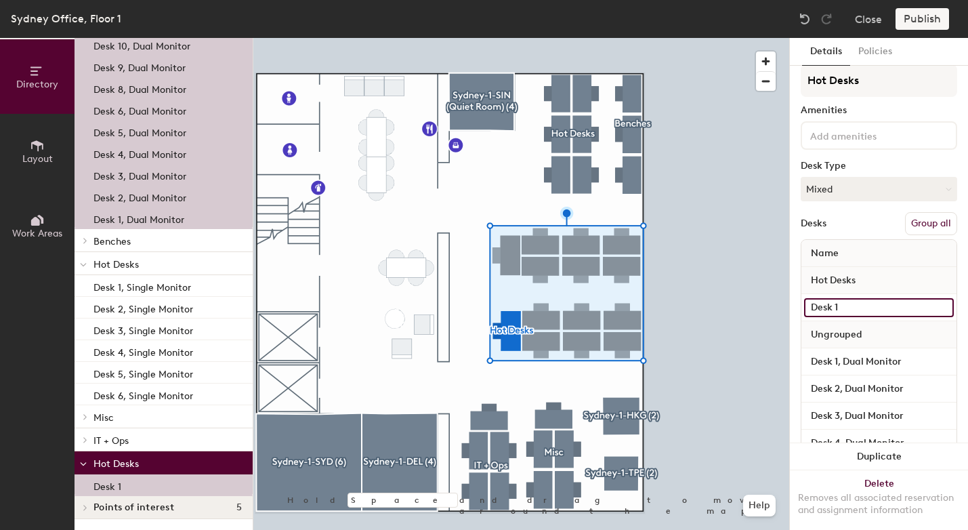
scroll to position [0, 0]
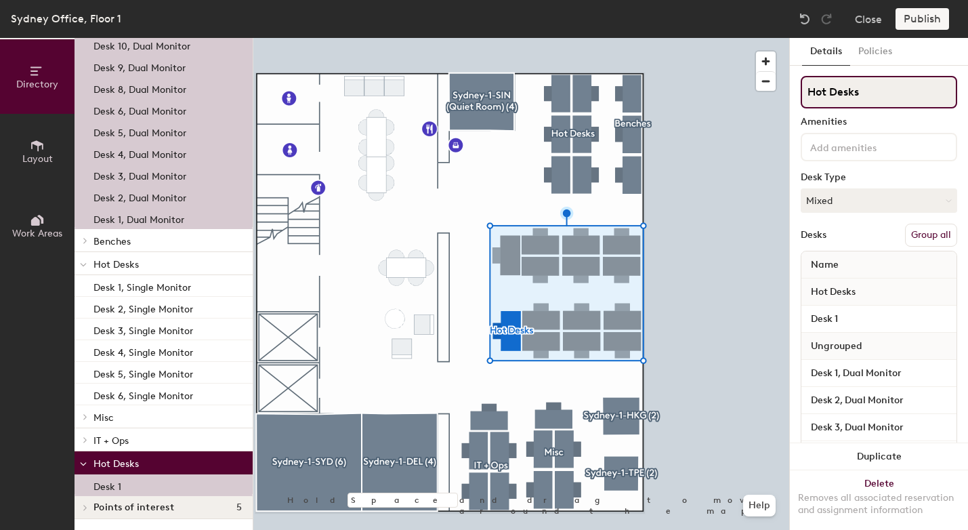
click at [843, 98] on input "Hot Desks" at bounding box center [879, 92] width 156 height 33
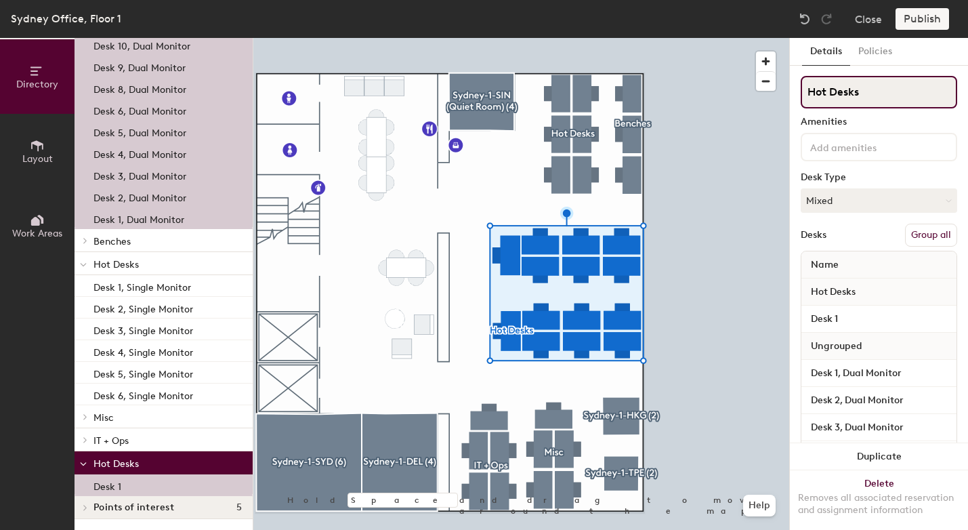
click at [867, 95] on input "Hot Desks" at bounding box center [879, 92] width 156 height 33
click at [825, 293] on span "Hot Desks" at bounding box center [833, 292] width 58 height 24
click at [868, 290] on div "Hot Desks" at bounding box center [878, 291] width 155 height 27
click at [843, 267] on span "Name" at bounding box center [824, 265] width 41 height 24
click at [860, 283] on span "Hot Desks" at bounding box center [833, 292] width 58 height 24
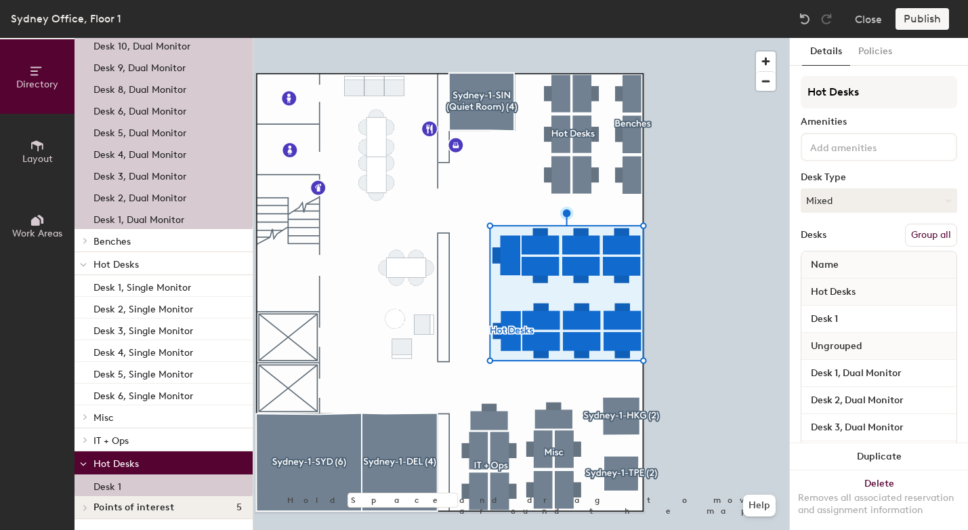
click at [860, 293] on span "Hot Desks" at bounding box center [833, 292] width 58 height 24
click at [831, 296] on span "Hot Desks" at bounding box center [833, 292] width 58 height 24
click at [832, 318] on input "Desk 1" at bounding box center [879, 319] width 150 height 19
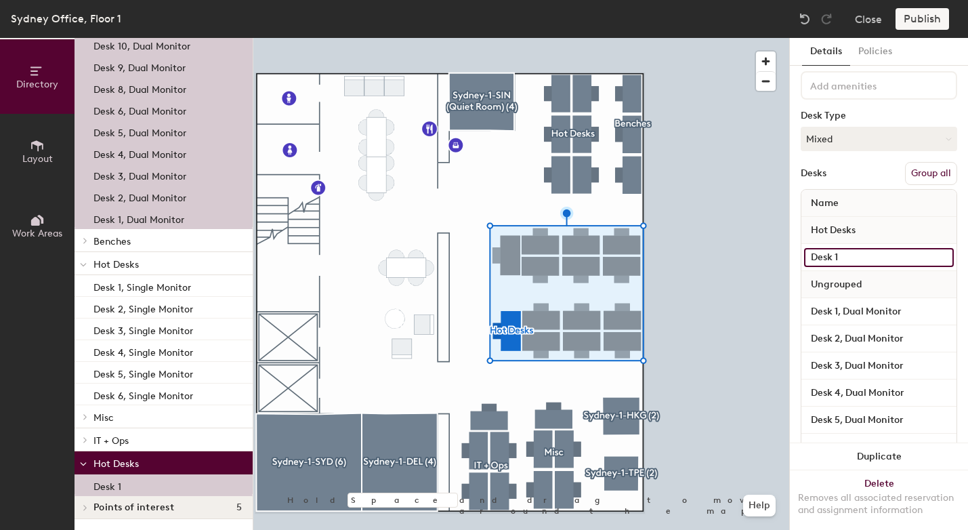
scroll to position [66, 0]
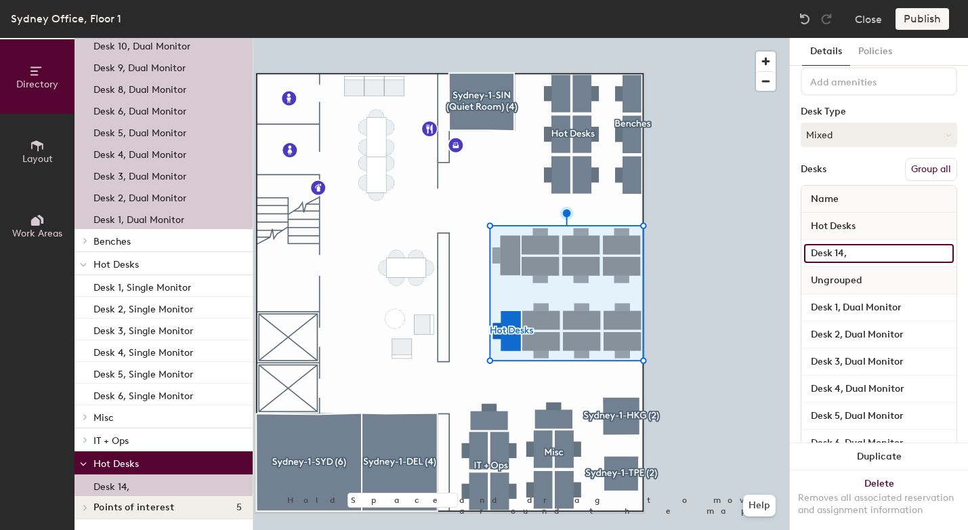
paste input "Dual Monitor"
type input "Desk 14, Dual Monitor"
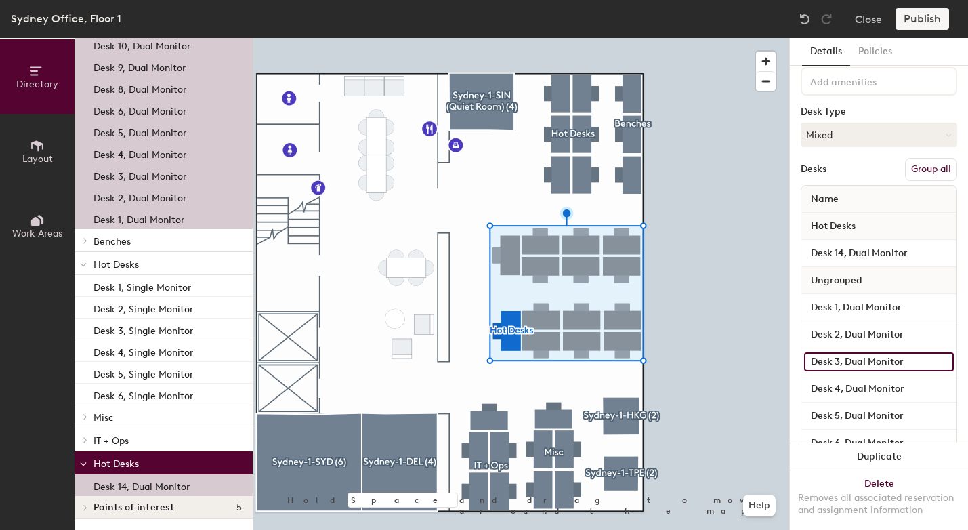
click at [862, 368] on input "Desk 3, Dual Monitor" at bounding box center [879, 361] width 150 height 19
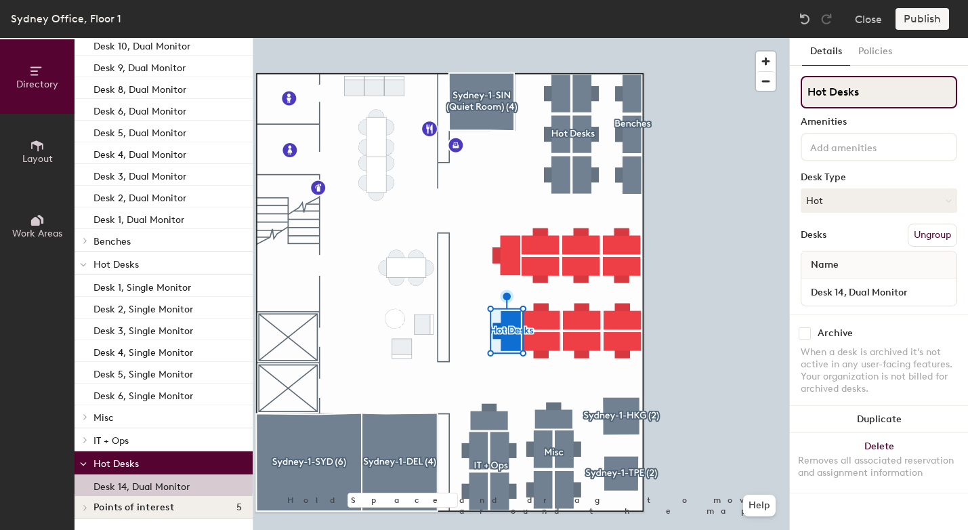
click at [822, 93] on input "Hot Desks" at bounding box center [879, 92] width 156 height 33
click at [868, 98] on input "Hot Desks" at bounding box center [879, 92] width 156 height 33
type input "H"
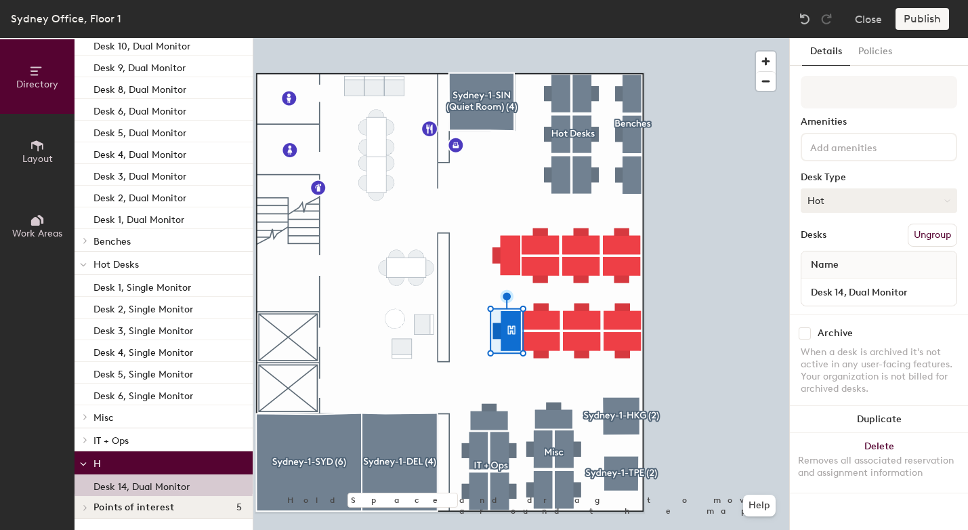
click at [839, 193] on button "Hot" at bounding box center [879, 200] width 156 height 24
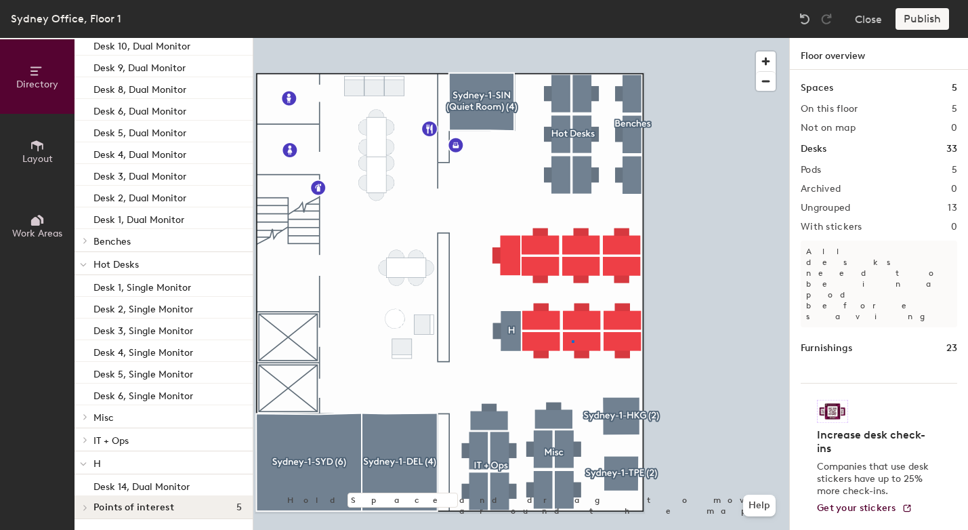
click at [572, 38] on div at bounding box center [521, 38] width 536 height 0
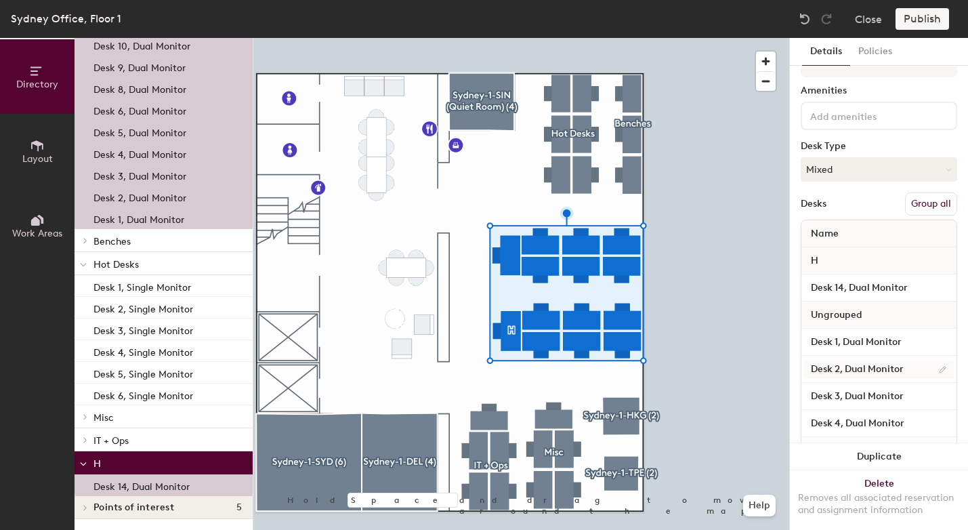
scroll to position [30, 0]
click at [843, 257] on div "H" at bounding box center [878, 261] width 155 height 27
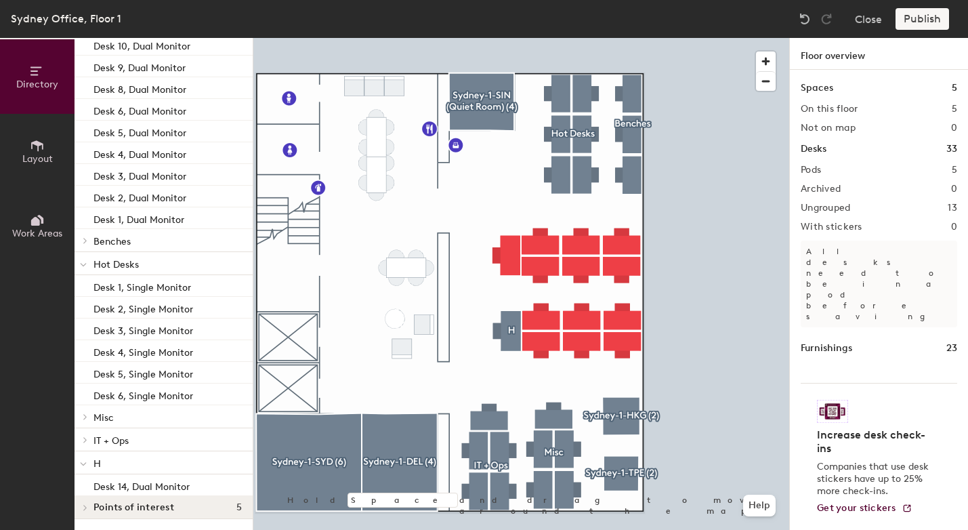
click at [503, 38] on div at bounding box center [521, 38] width 536 height 0
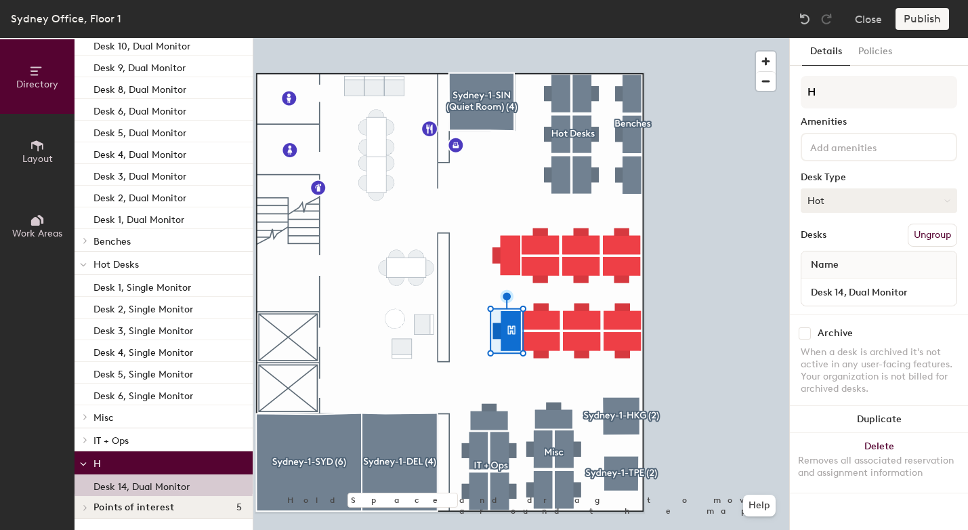
click at [850, 196] on button "Hot" at bounding box center [879, 200] width 156 height 24
click at [832, 243] on div "Assigned" at bounding box center [868, 242] width 135 height 20
click at [837, 202] on button "Assigned" at bounding box center [879, 200] width 156 height 24
click at [833, 261] on div "Hot" at bounding box center [868, 263] width 135 height 20
click at [840, 100] on input "H" at bounding box center [879, 92] width 156 height 33
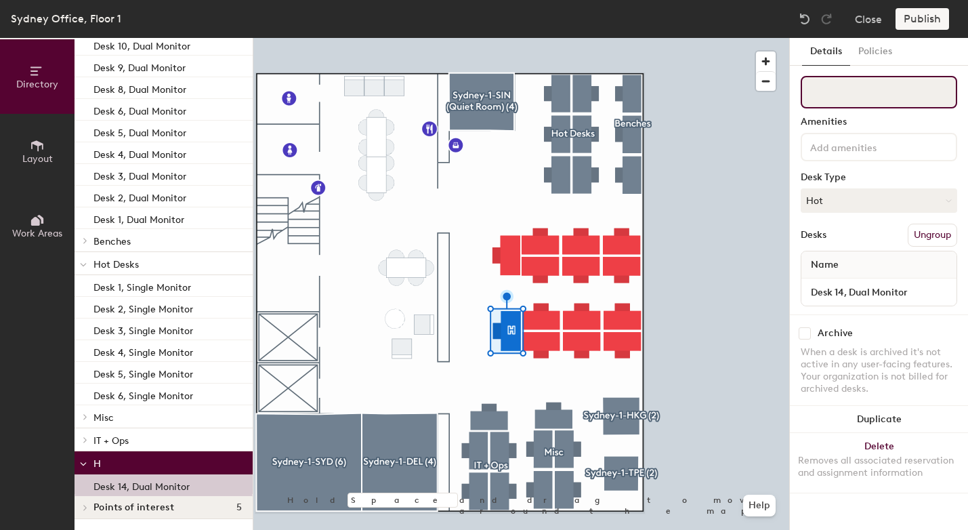
type input "k"
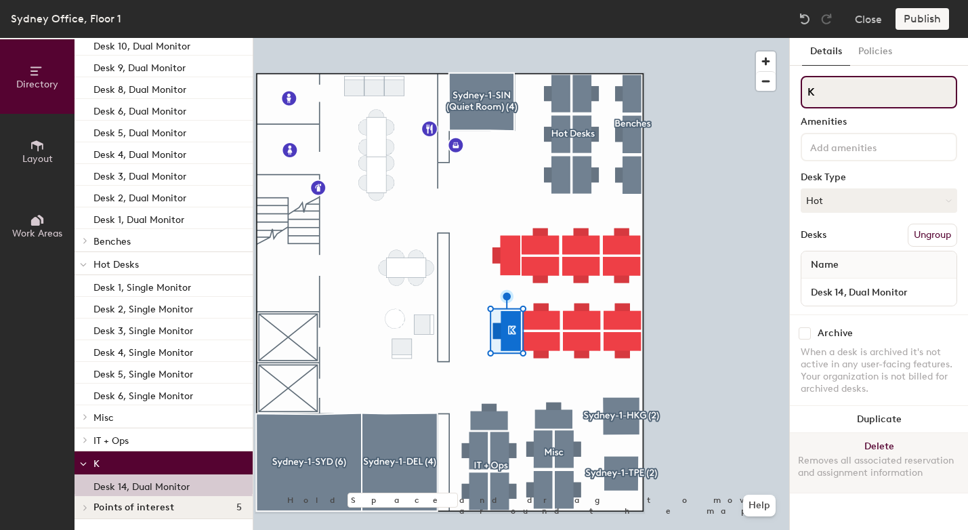
type input "K"
click at [885, 446] on button "Delete Removes all associated reservation and assignment information" at bounding box center [879, 463] width 178 height 60
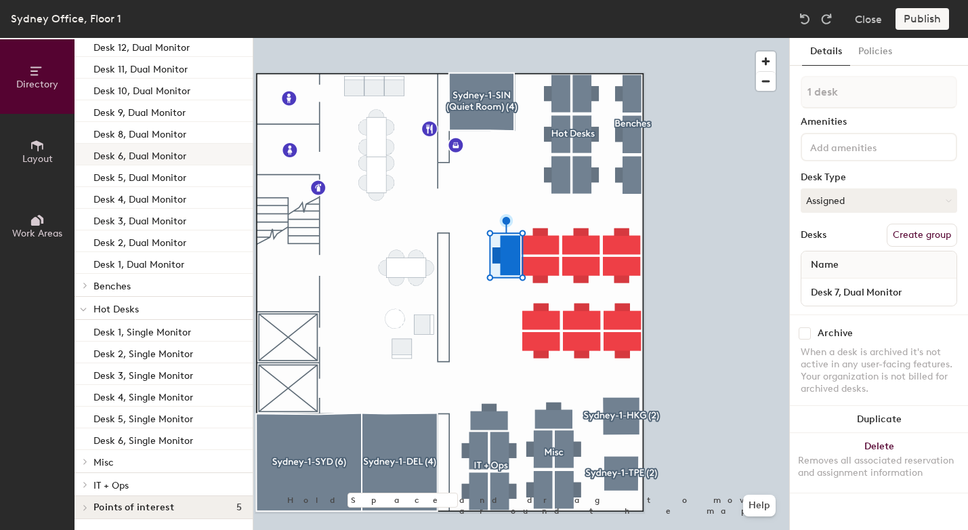
scroll to position [0, 0]
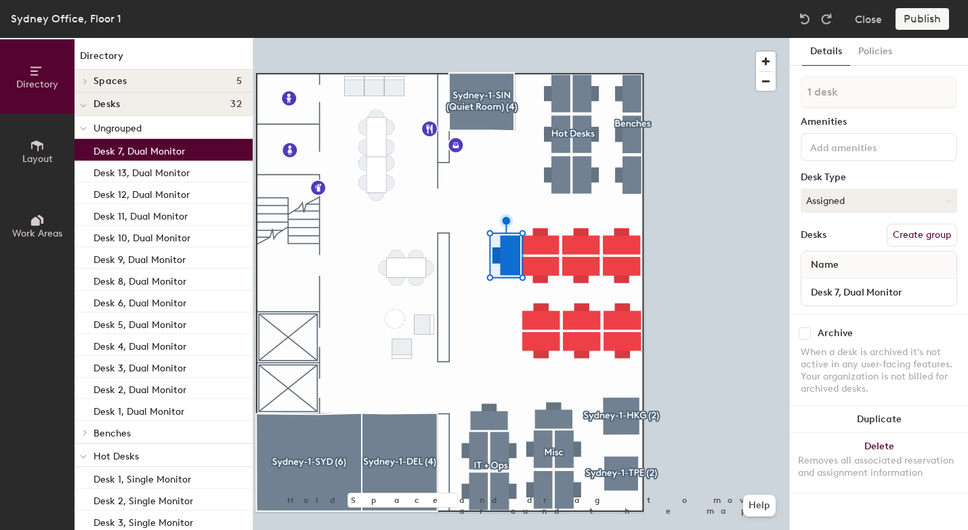
click at [33, 140] on icon at bounding box center [37, 145] width 15 height 15
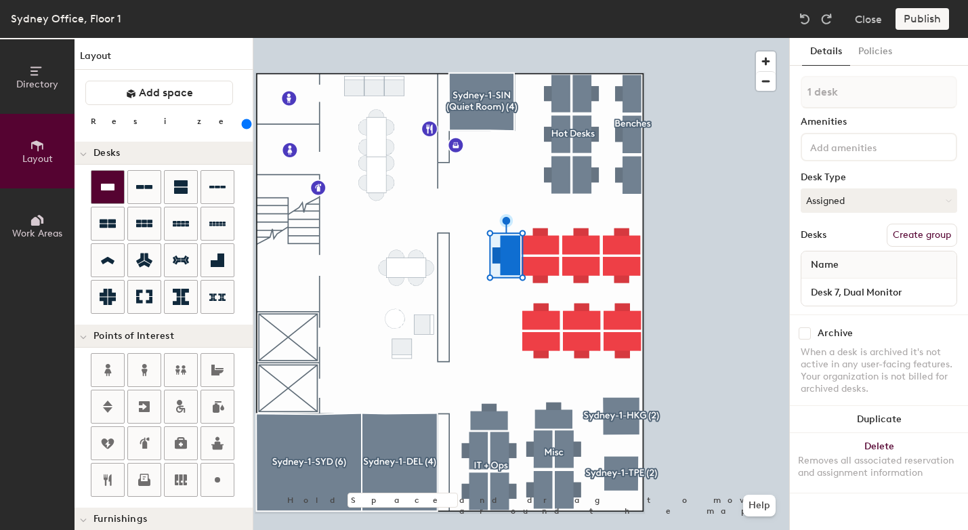
click at [108, 175] on div at bounding box center [107, 187] width 33 height 33
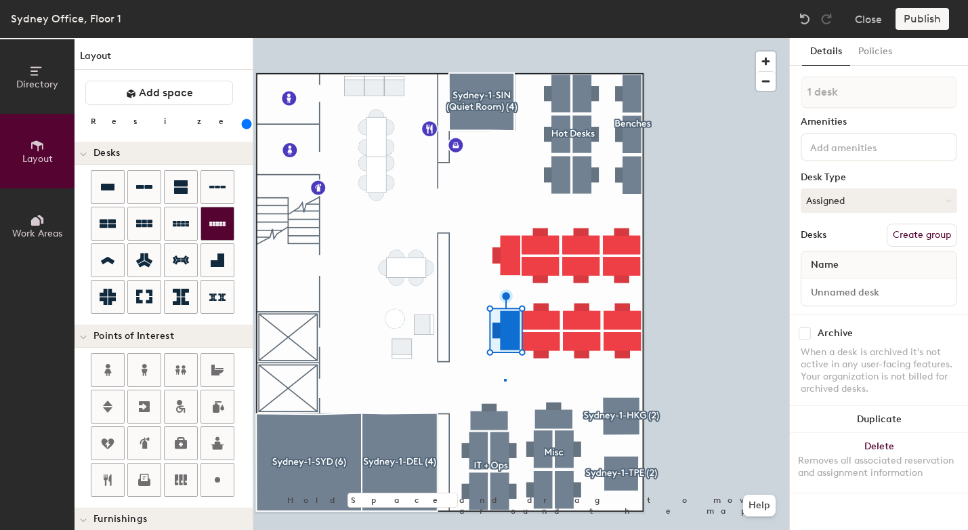
click at [504, 38] on div at bounding box center [521, 38] width 536 height 0
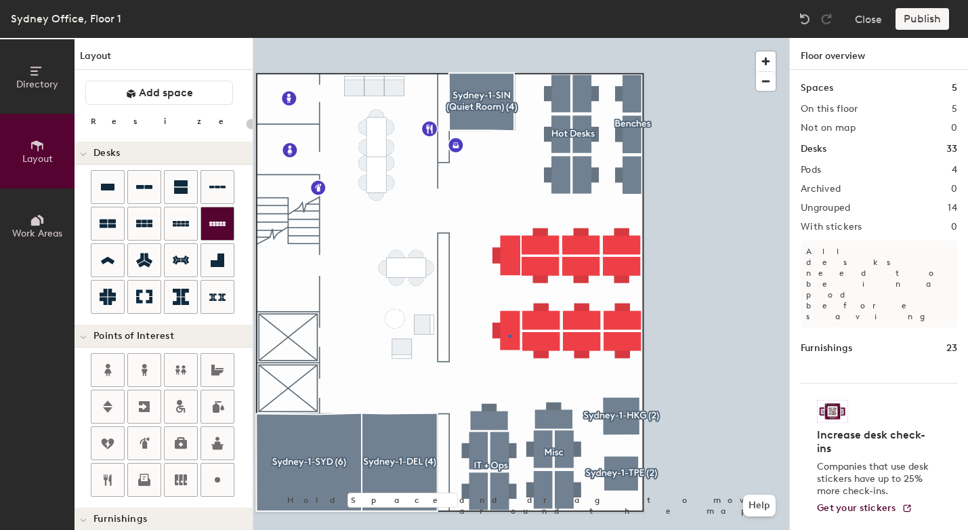
click at [509, 38] on div at bounding box center [521, 38] width 536 height 0
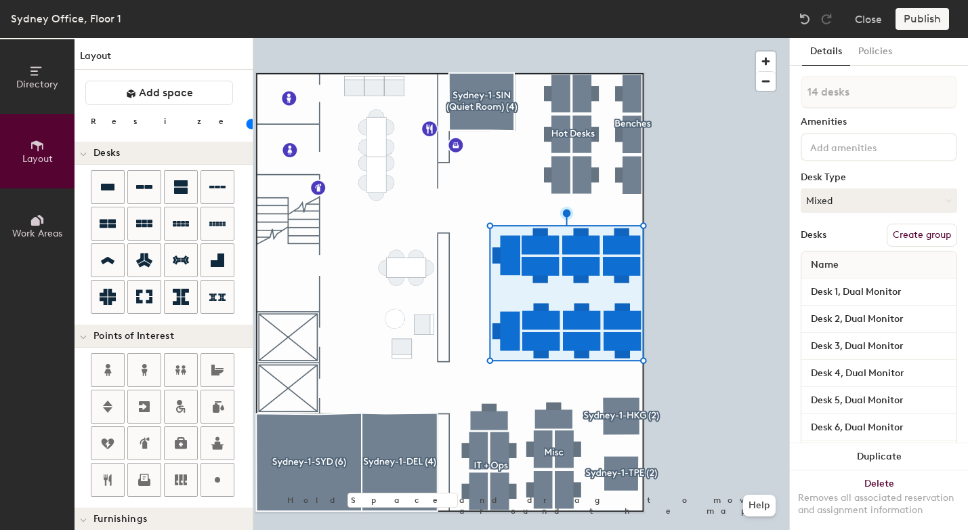
scroll to position [247, 0]
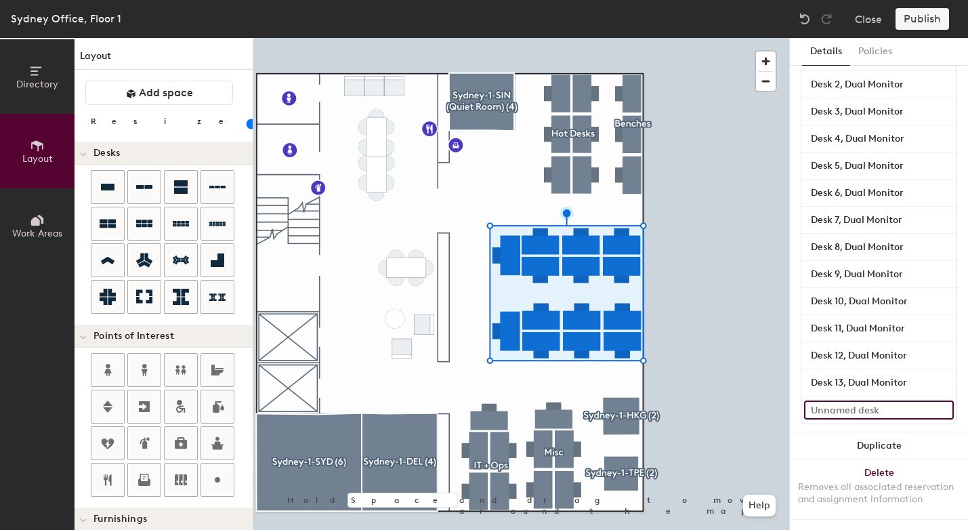
type input "20"
click at [850, 400] on input at bounding box center [879, 409] width 150 height 19
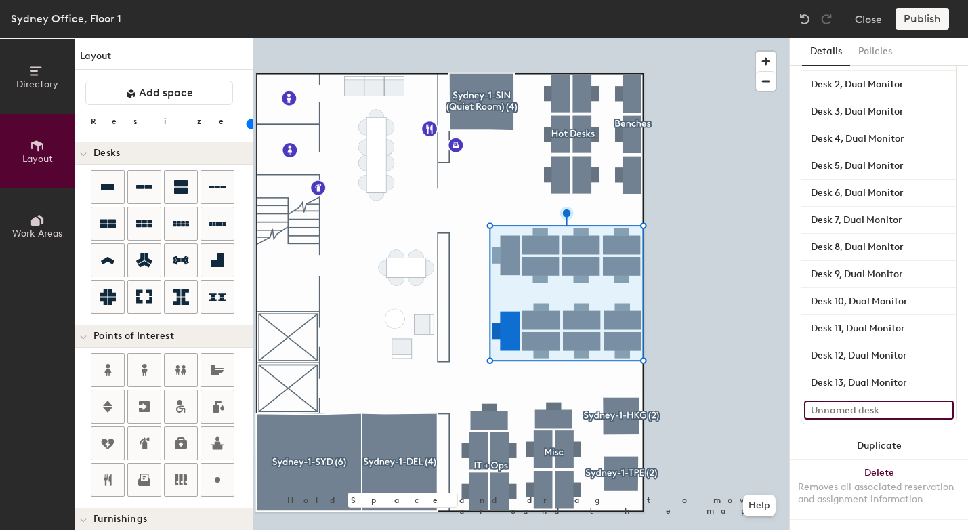
type input "d"
type input "20"
type input "dE"
type input "20"
type input "dESK"
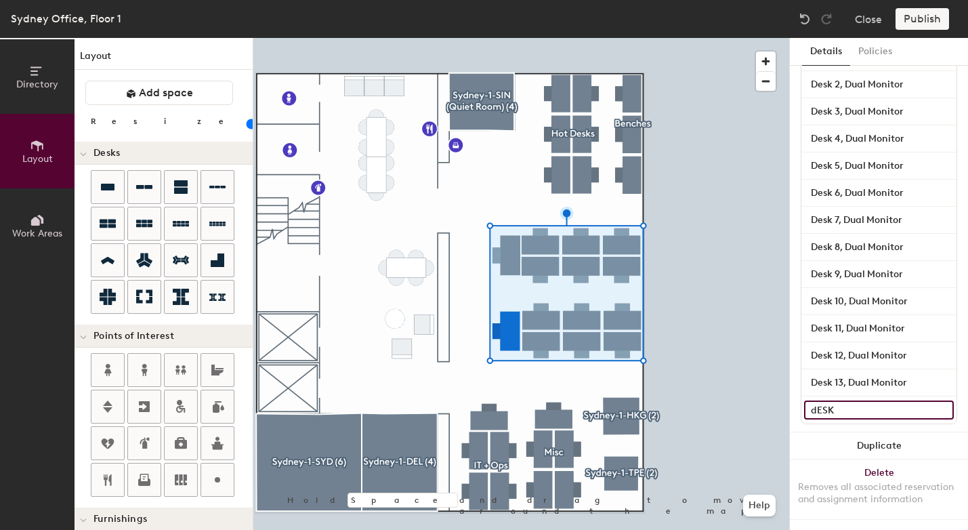
type input "20"
type input "dES"
type input "20"
type input "d"
type input "20"
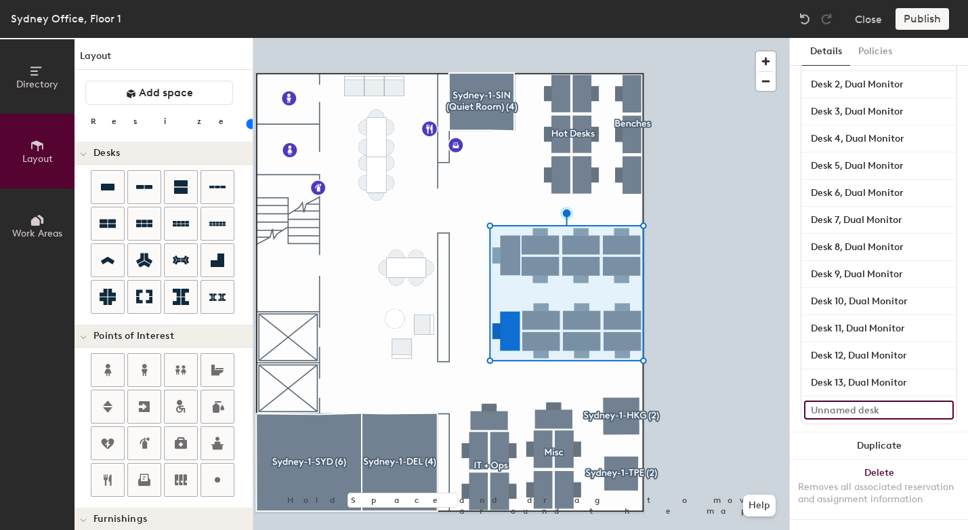
type input "20"
type input "D"
type input "20"
type input "De"
type input "20"
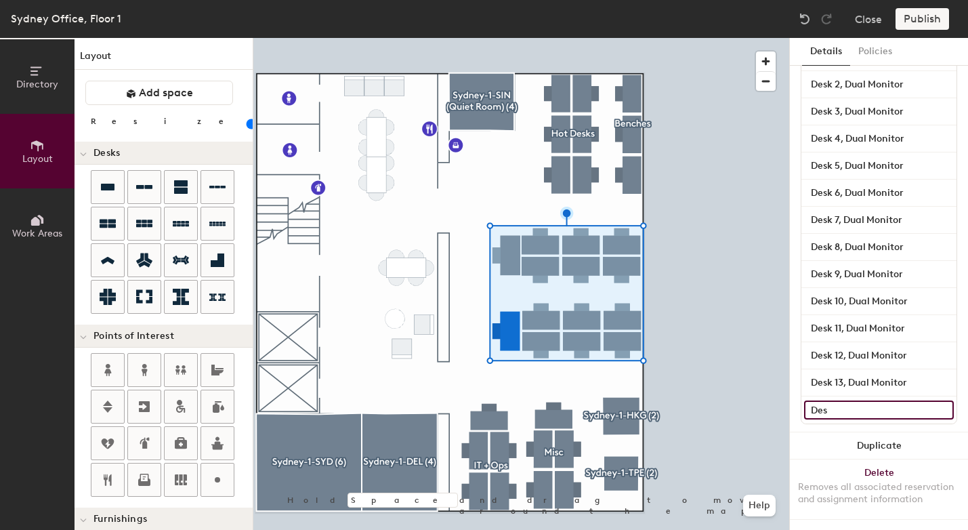
type input "Desk"
type input "20"
type input "Desk"
type input "20"
type input "Desk 1"
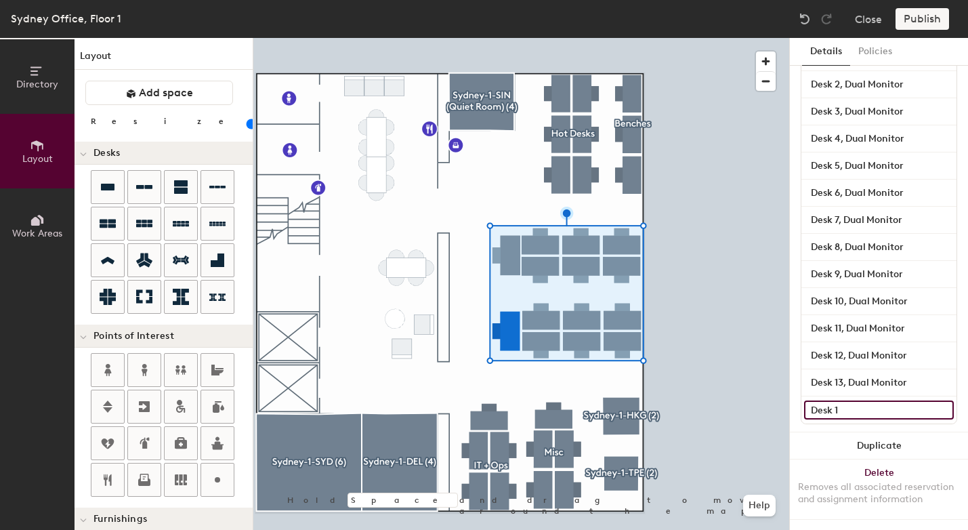
type input "20"
type input "Desk 14"
type input "20"
type input "Desk 14,"
type input "20"
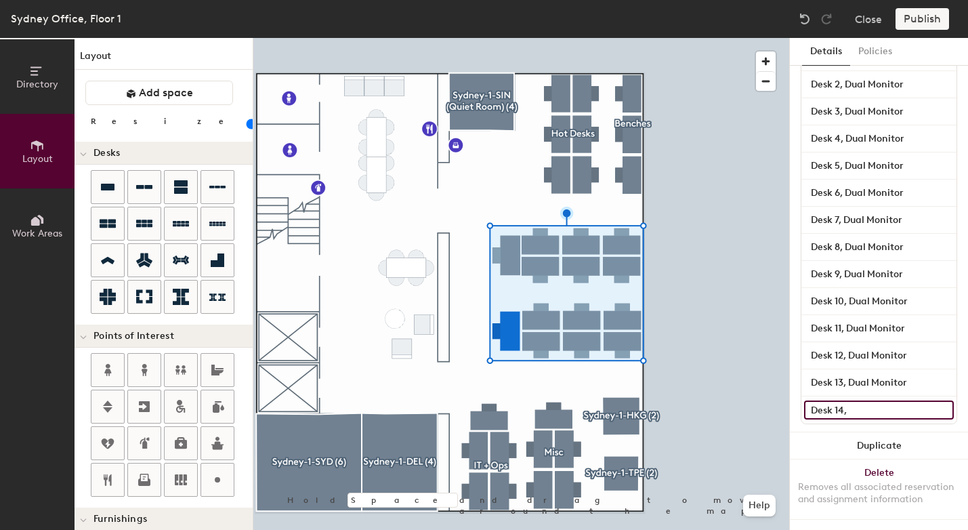
type input "Desk 14, D"
type input "20"
type input "Desk 14, Dual"
type input "20"
type input "Desk 14, Dual mon"
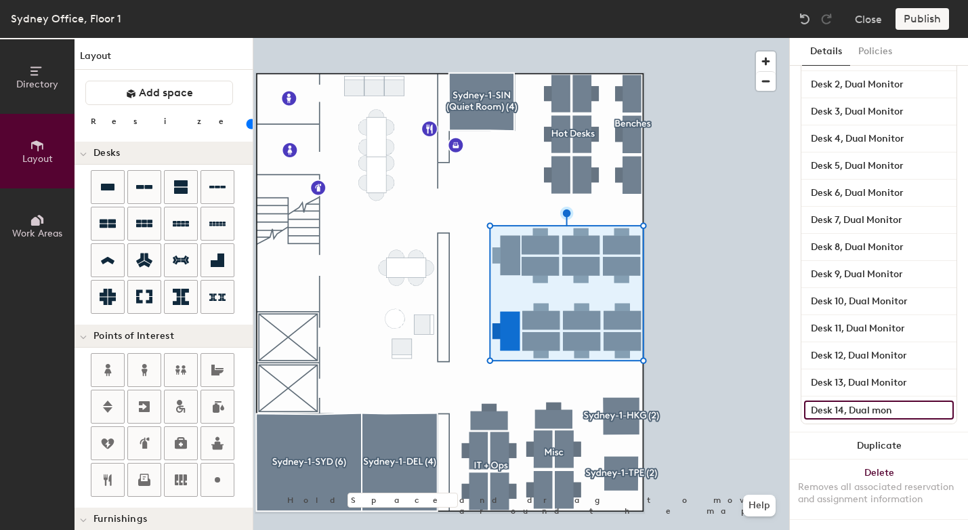
type input "20"
type input "Desk 14, Dual m"
type input "20"
type input "Desk 14, Dual"
type input "20"
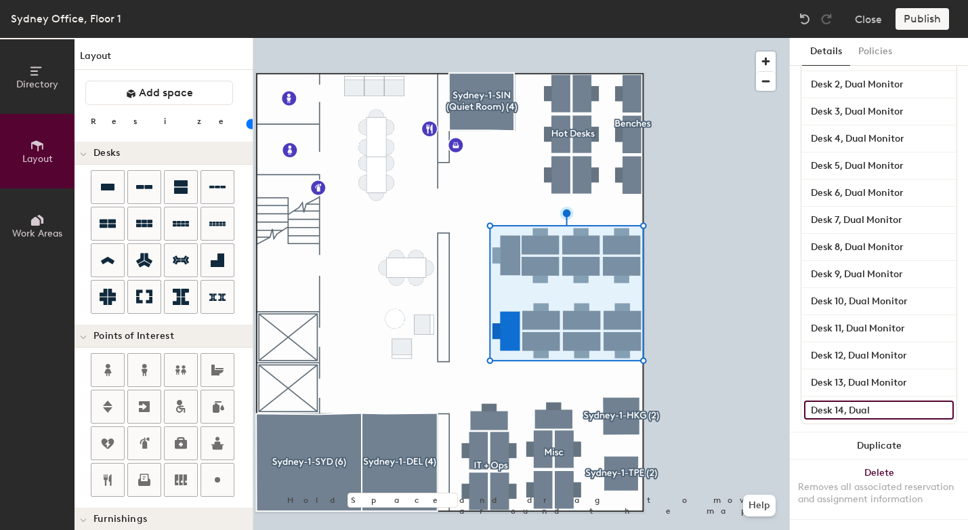
type input "Desk 14, Dual M"
type input "20"
type input "Desk 14, Dual Mon"
type input "20"
type input "Desk 14, Dual Monit"
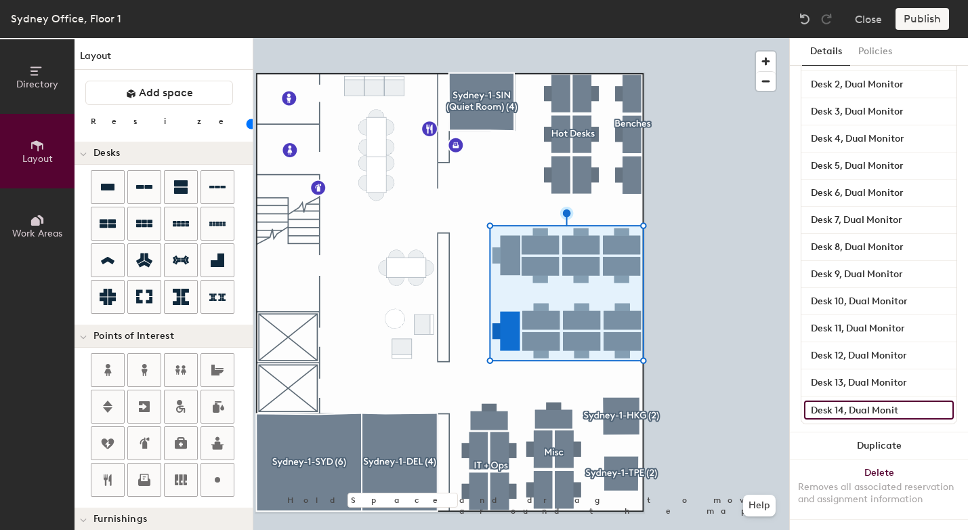
type input "20"
type input "Desk 14, Dual Monitor"
type input "20"
type input "Desk 14, Dual Monitor"
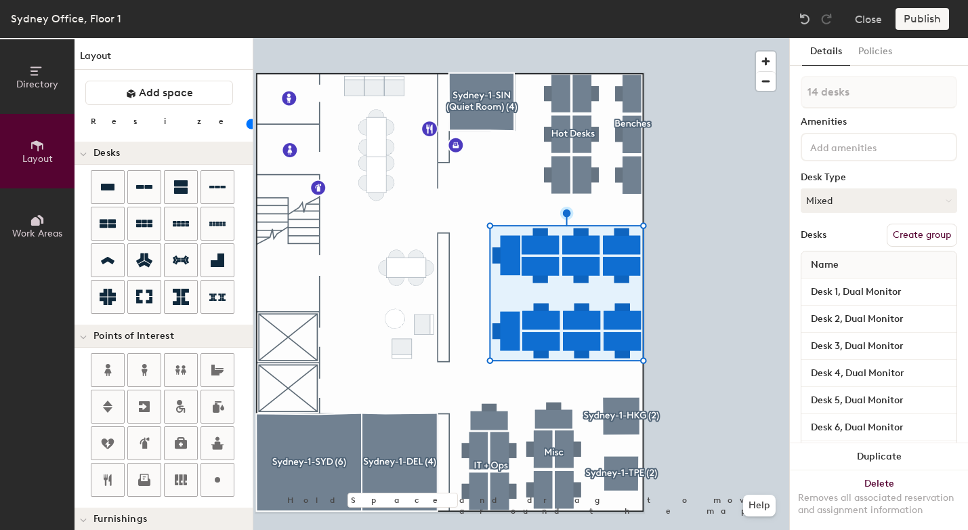
click at [908, 239] on button "Create group" at bounding box center [922, 235] width 70 height 23
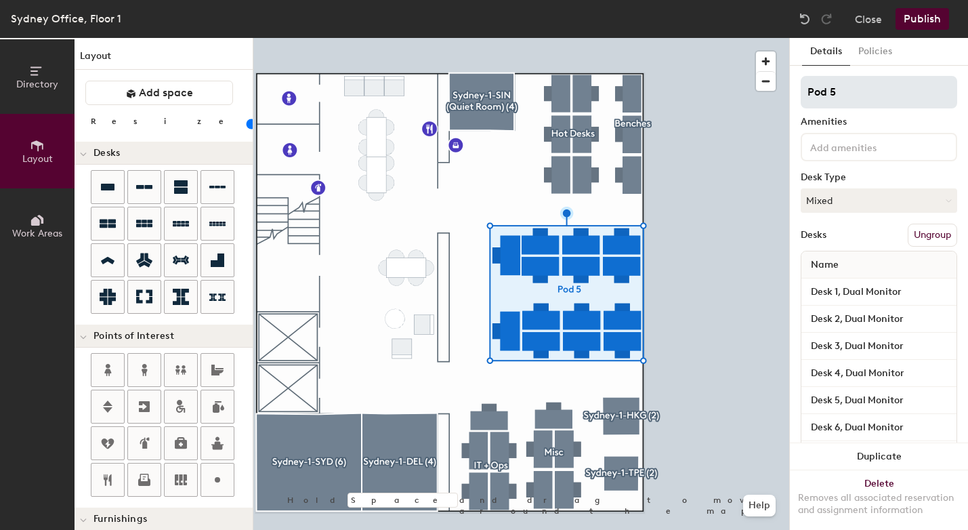
type input "20"
type input "Pod"
type input "20"
type input "Po"
type input "20"
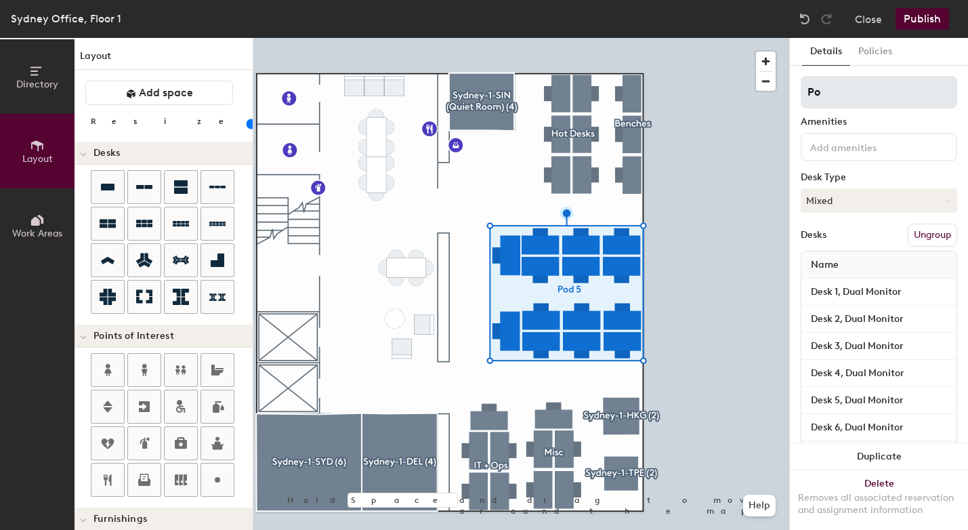
type input "P"
type input "20"
type input "H"
type input "20"
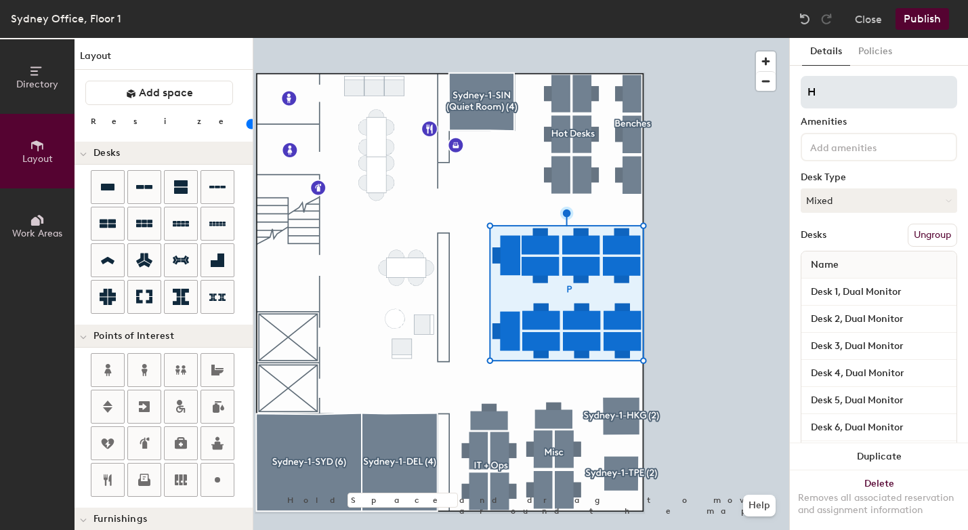
type input "Ho"
type input "20"
type input "Hot"
type input "20"
type input "Ho"
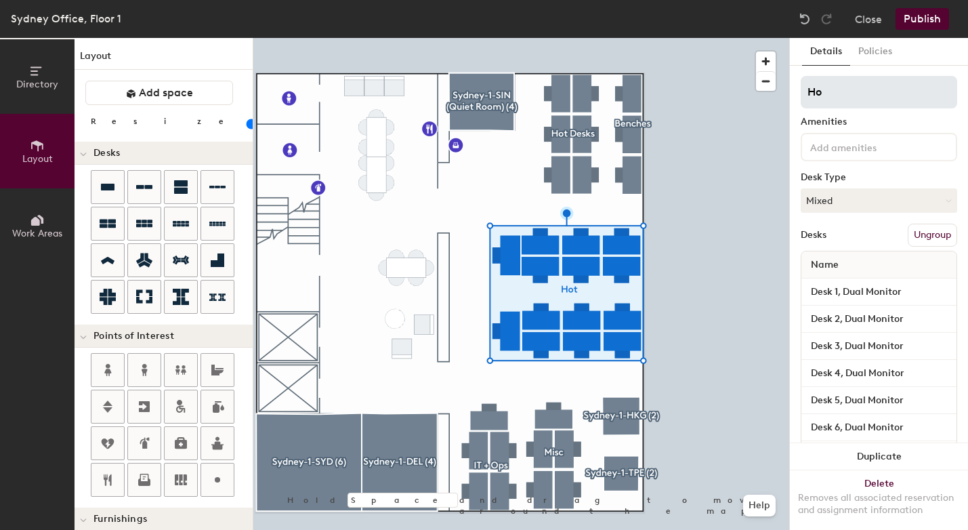
type input "20"
type input "H"
type input "20"
type input "h"
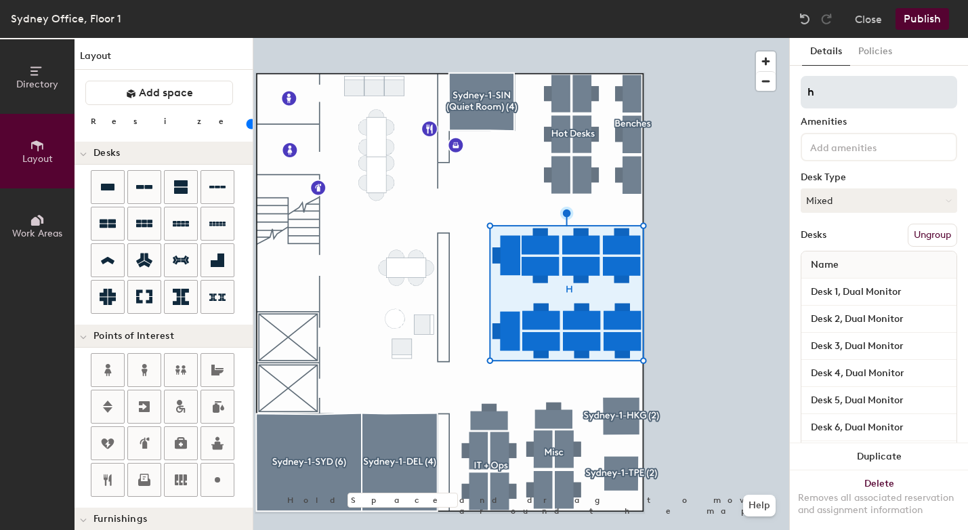
type input "20"
type input "Ho"
type input "20"
type input "Hot"
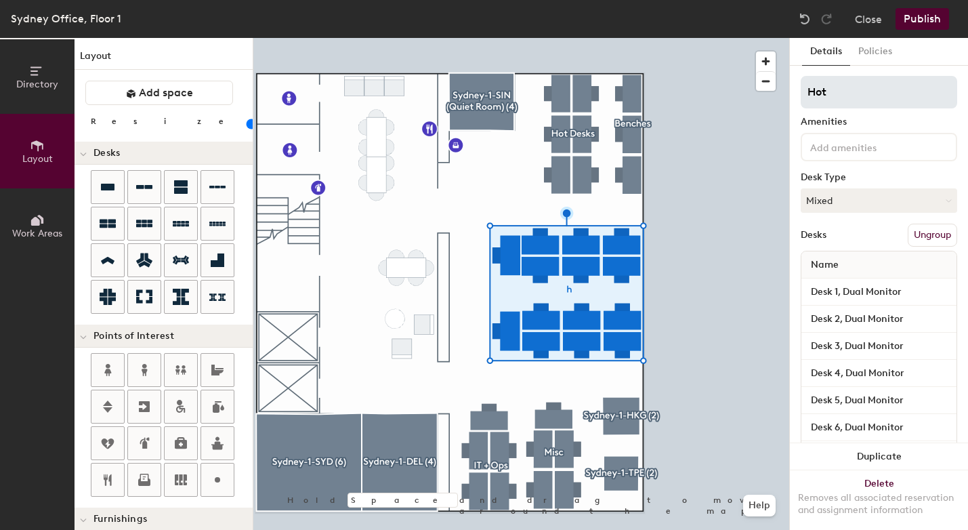
type input "20"
type input "Hot D"
type input "20"
type input "Hot De"
type input "20"
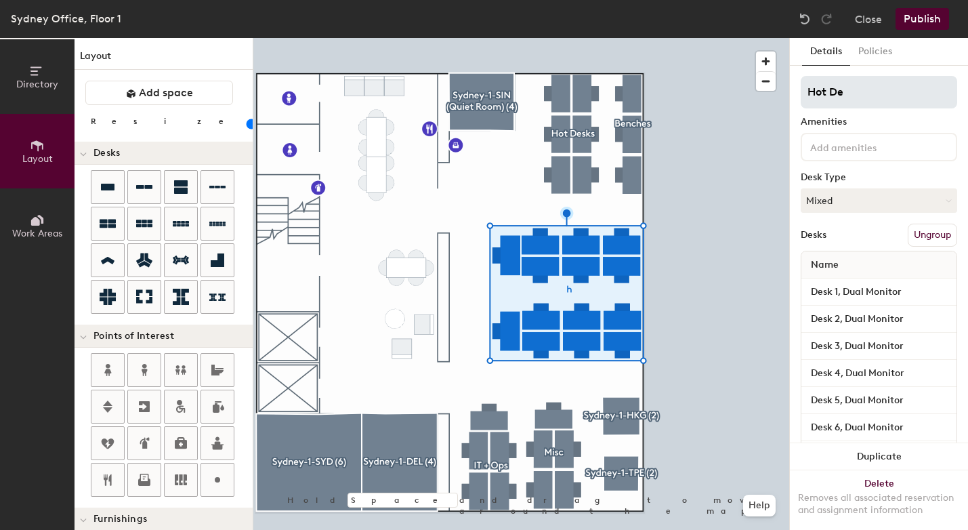
type input "Hot Des"
type input "20"
type input "Hot Desks"
type input "20"
type input "Hot Desks"
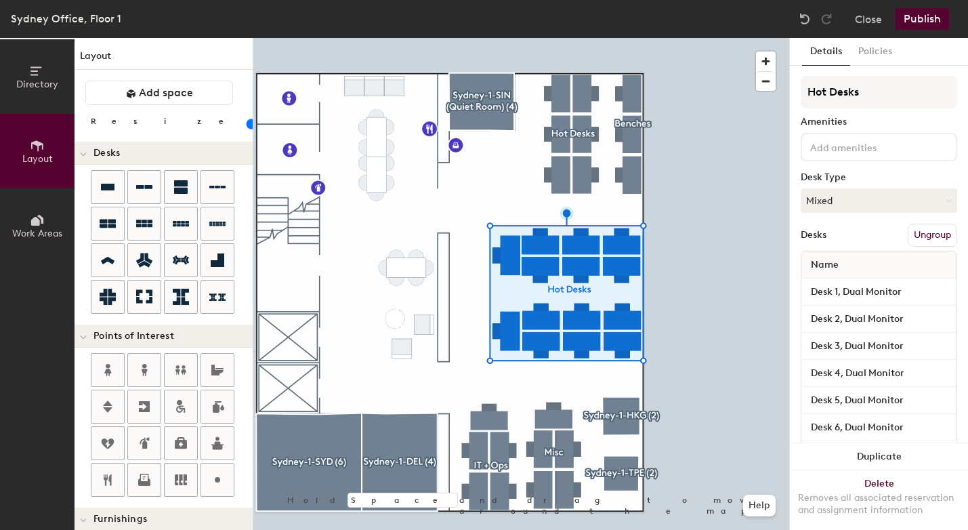
click at [871, 172] on div "Desk Type" at bounding box center [879, 177] width 156 height 11
click at [729, 38] on div at bounding box center [521, 38] width 536 height 0
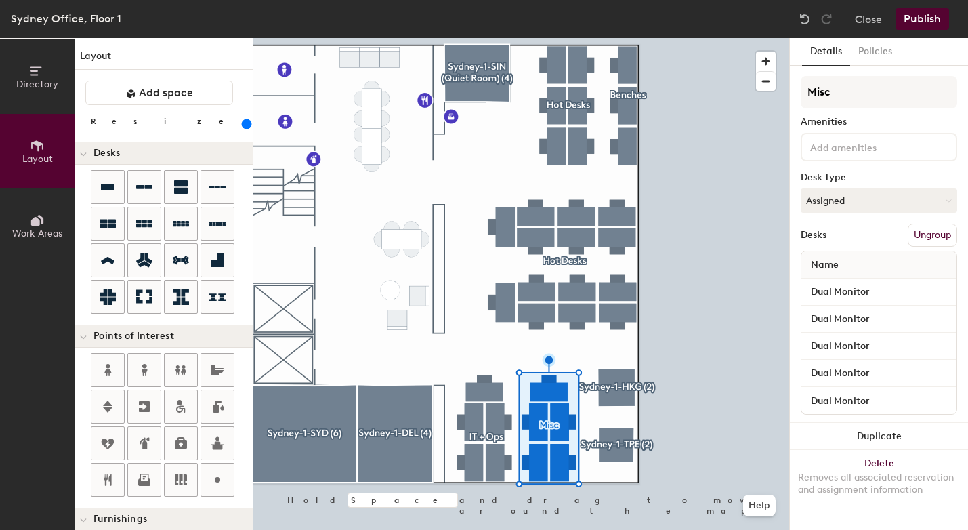
click at [929, 241] on button "Ungroup" at bounding box center [932, 235] width 49 height 23
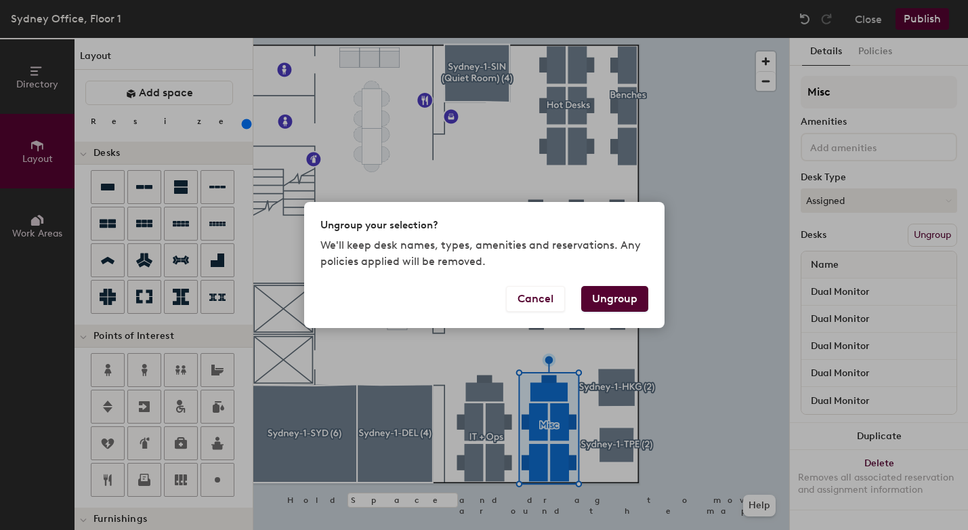
click at [605, 306] on button "Ungroup" at bounding box center [614, 299] width 67 height 26
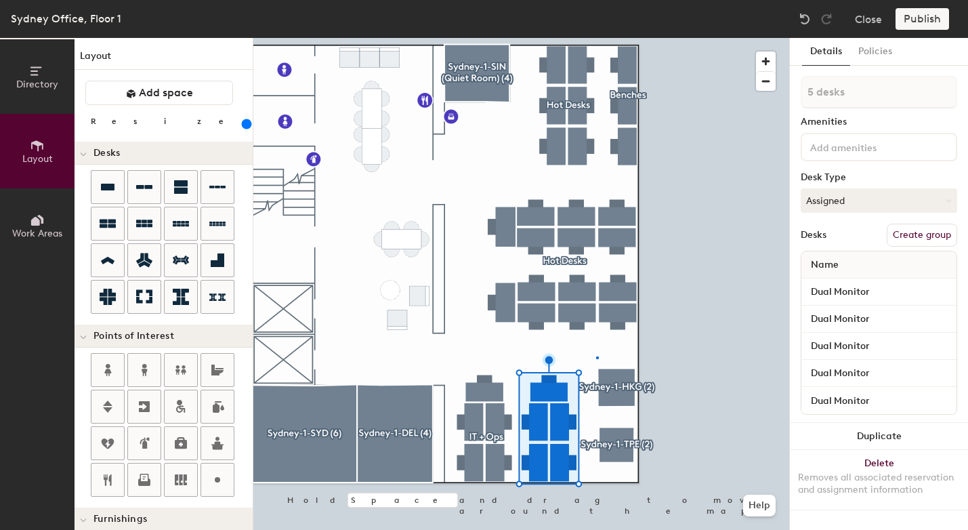
click at [596, 38] on div at bounding box center [521, 38] width 536 height 0
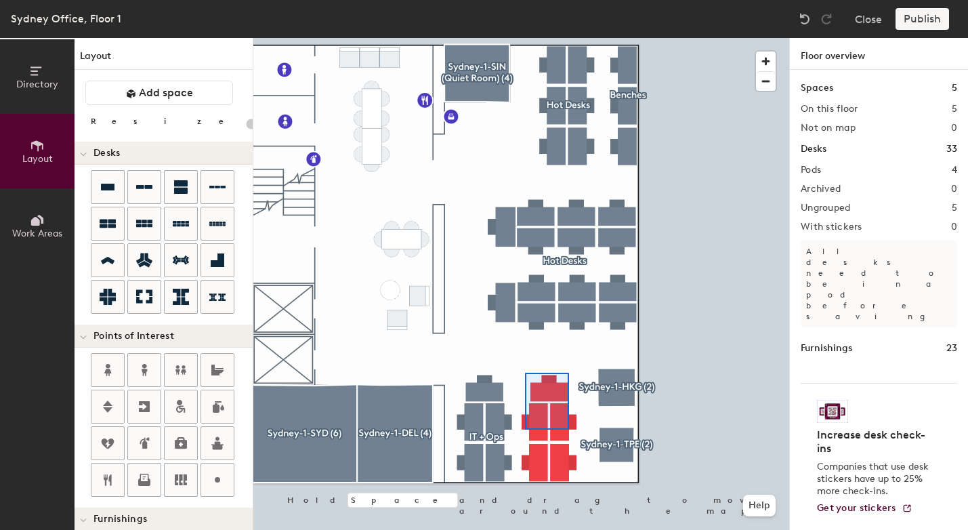
type input "260"
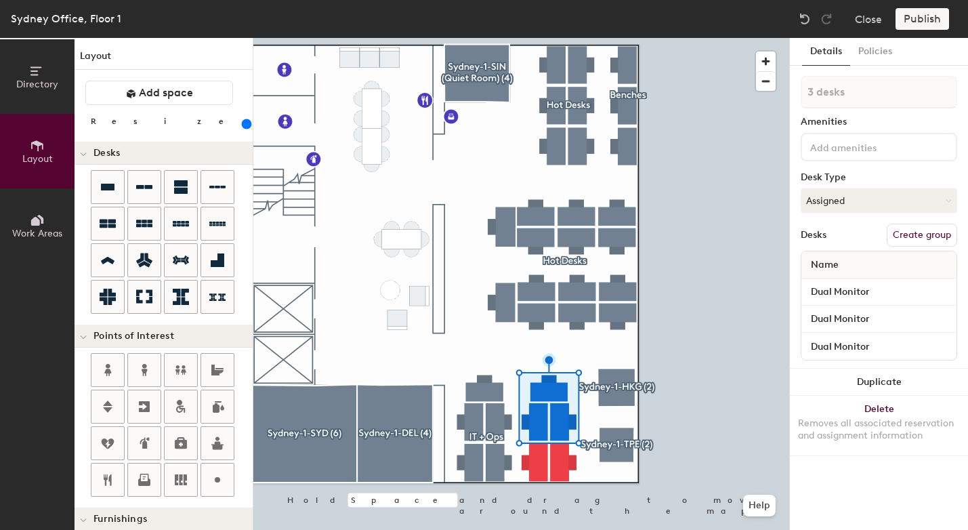
click at [918, 234] on button "Create group" at bounding box center [922, 235] width 70 height 23
type input "P"
type input "OT"
click at [735, 38] on div at bounding box center [521, 38] width 536 height 0
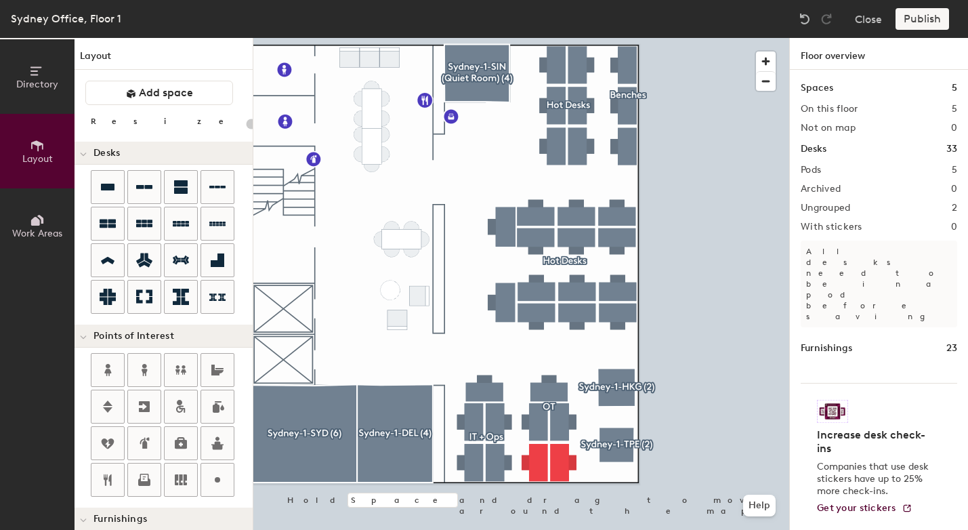
click at [928, 23] on div "Publish" at bounding box center [926, 19] width 62 height 22
type input "260"
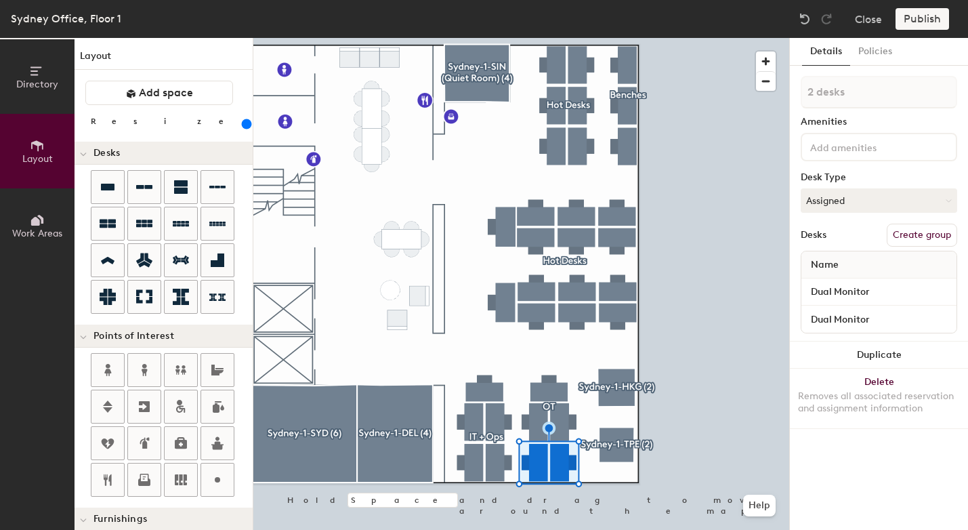
click at [919, 240] on button "Create group" at bounding box center [922, 235] width 70 height 23
type input "P"
type input "h"
type input "G"
type input "N"
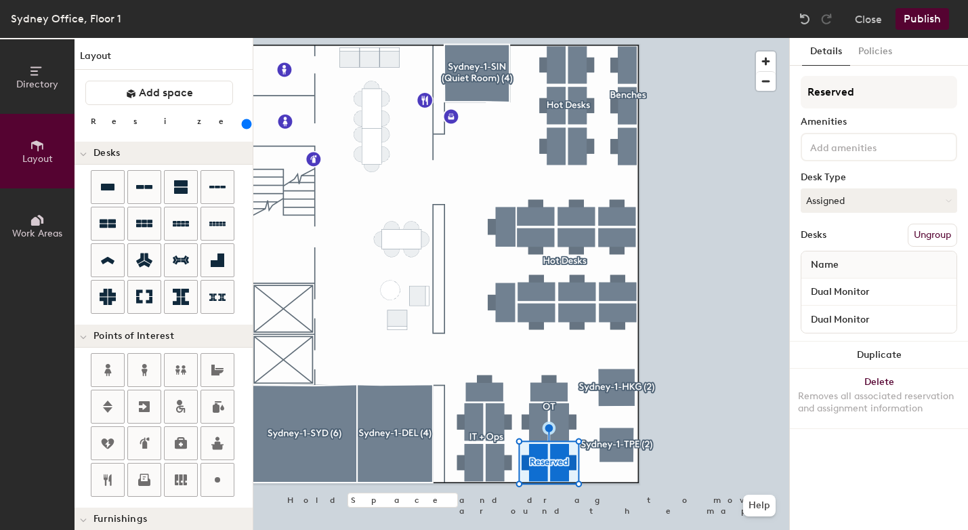
type input "Reserved"
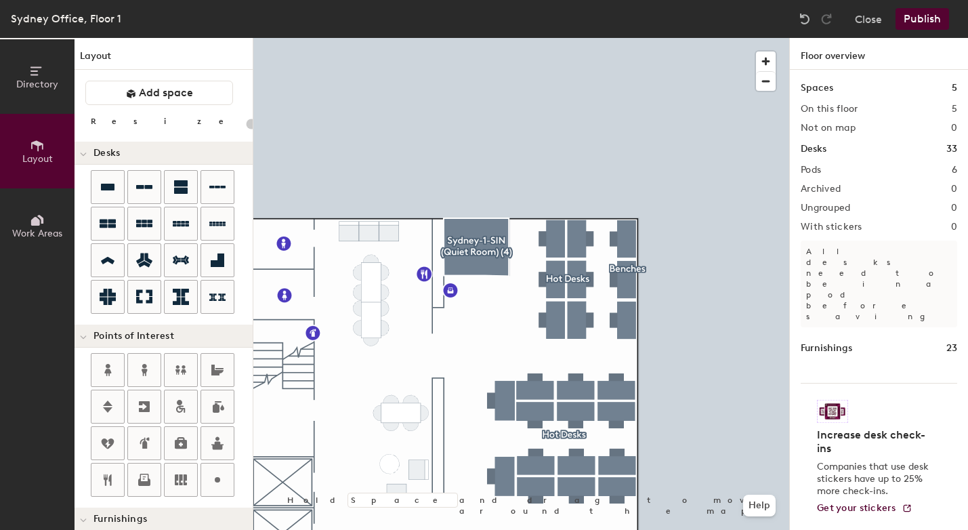
click at [922, 20] on button "Publish" at bounding box center [922, 19] width 54 height 22
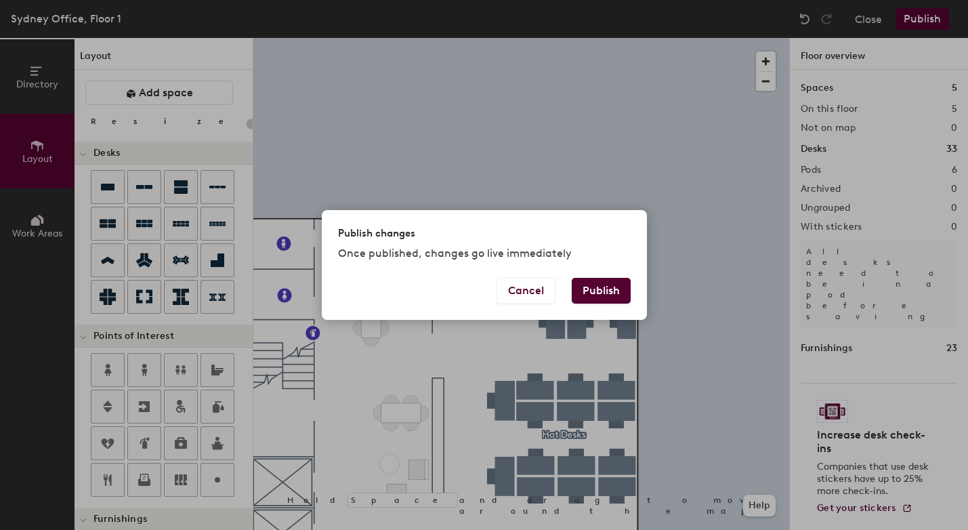
click at [623, 299] on button "Publish" at bounding box center [601, 291] width 59 height 26
type input "20"
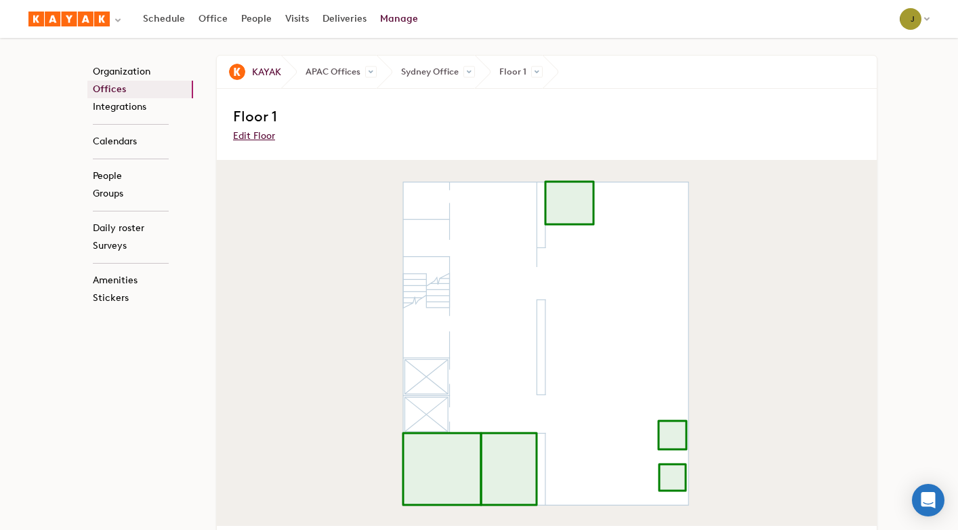
click at [123, 89] on link "Offices" at bounding box center [140, 90] width 106 height 18
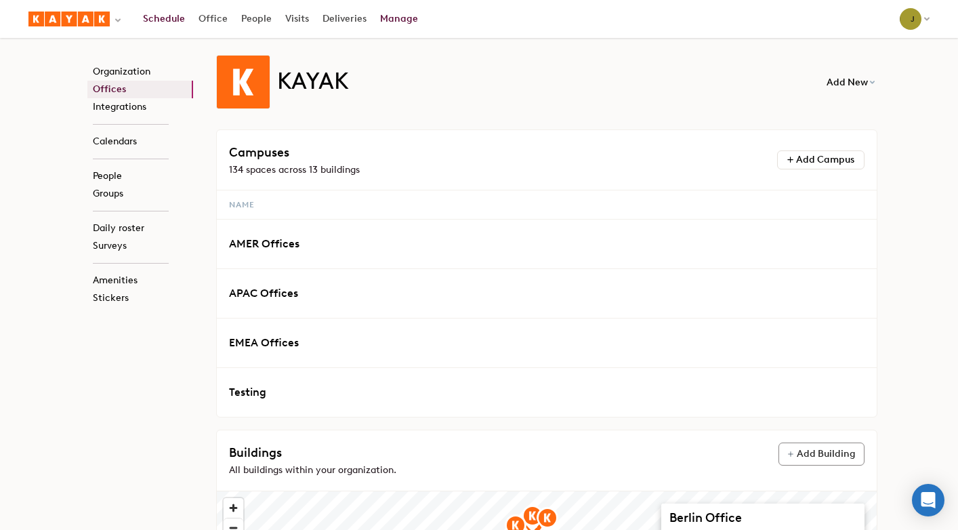
click at [171, 20] on link "Schedule" at bounding box center [164, 19] width 56 height 24
